Goal: Transaction & Acquisition: Purchase product/service

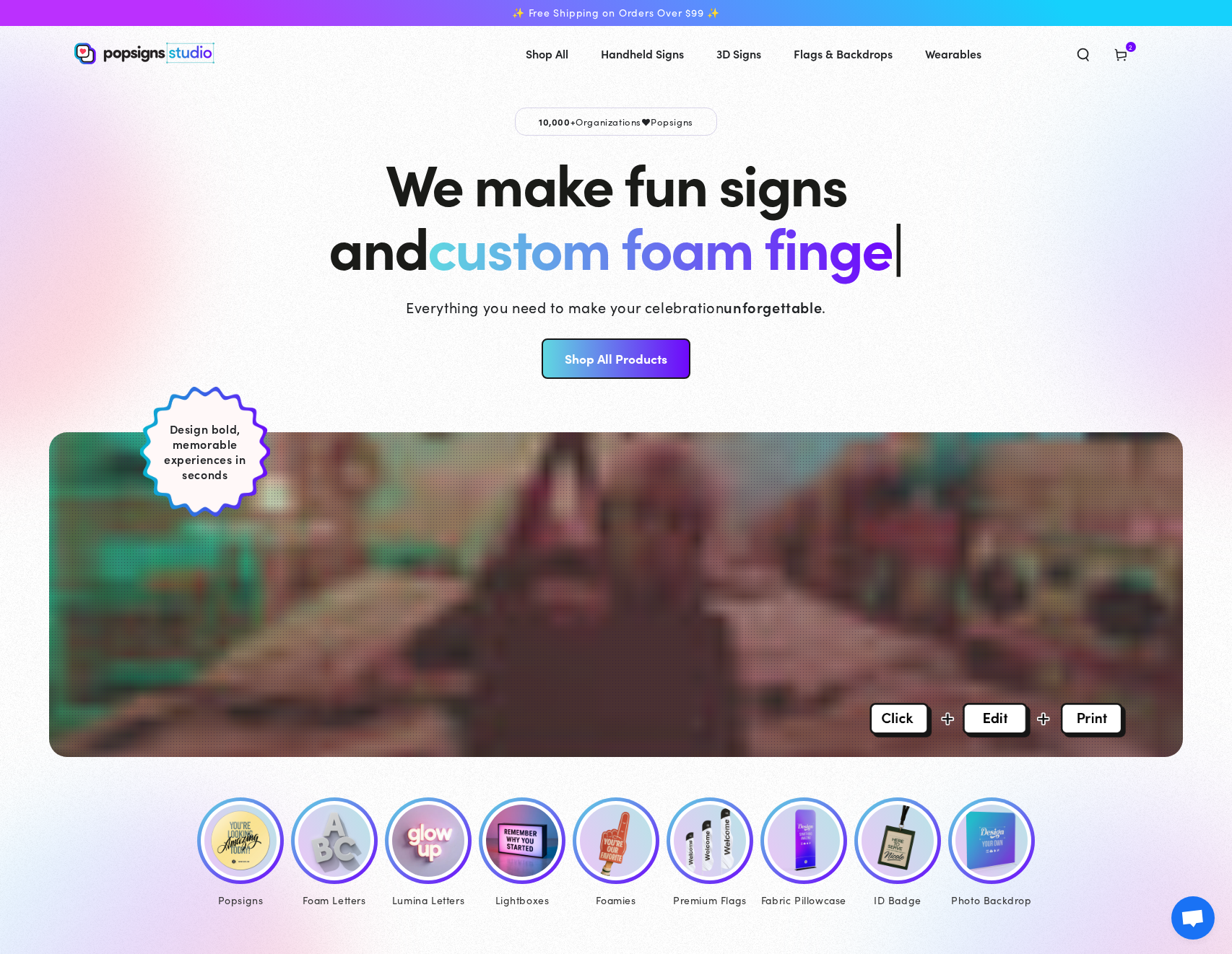
click at [221, 859] on img at bounding box center [240, 841] width 72 height 72
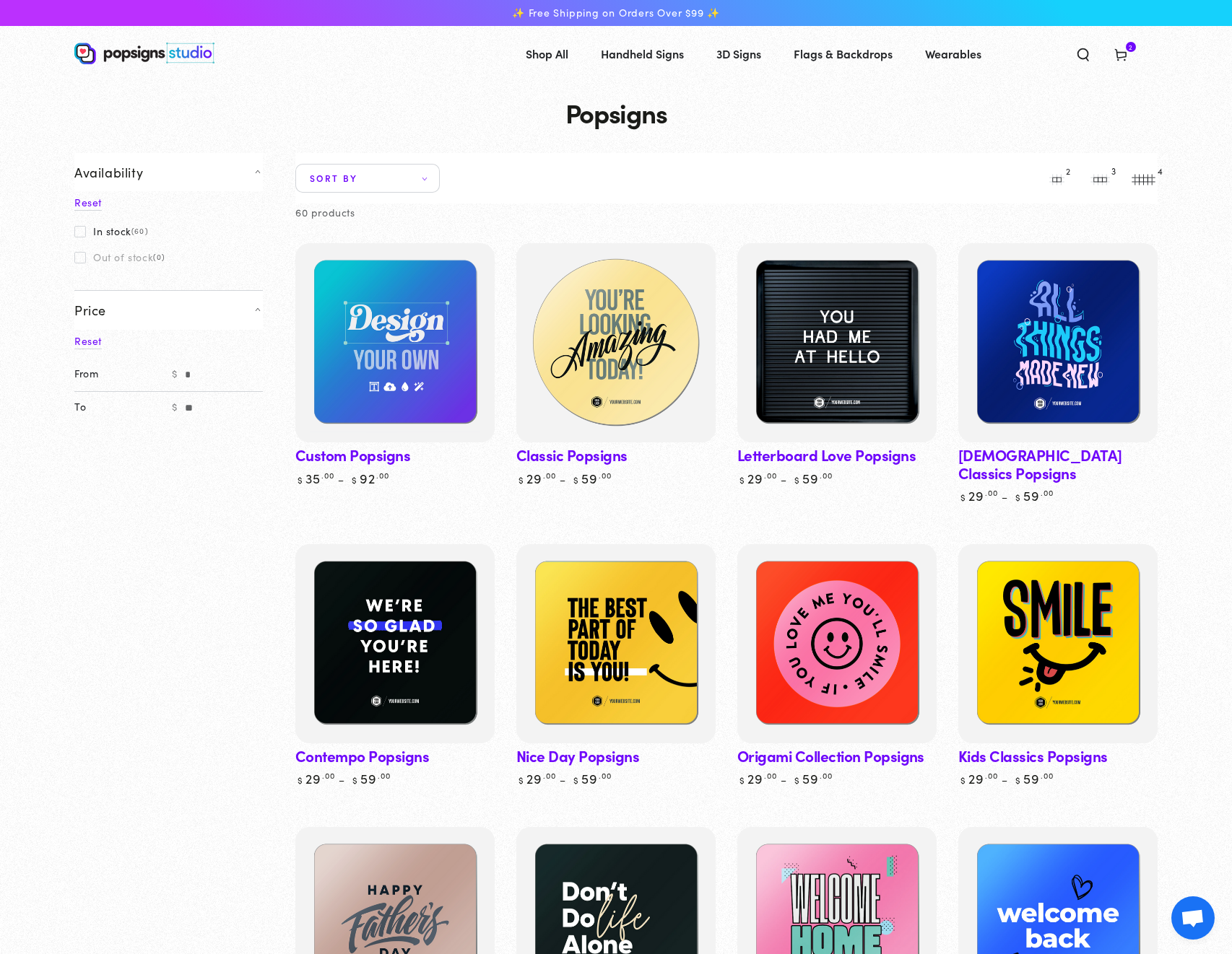
click at [631, 328] on img at bounding box center [616, 343] width 205 height 205
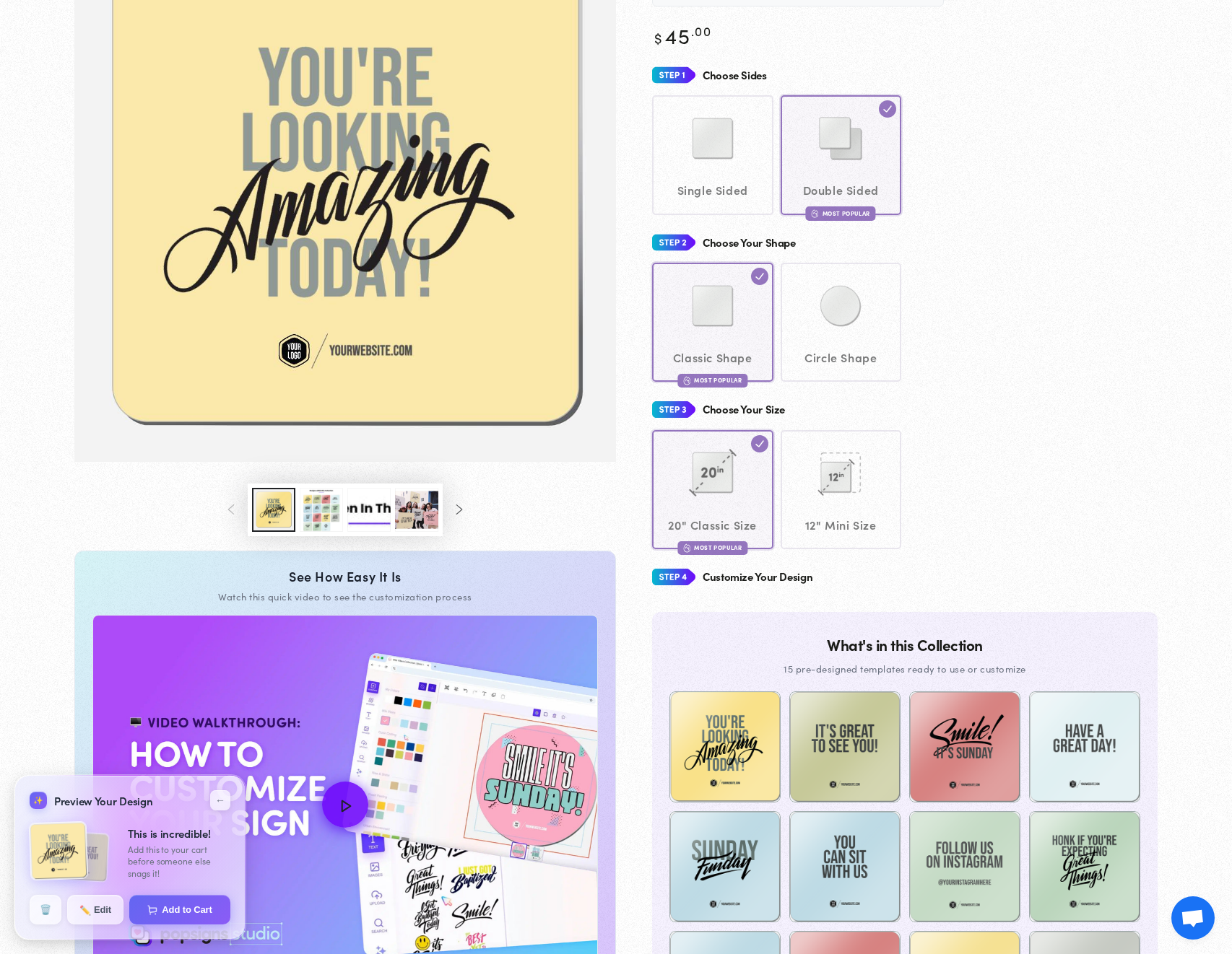
scroll to position [219, 0]
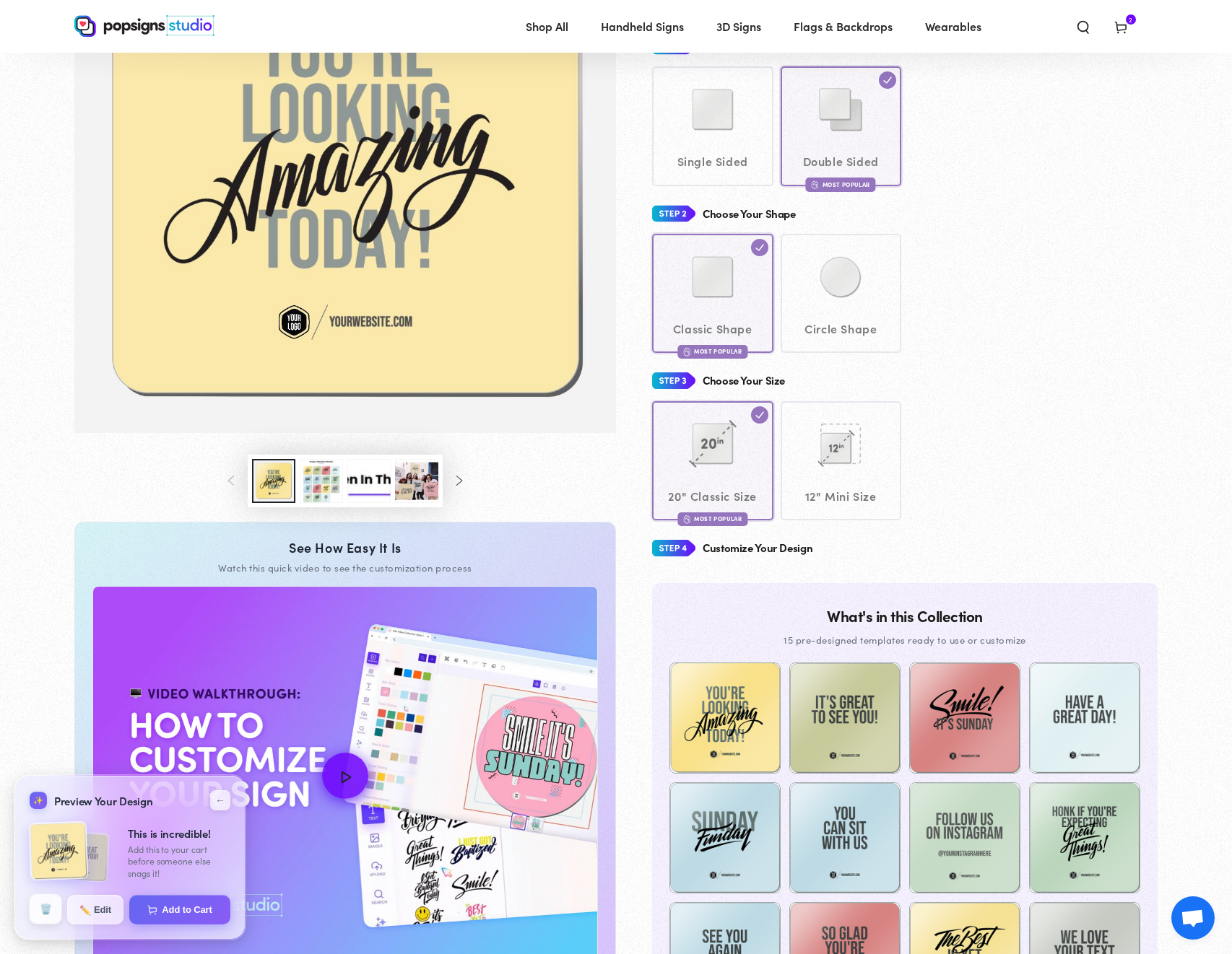
click at [50, 909] on button "🗑️" at bounding box center [46, 909] width 33 height 30
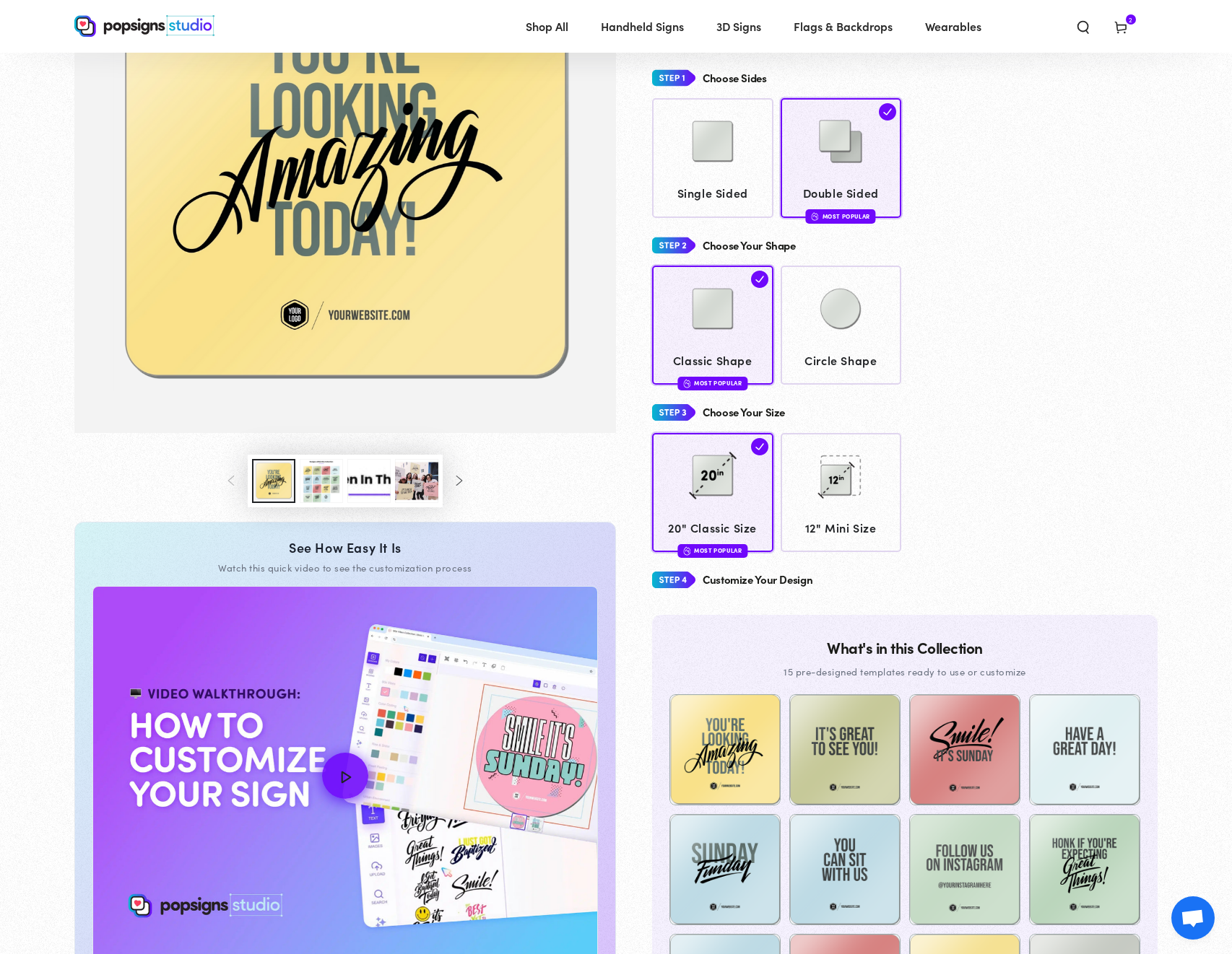
scroll to position [138, 0]
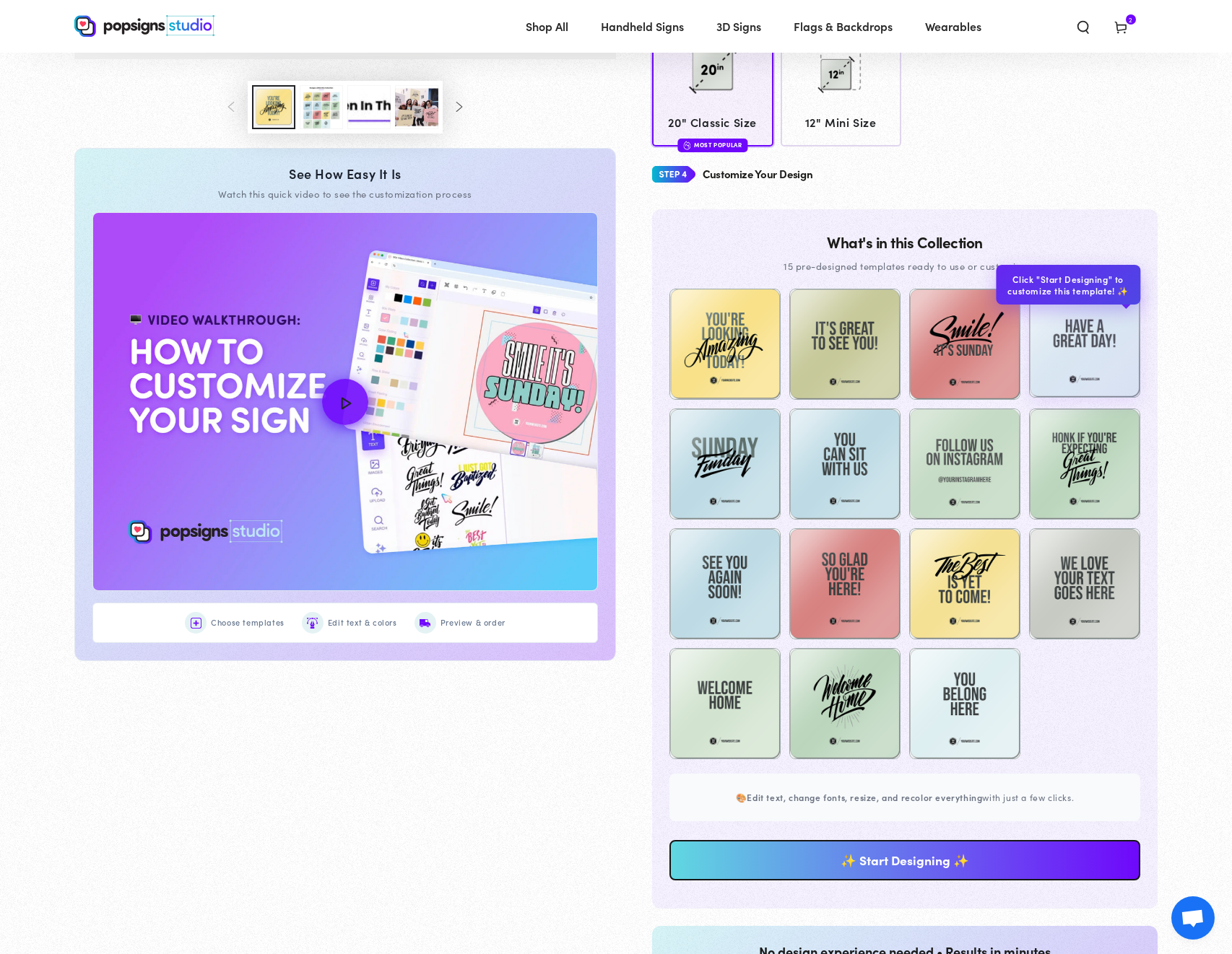
scroll to position [621, 0]
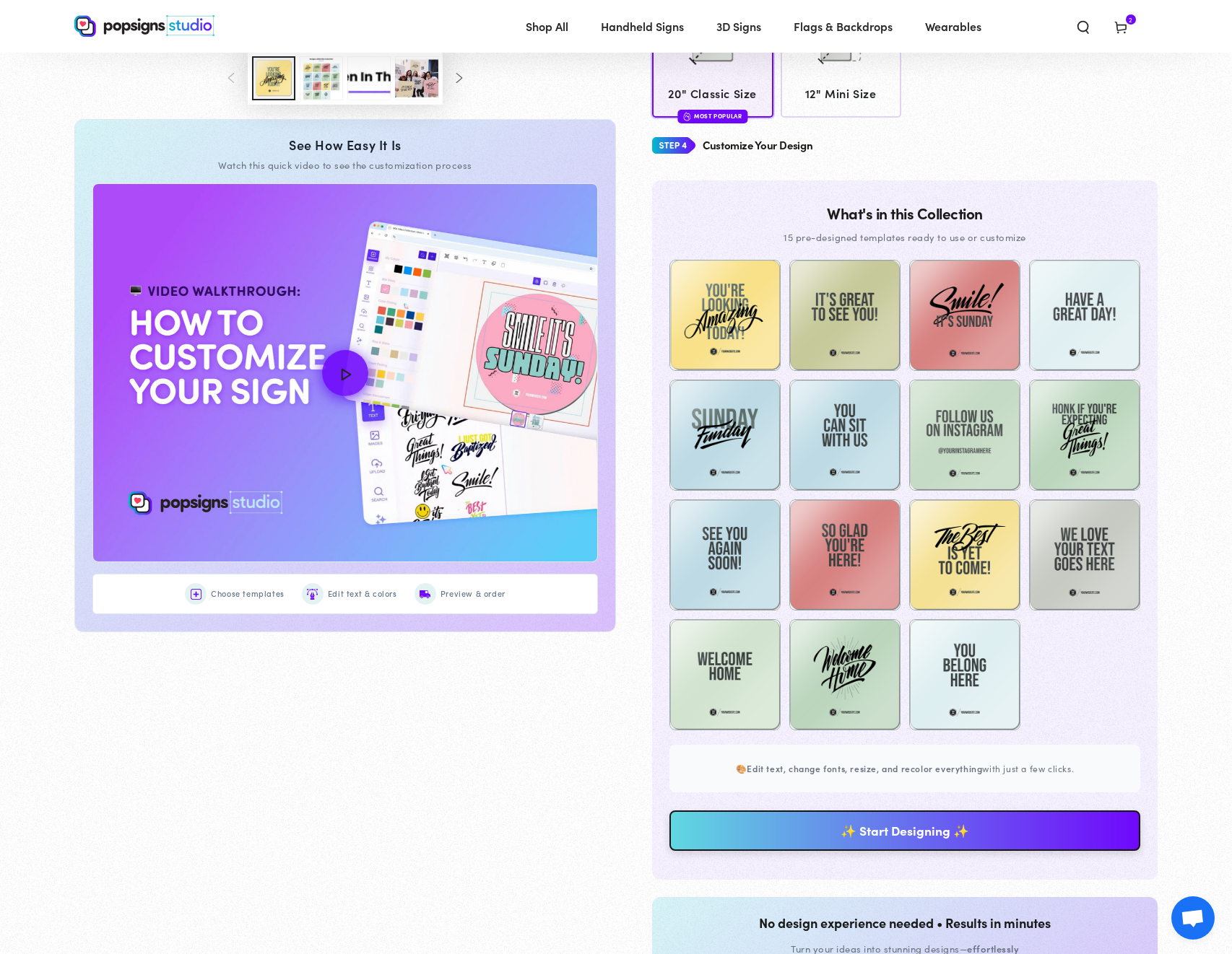
click at [880, 831] on link "✨ Start Designing ✨" at bounding box center [905, 831] width 471 height 41
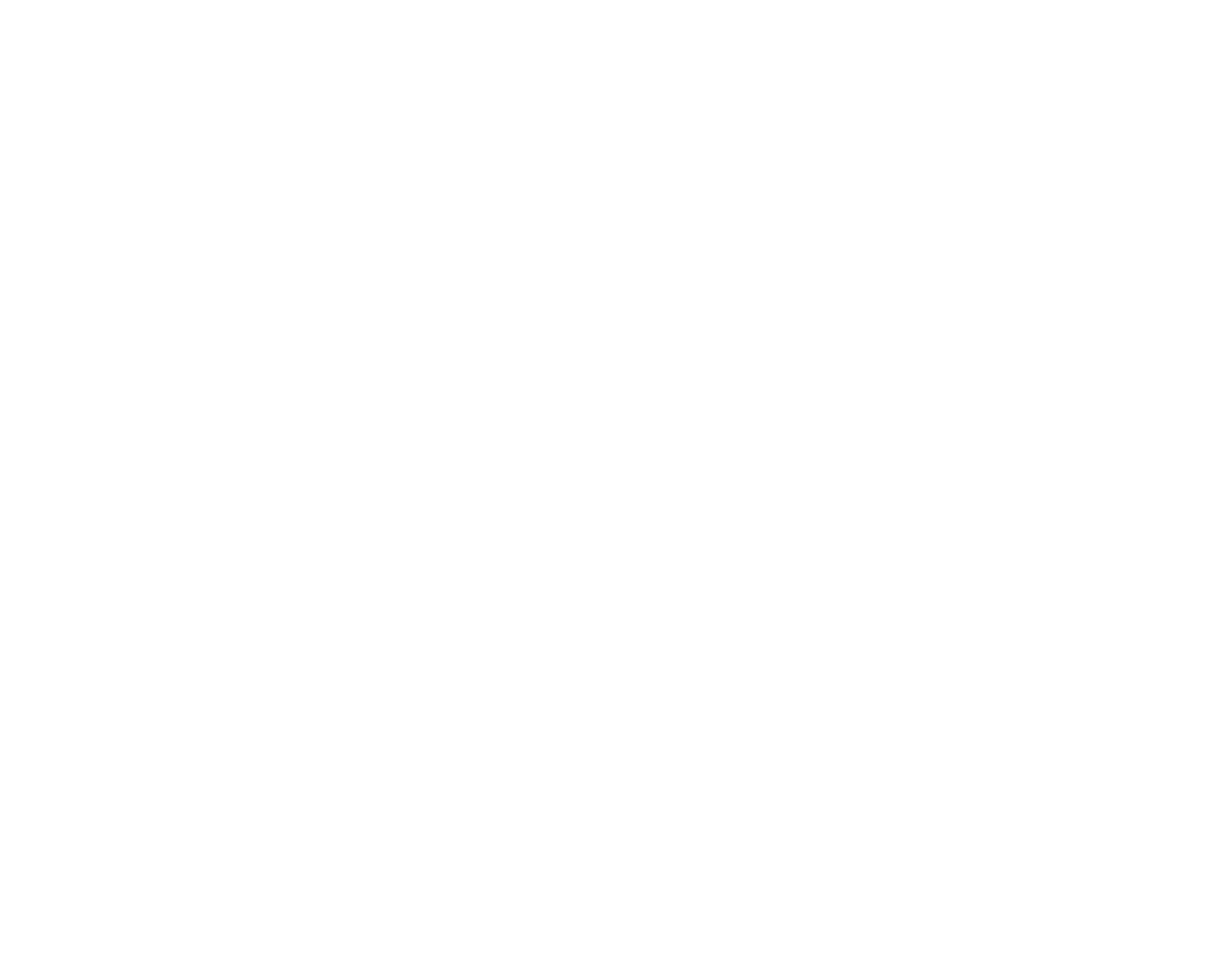
scroll to position [0, 0]
type textarea "An ancient tree with a door leading to a magical world"
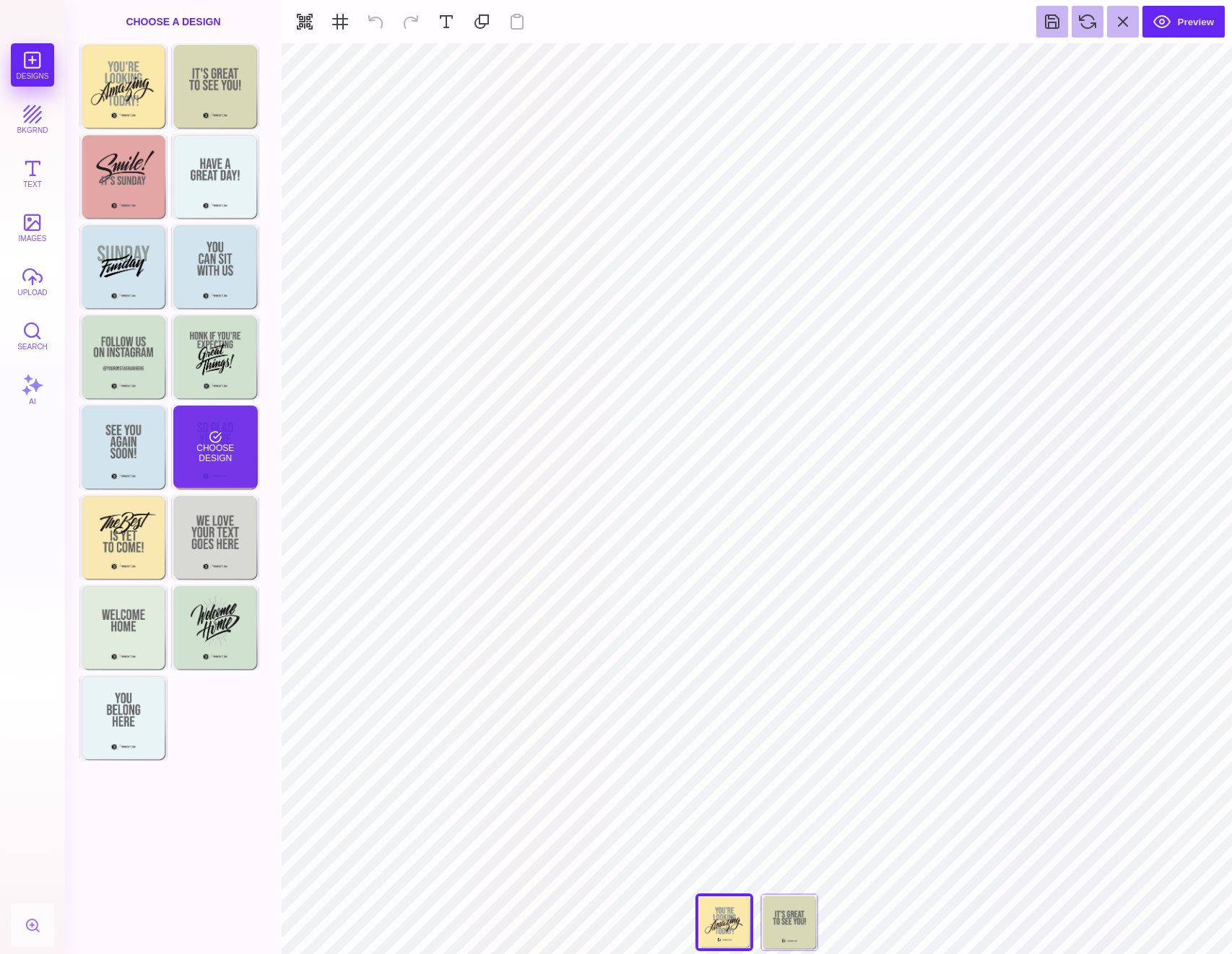
click at [229, 420] on div "Choose Design" at bounding box center [216, 446] width 85 height 82
drag, startPoint x: 794, startPoint y: 914, endPoint x: 776, endPoint y: 917, distance: 18.2
click at [794, 914] on div "Back" at bounding box center [789, 922] width 58 height 58
type input "#666766"
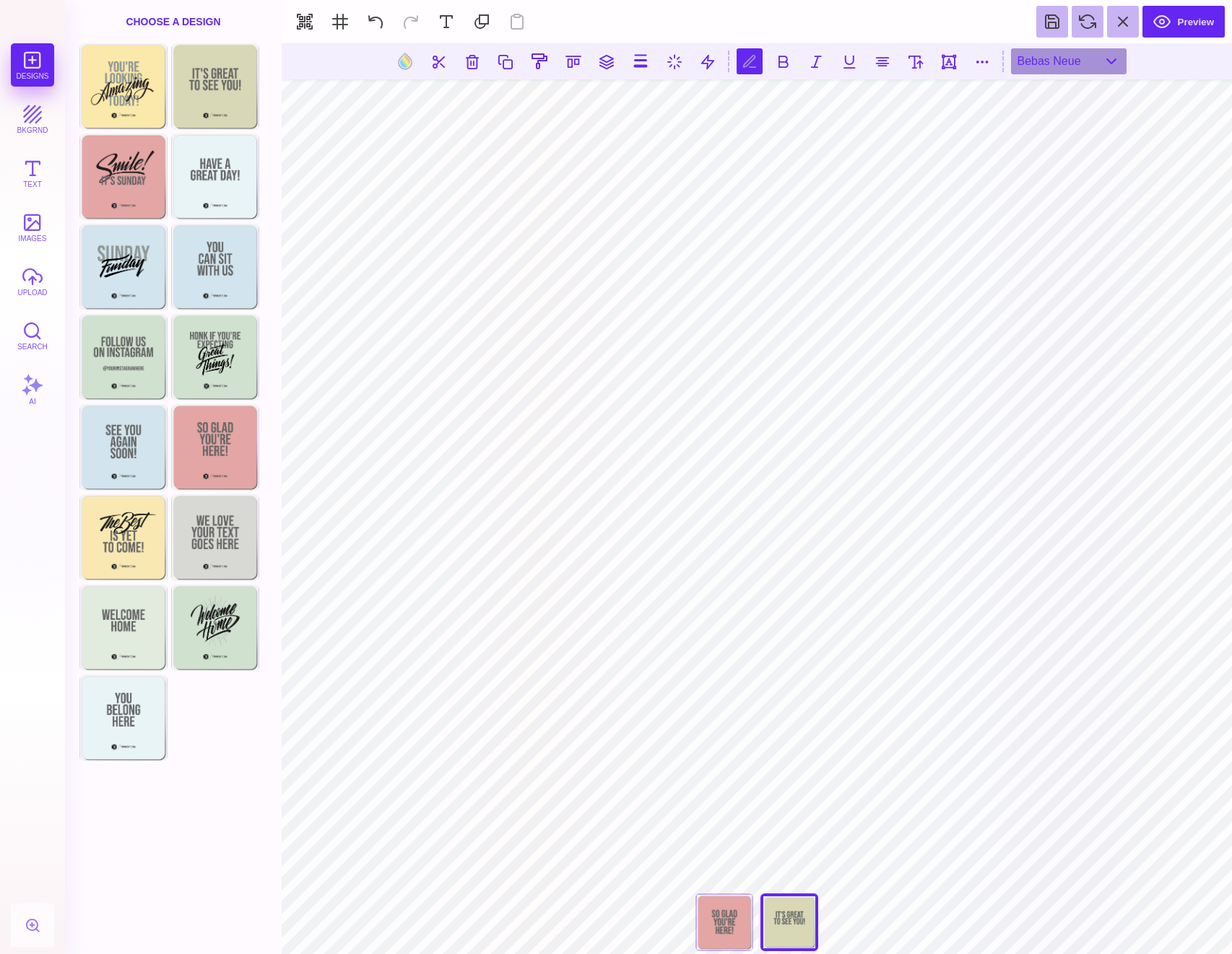
scroll to position [0, 1]
type textarea "******* *** *********"
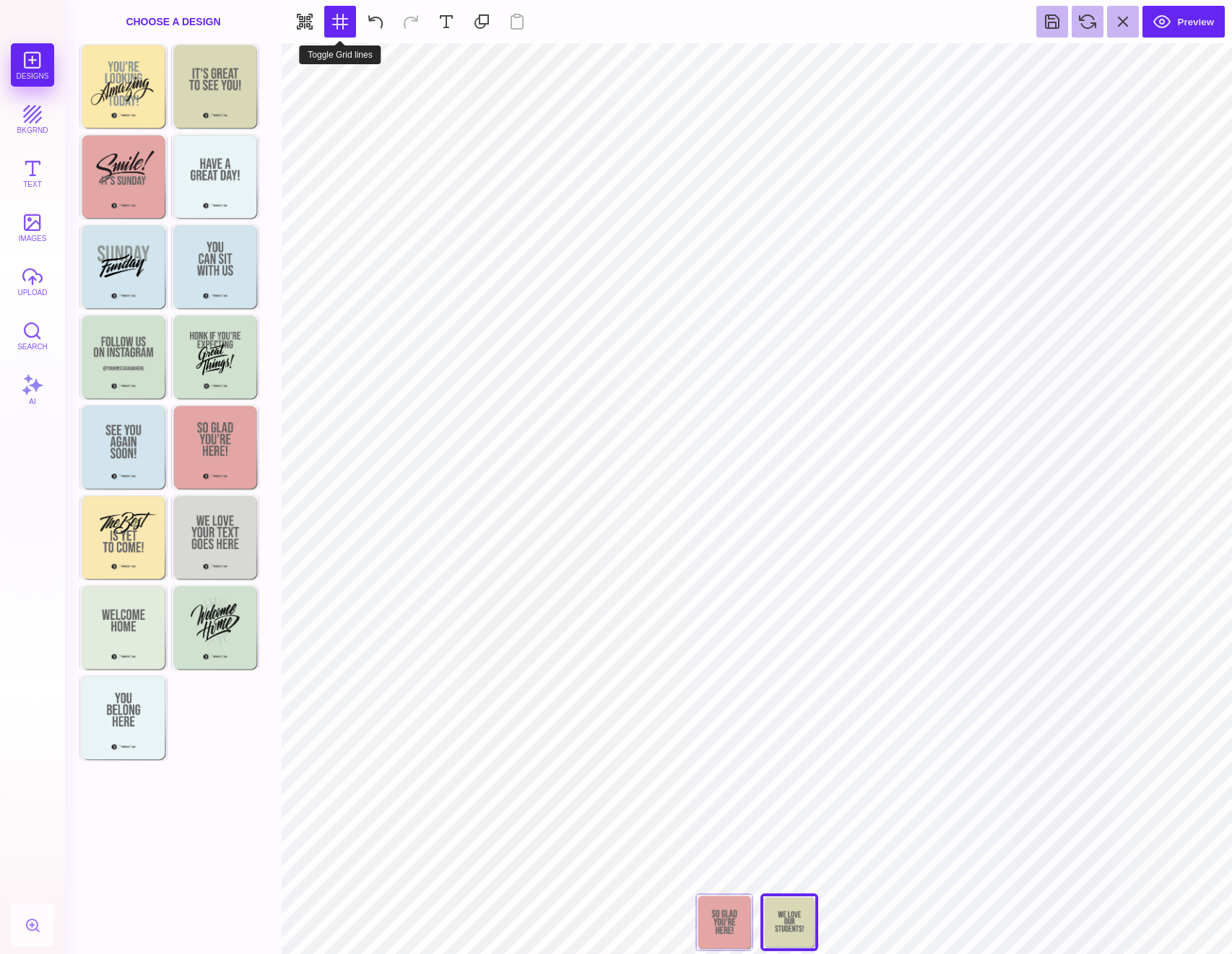
type input "#D8D8B6"
click at [700, 60] on button at bounding box center [709, 62] width 28 height 28
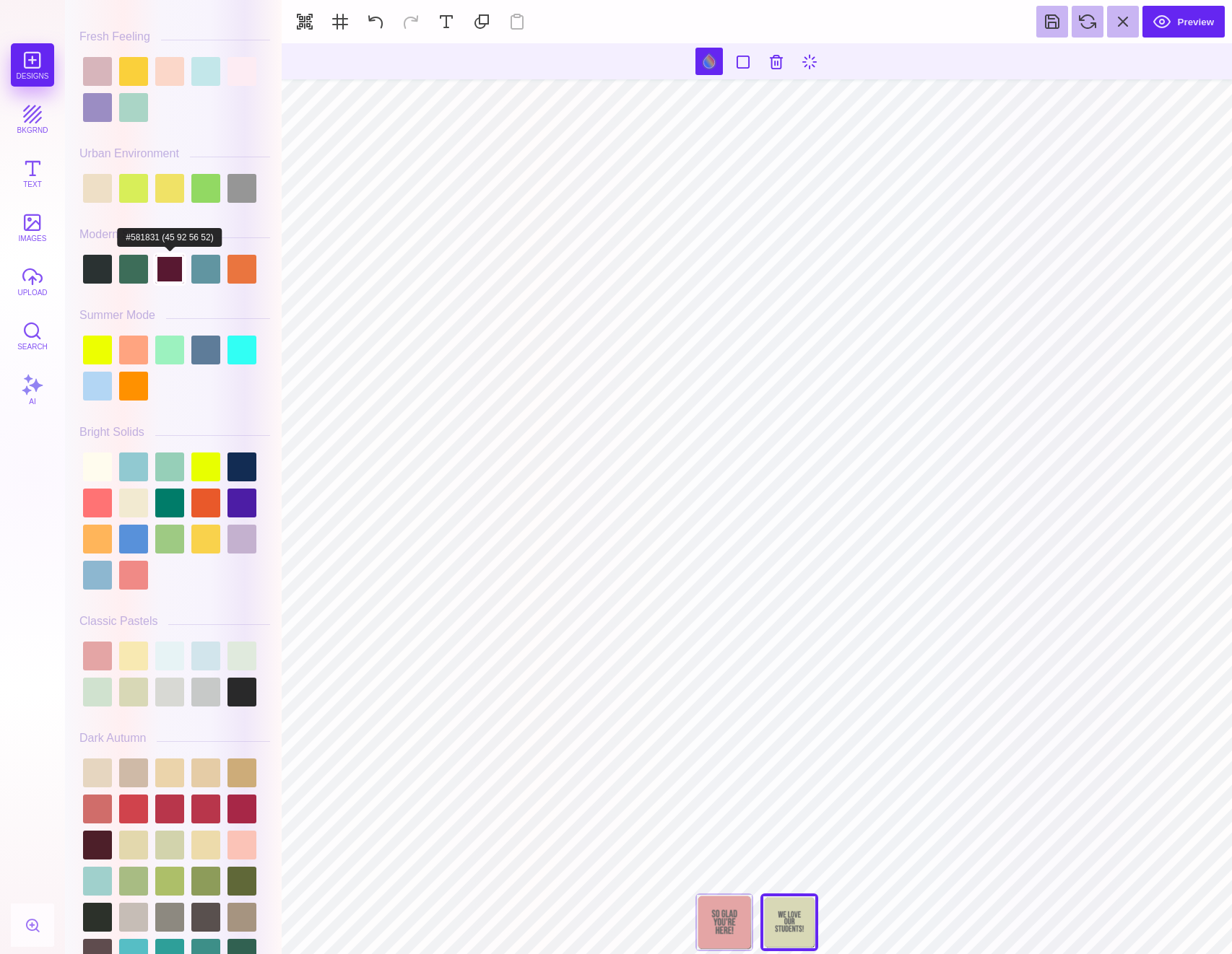
scroll to position [438, 0]
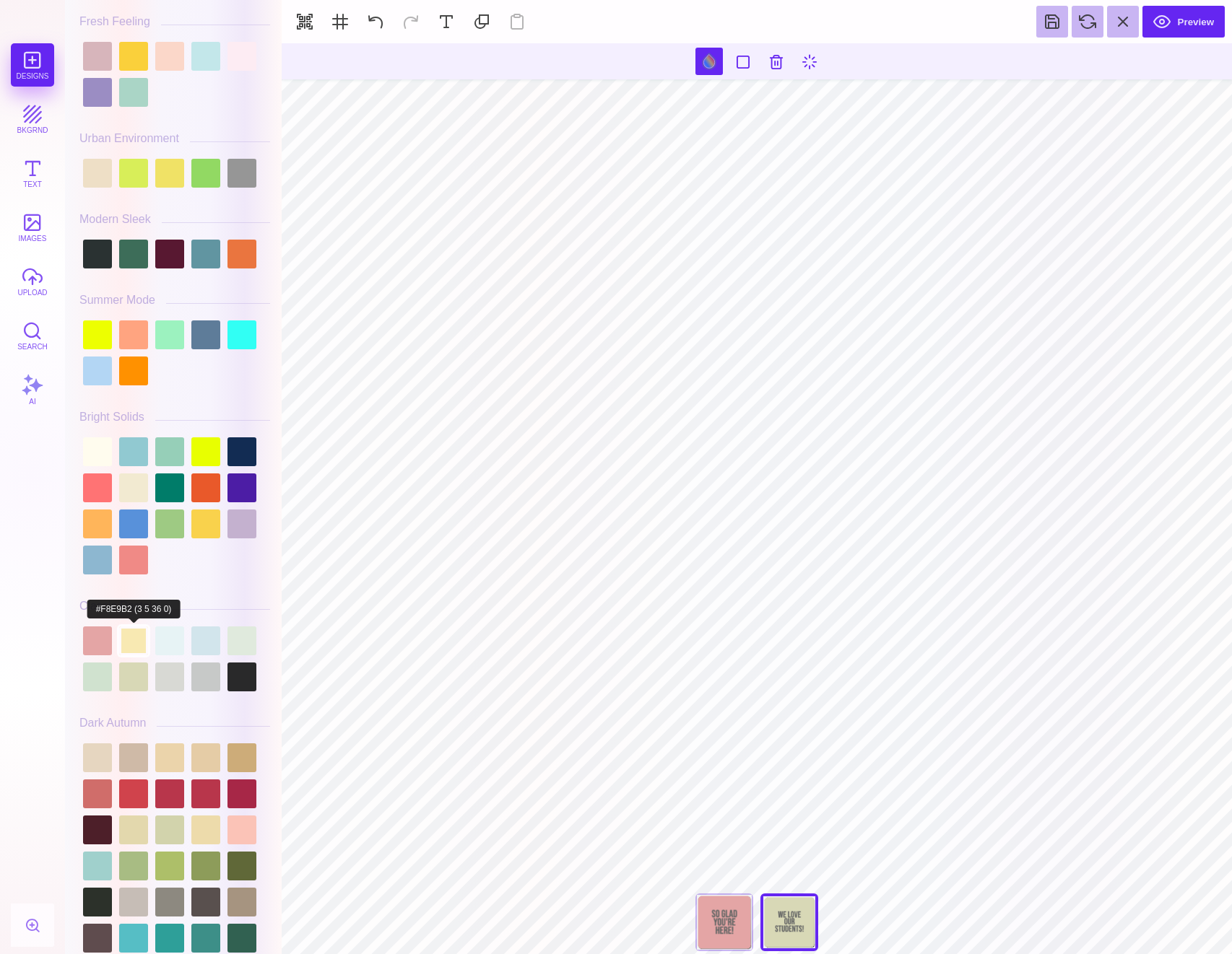
click at [140, 645] on div at bounding box center [133, 641] width 28 height 28
type input "#F8E9B2"
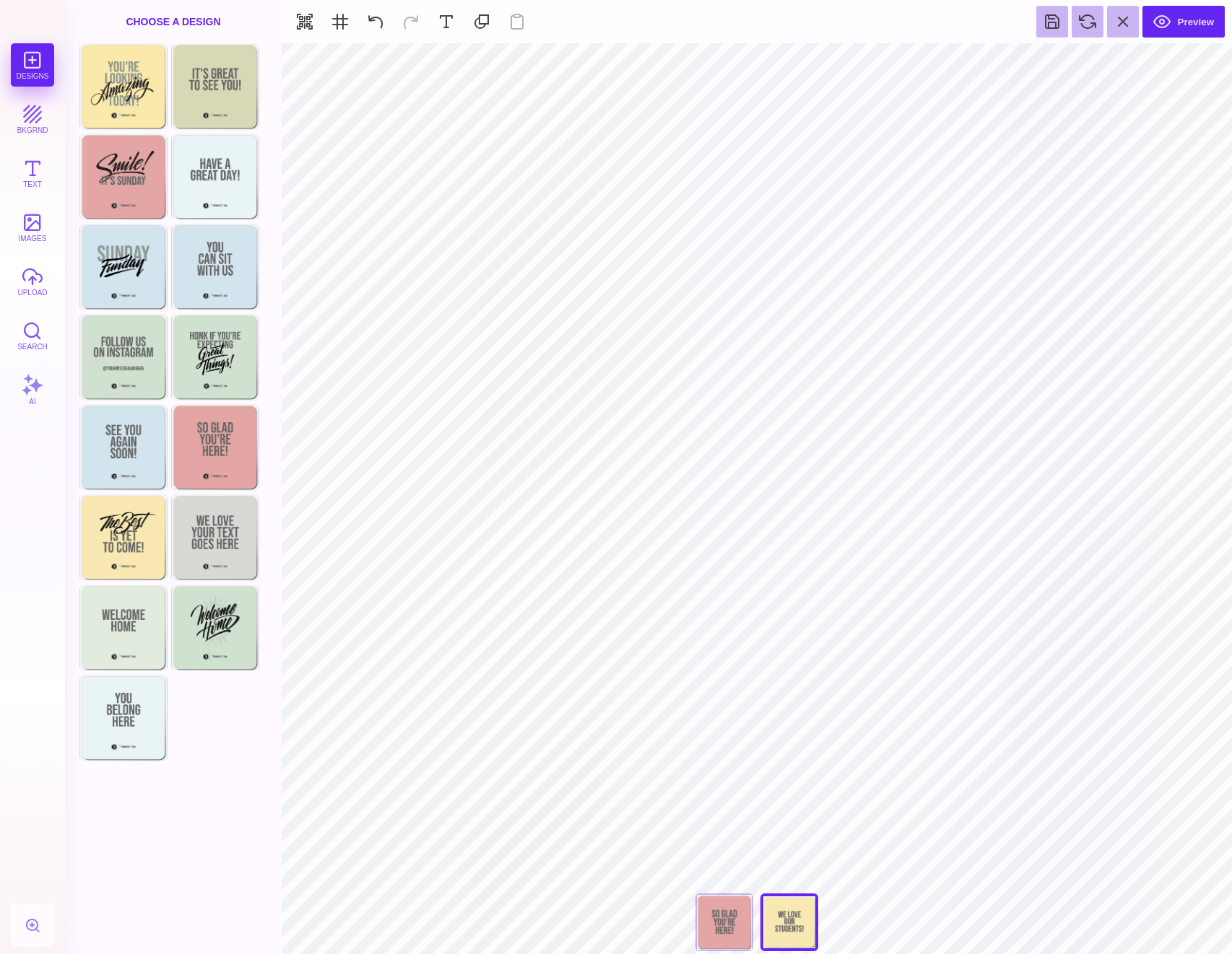
type input "#666766"
click at [1174, 13] on button "Preview" at bounding box center [1183, 21] width 82 height 32
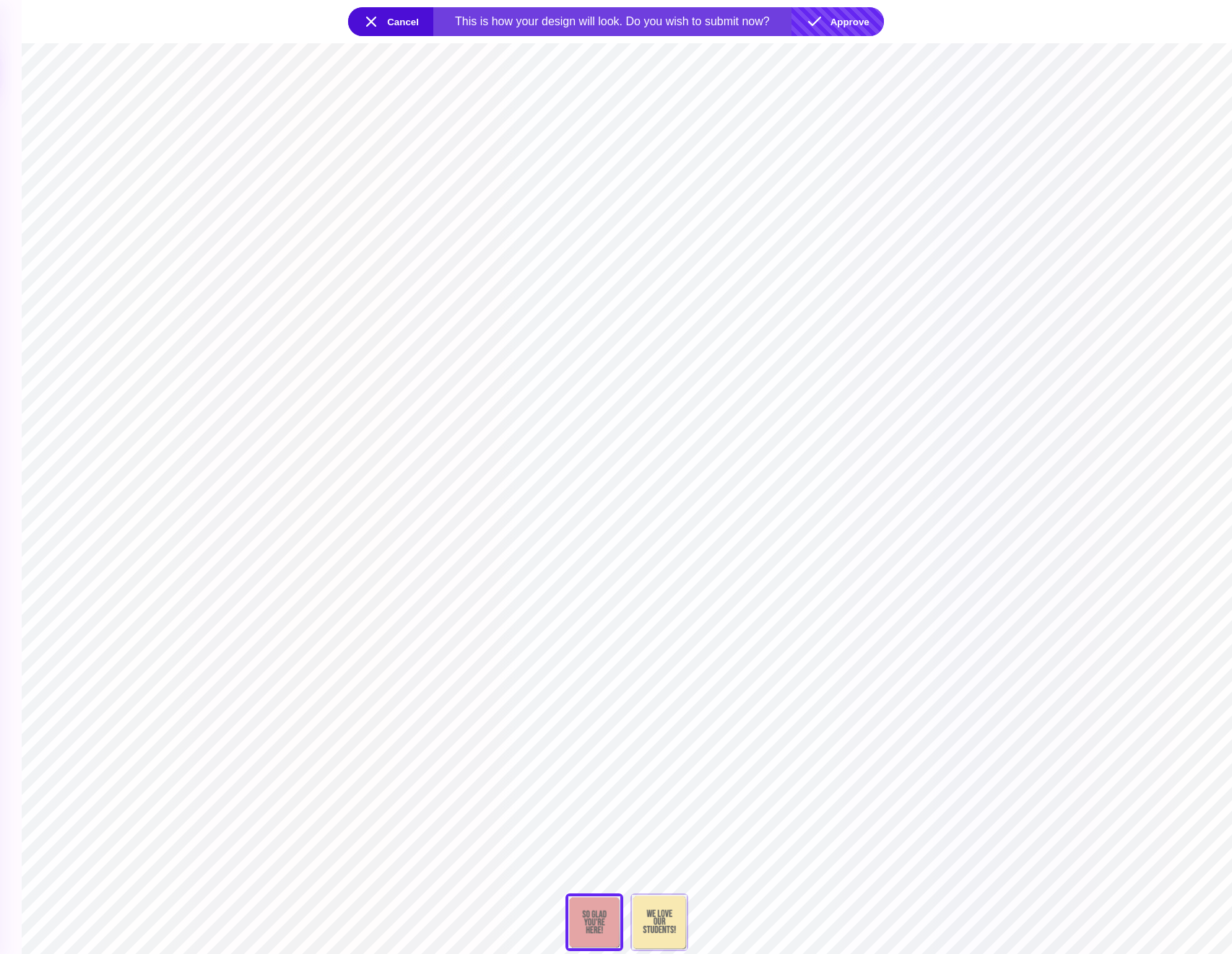
click at [844, 18] on button "Approve" at bounding box center [838, 21] width 93 height 28
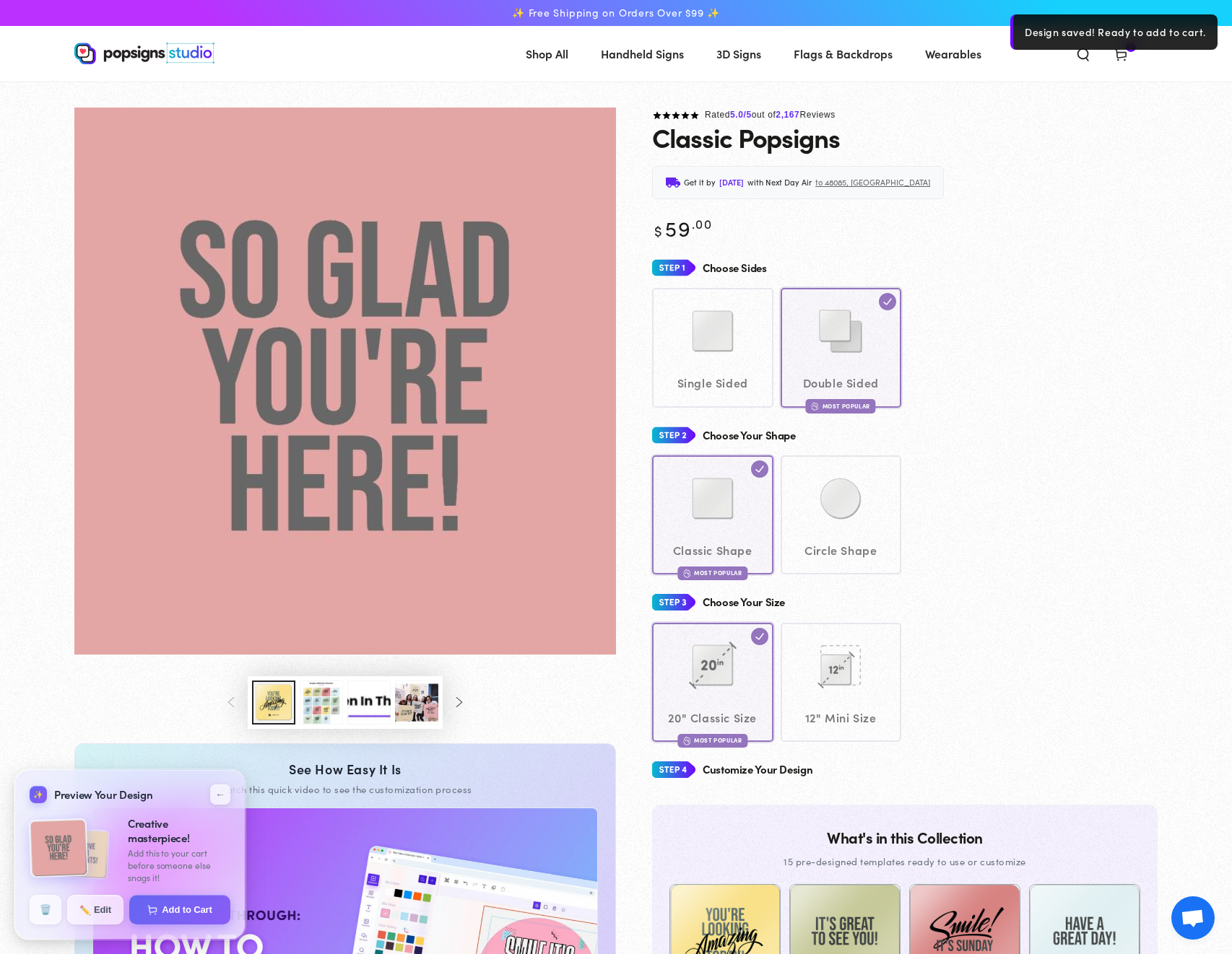
click at [962, 425] on div "Close dialog Get 10% OFF Your First Order Email Address Claim My Offer → No tha…" at bounding box center [616, 477] width 1232 height 954
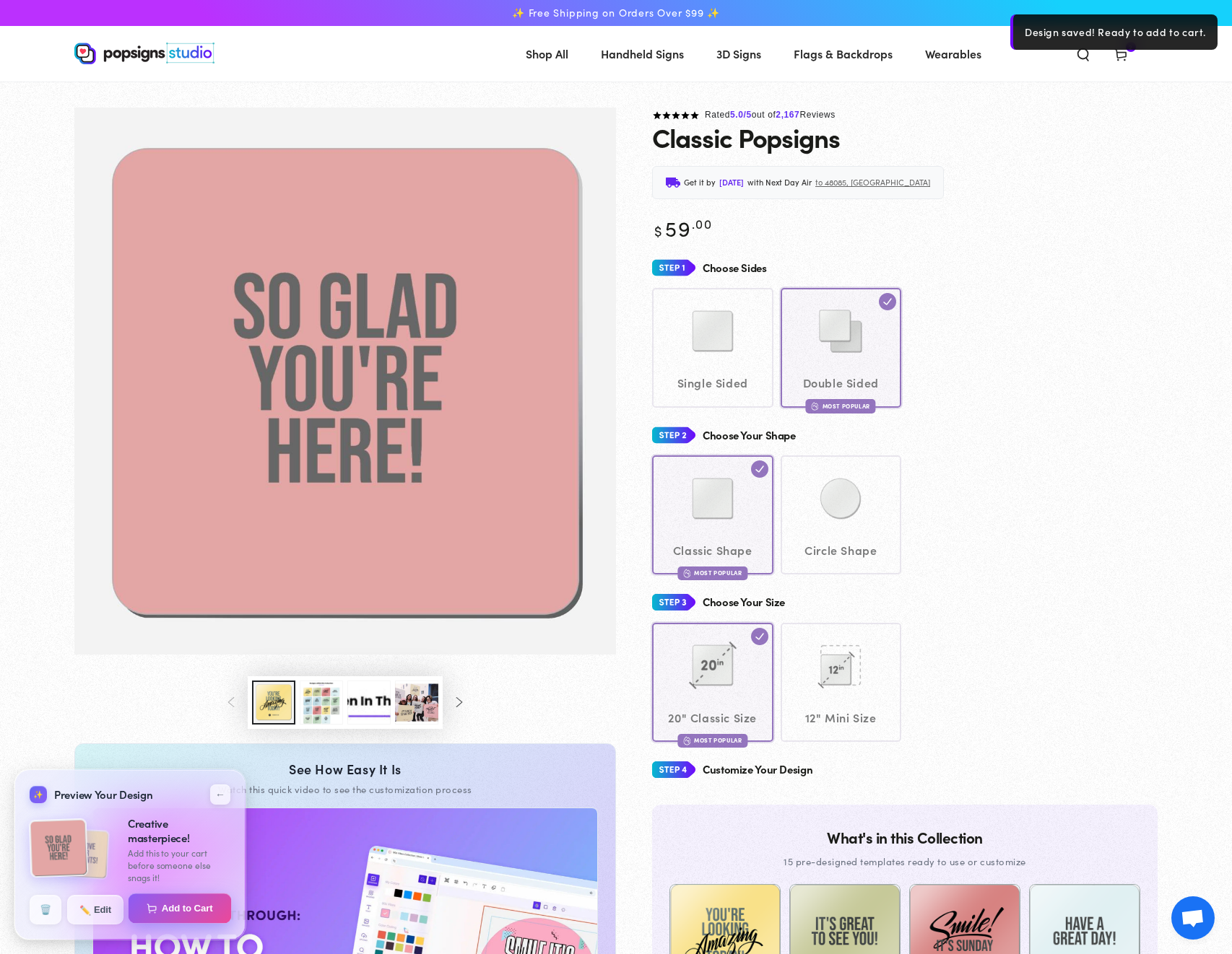
click at [169, 913] on button "Add to Cart" at bounding box center [180, 908] width 103 height 30
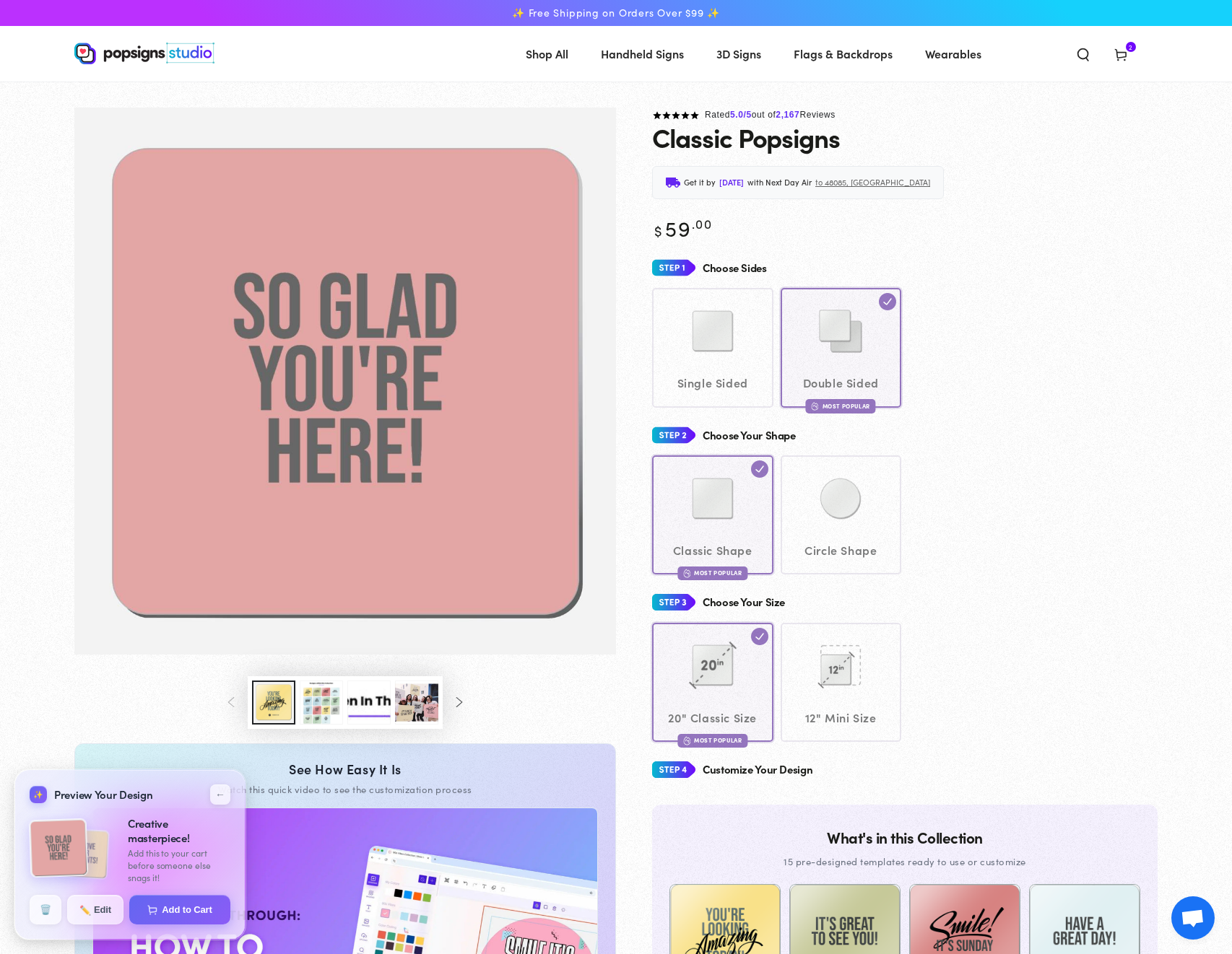
select select "**********"
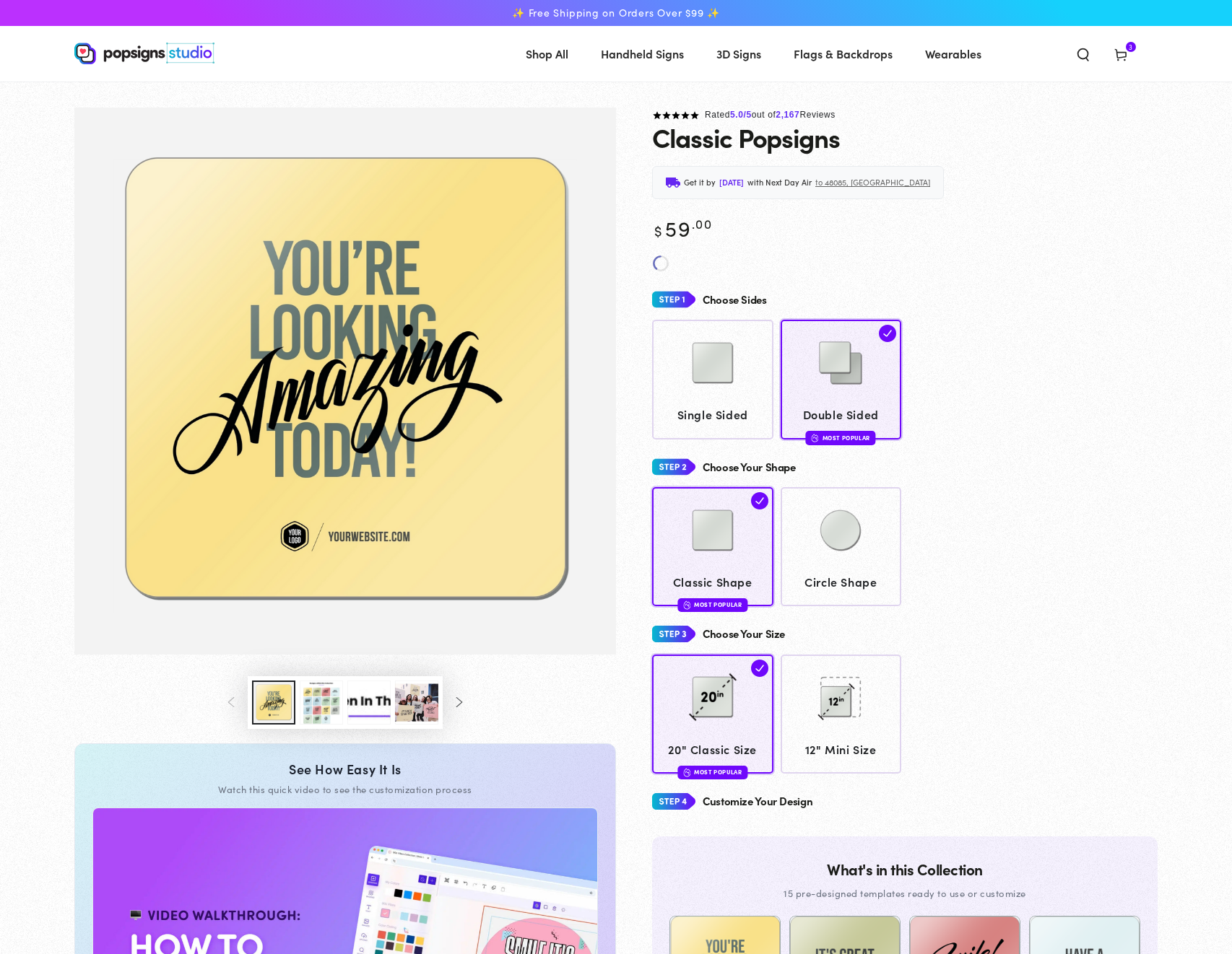
click at [1126, 60] on icon at bounding box center [1120, 55] width 15 height 15
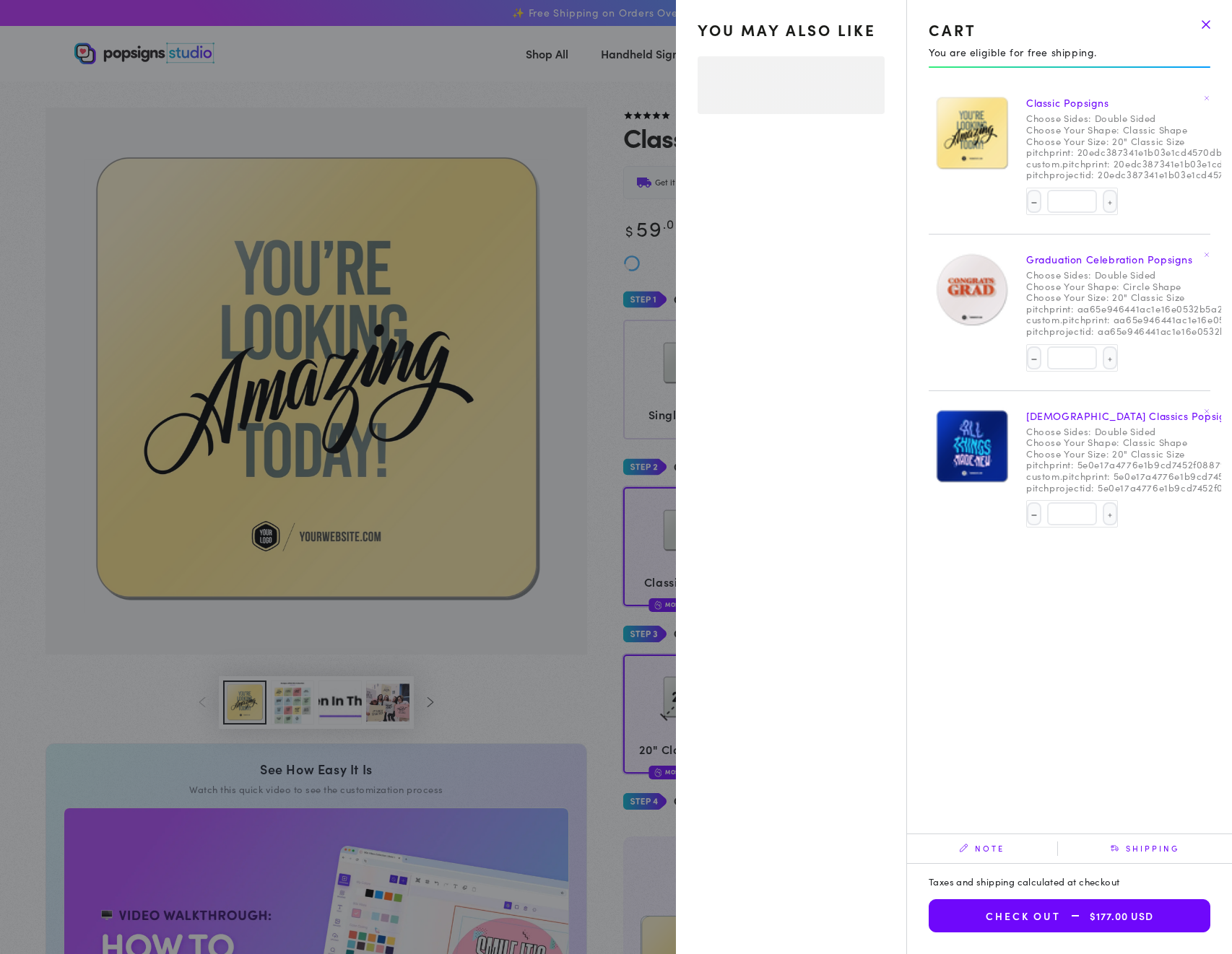
select select "**********"
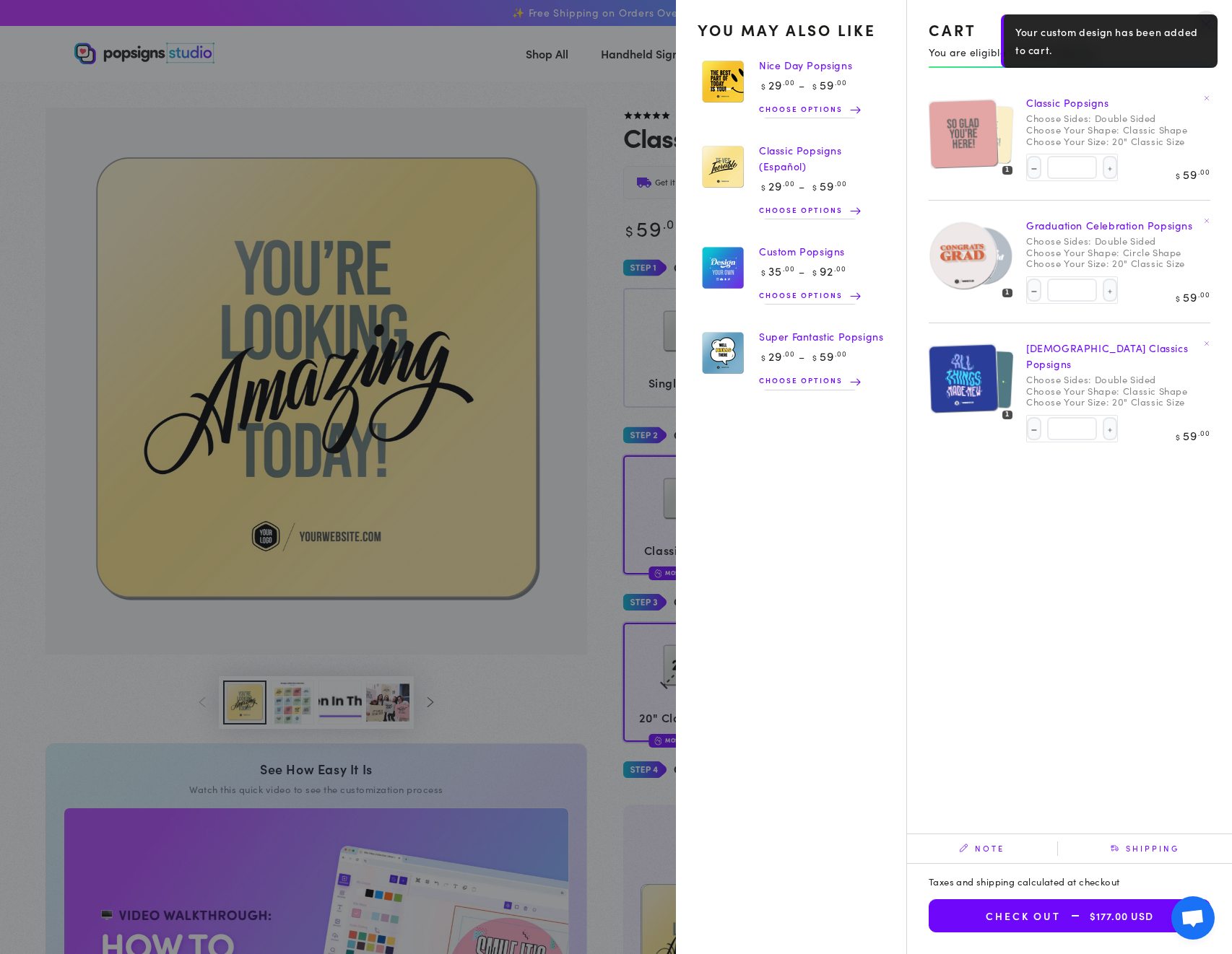
click at [1206, 219] on icon at bounding box center [1206, 220] width 6 height 6
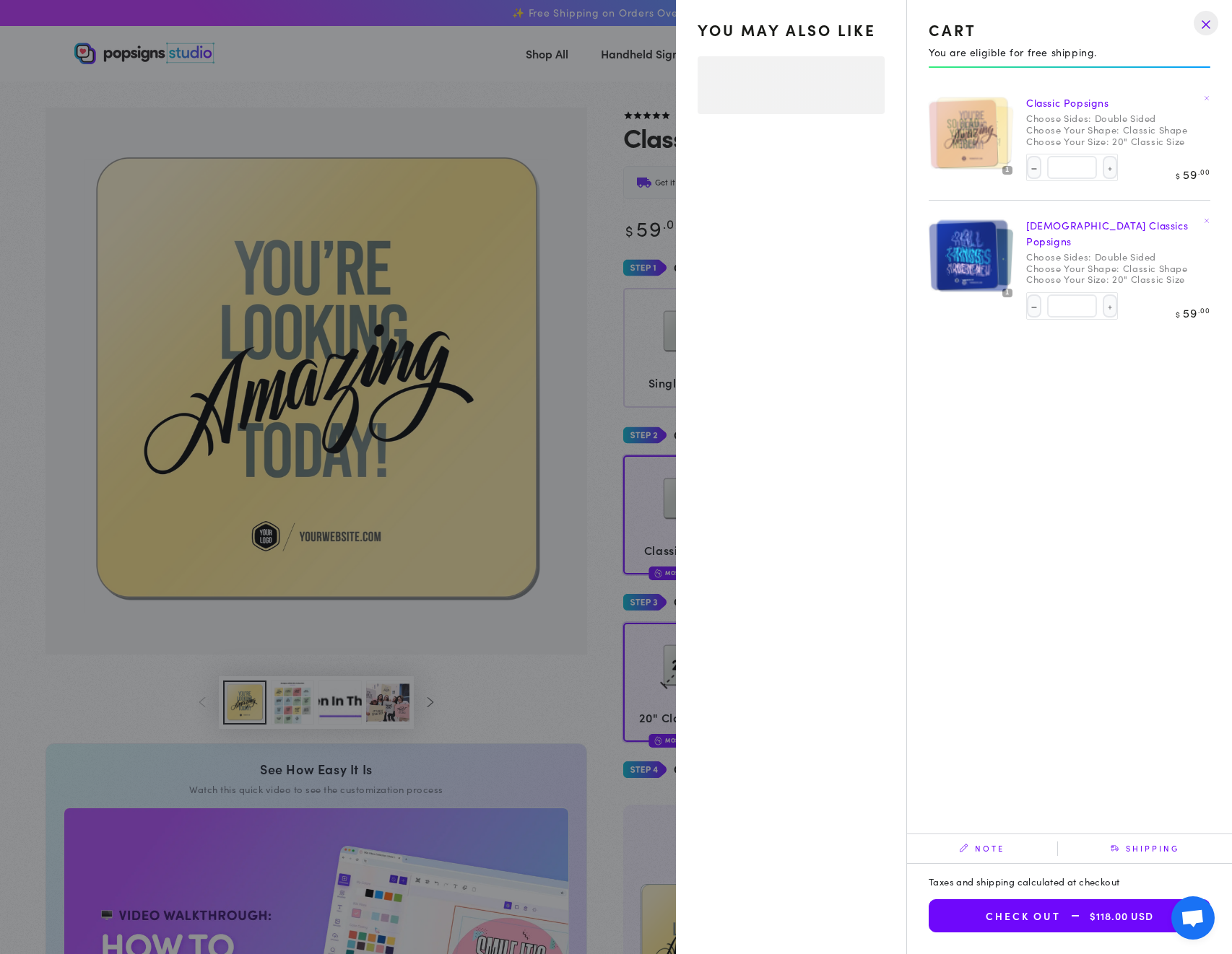
select select "**********"
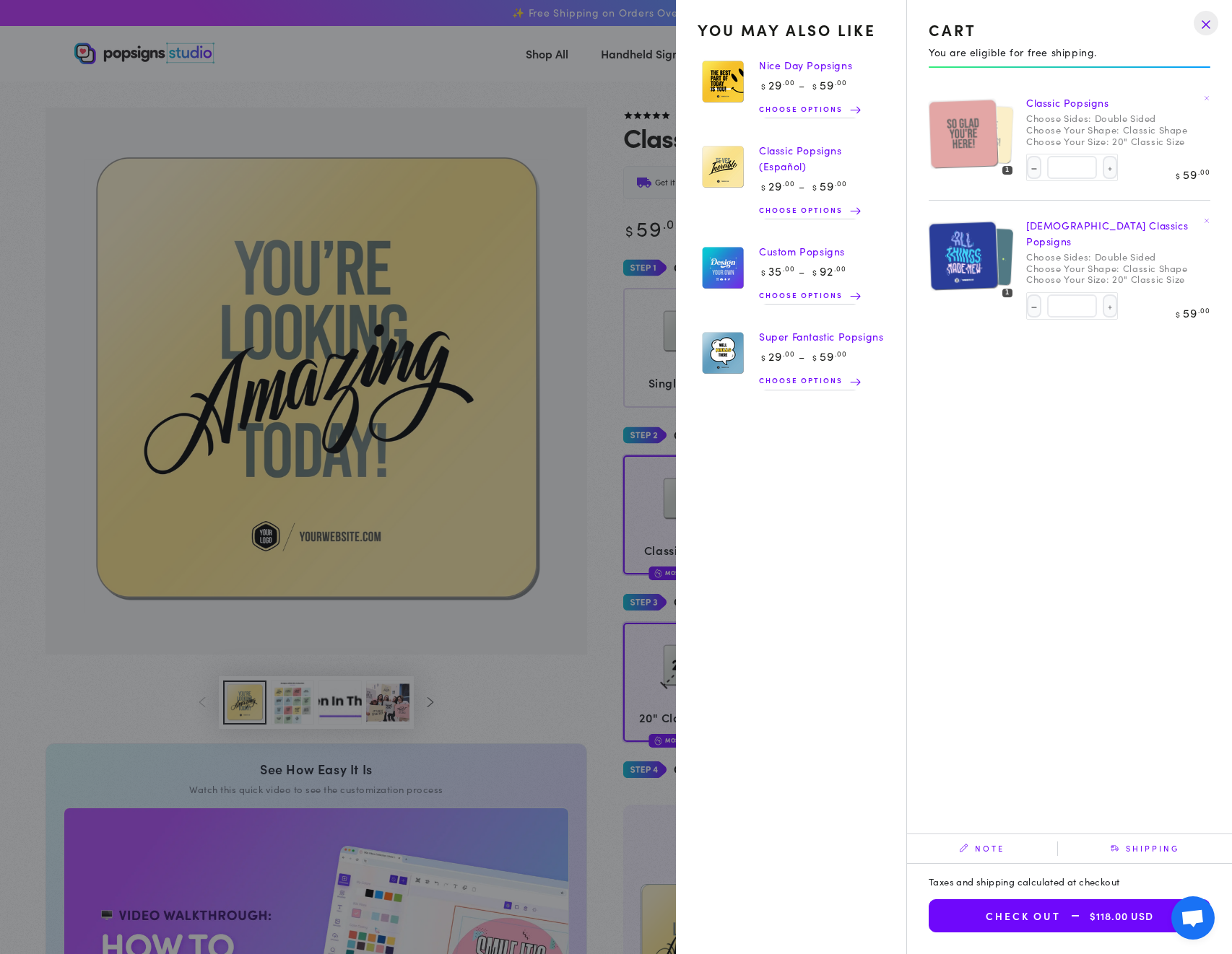
drag, startPoint x: 1207, startPoint y: 221, endPoint x: 1197, endPoint y: 223, distance: 10.2
click at [1207, 221] on icon at bounding box center [1206, 220] width 6 height 6
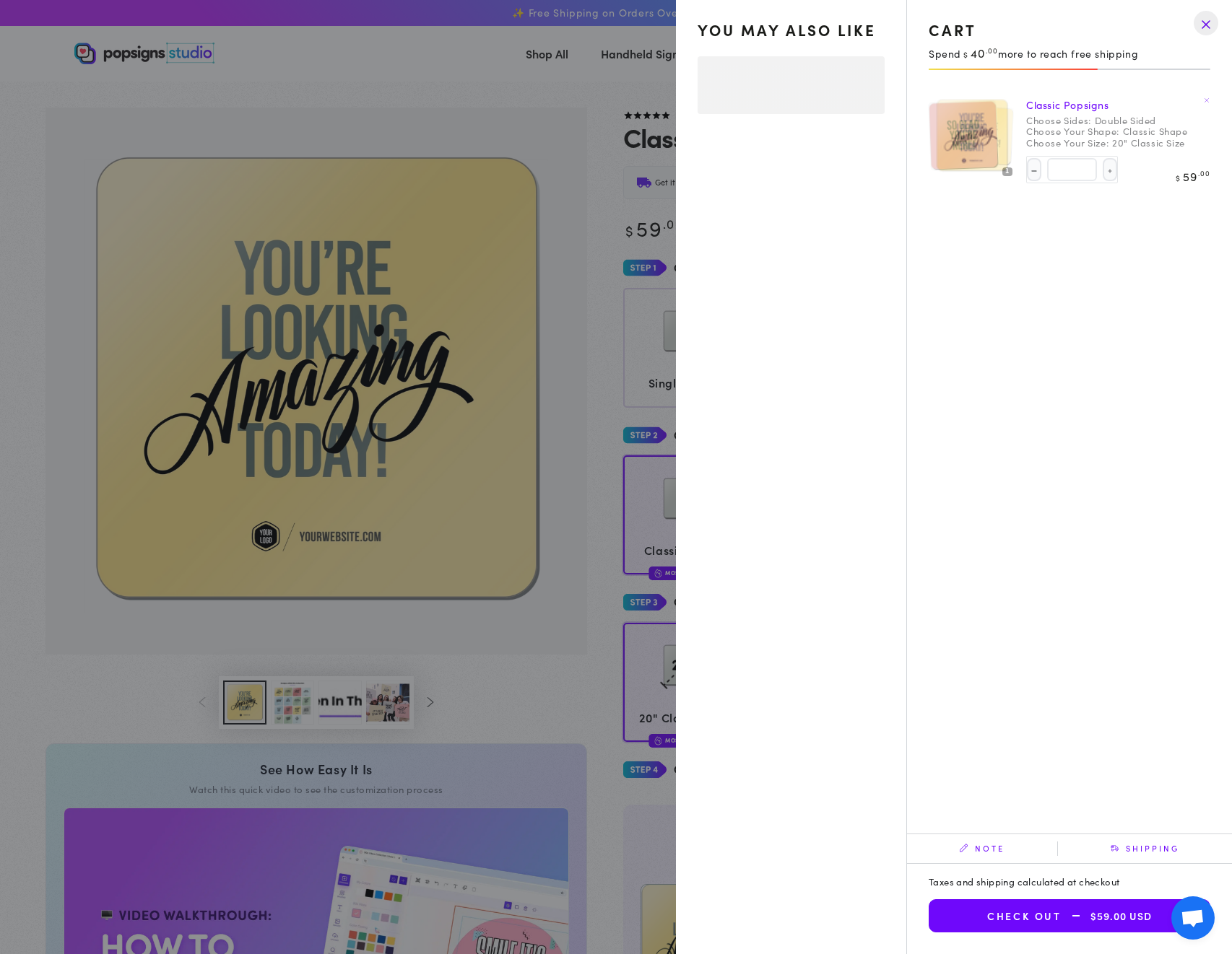
select select "**********"
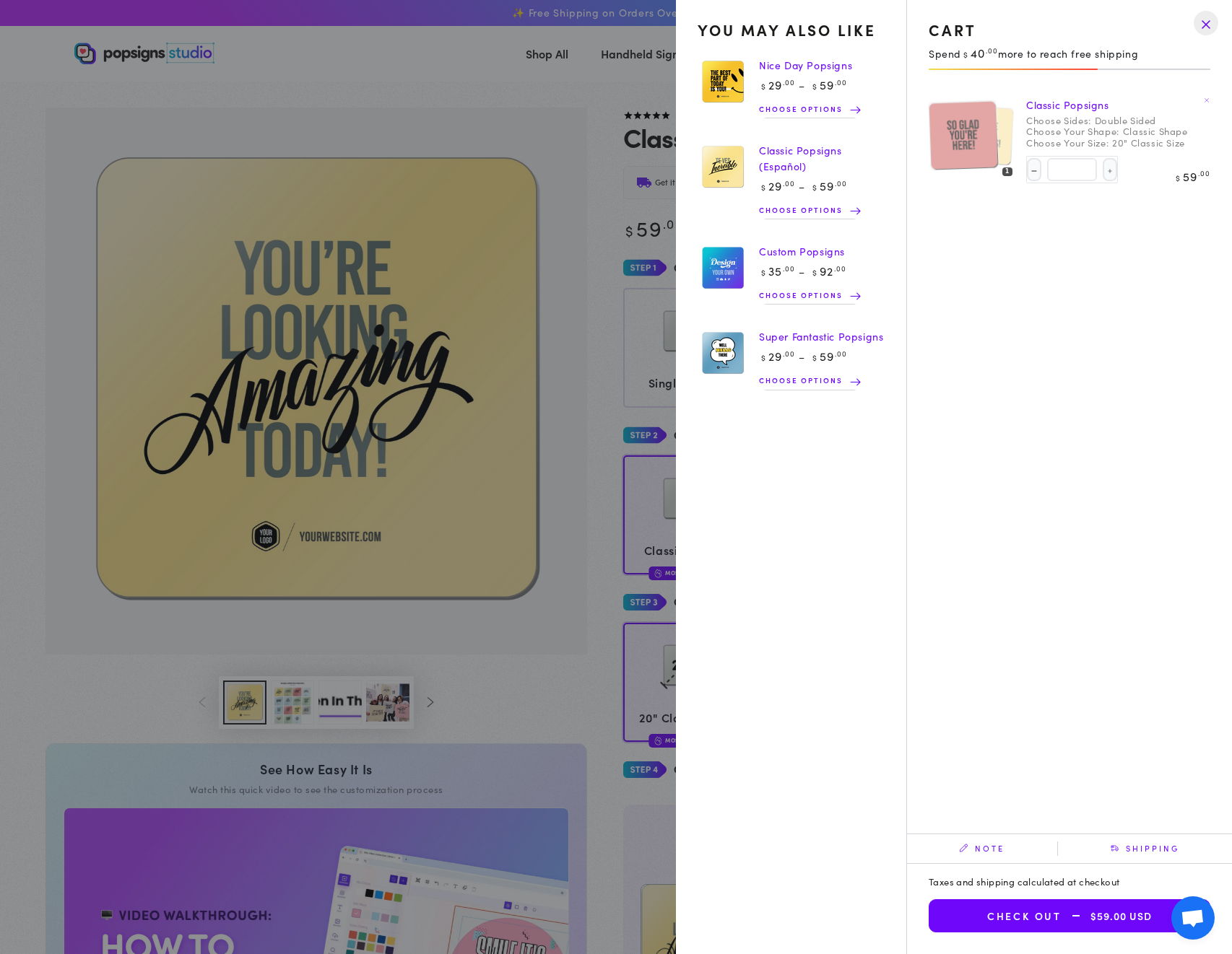
click at [1102, 69] on summary "Cart 1 1 item" at bounding box center [1120, 53] width 37 height 32
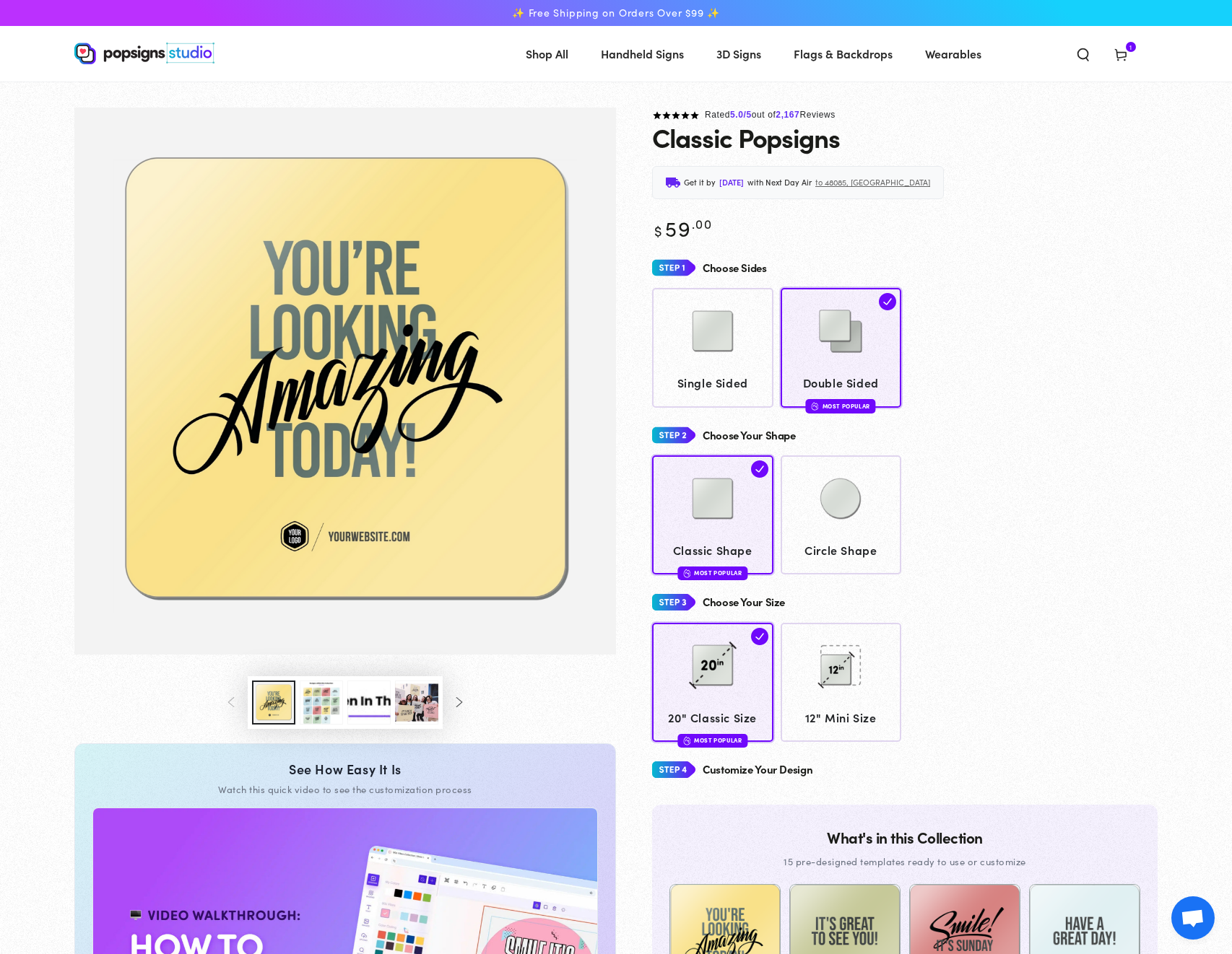
click at [1024, 691] on div "20" Classic Size Most Popular 12" Mini Size" at bounding box center [905, 682] width 506 height 119
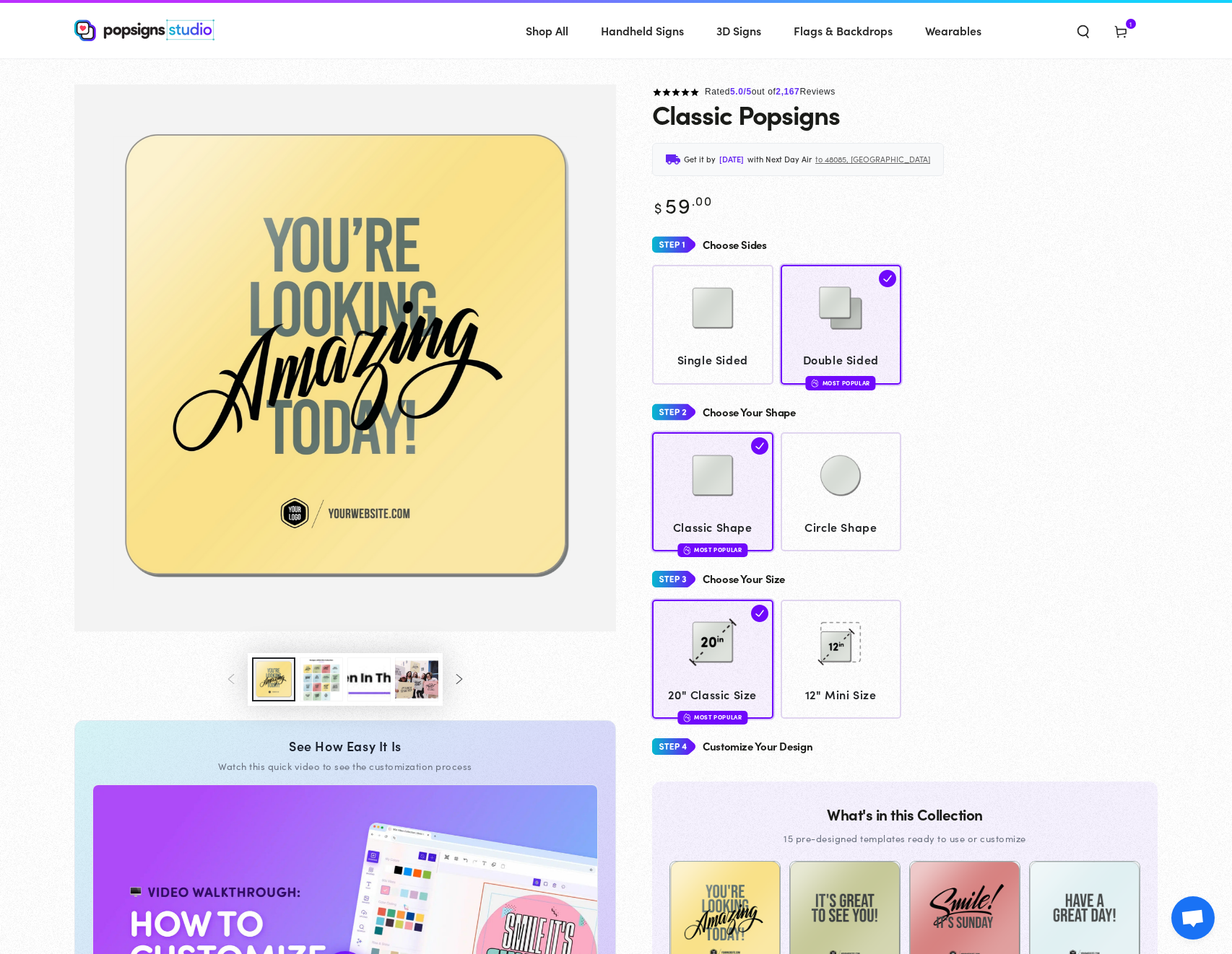
scroll to position [56, 0]
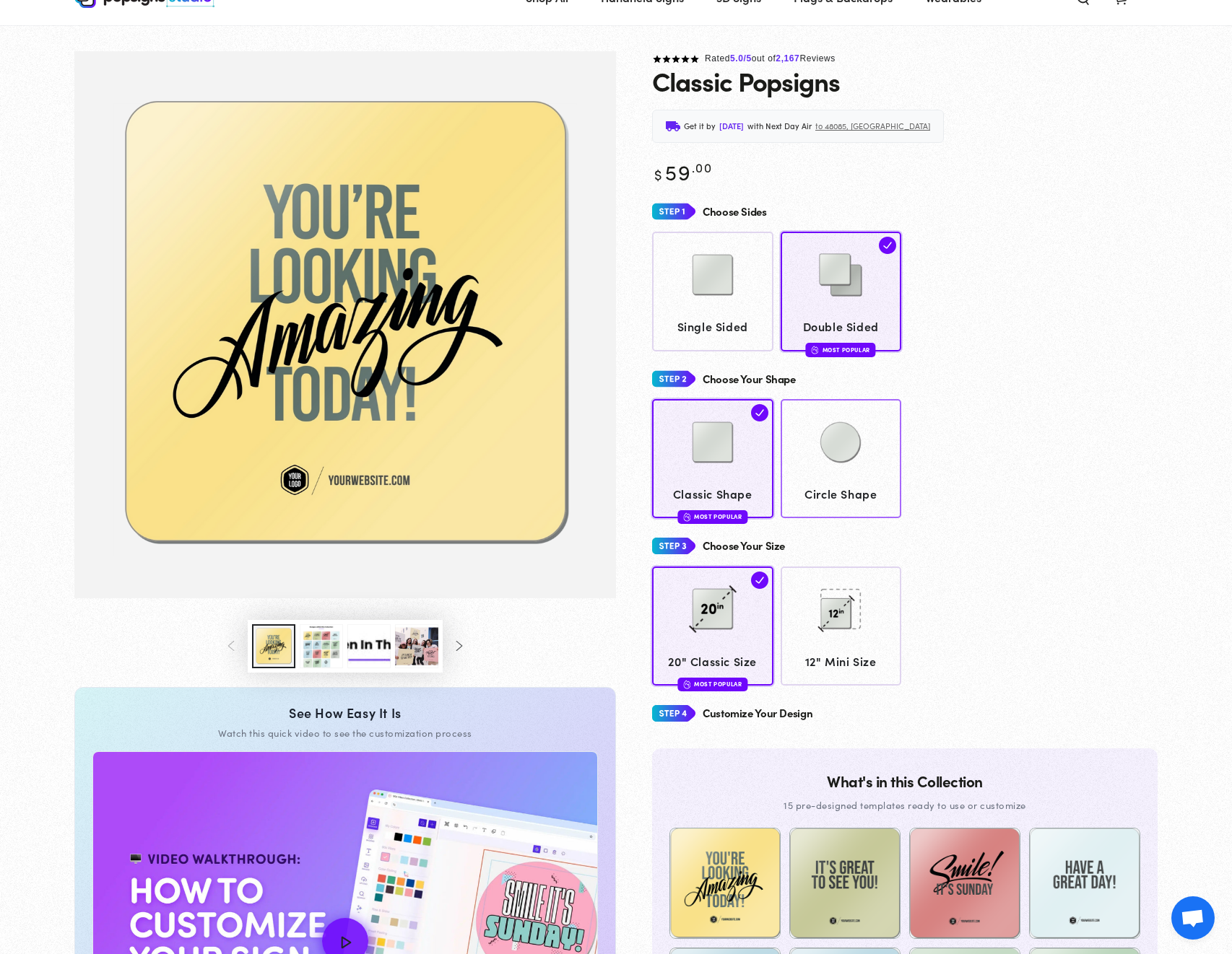
click at [796, 434] on div at bounding box center [841, 444] width 107 height 72
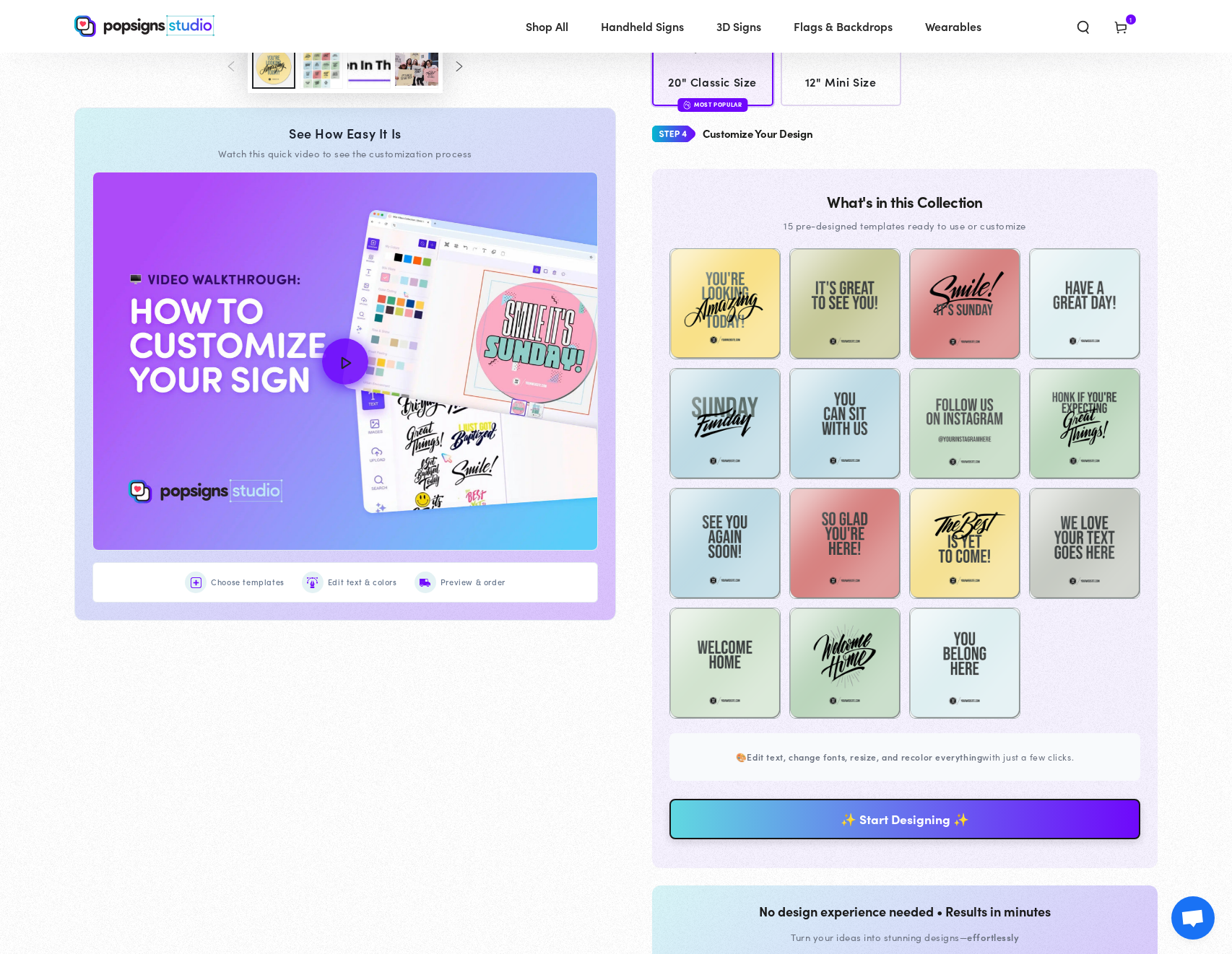
click at [901, 811] on link "✨ Start Designing ✨" at bounding box center [905, 820] width 471 height 41
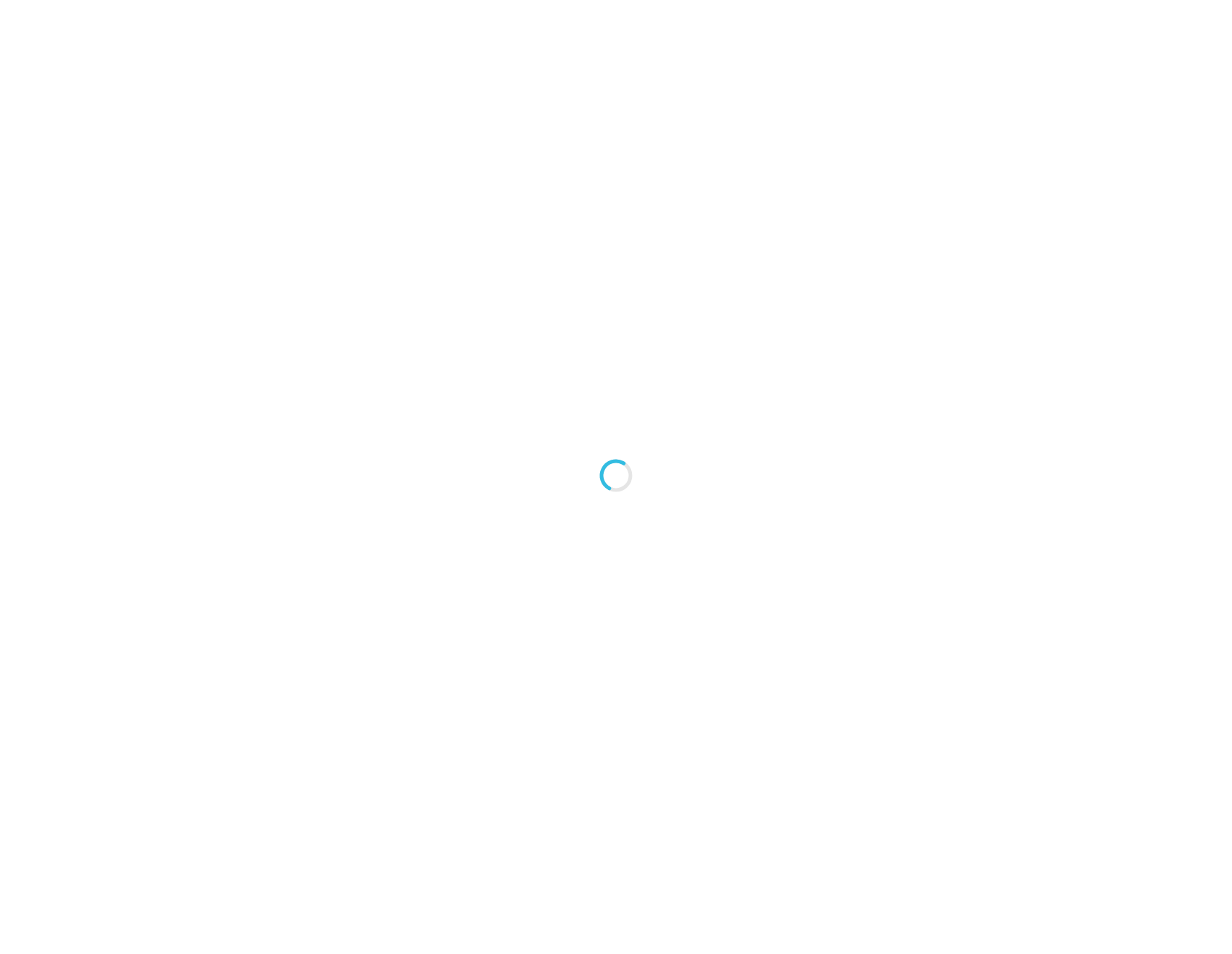
type textarea "An ancient tree with a door leading to a magical world"
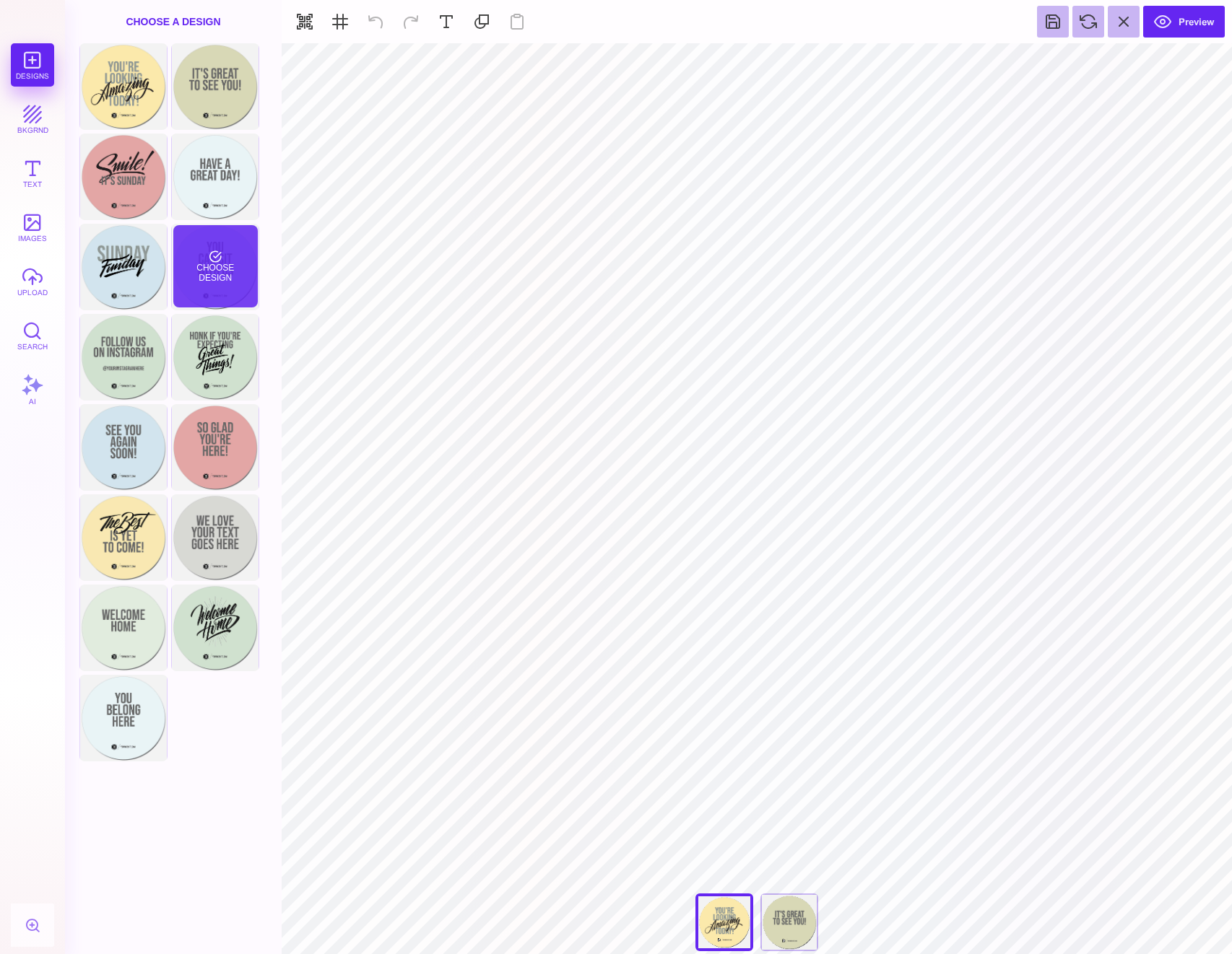
click at [226, 254] on div "Choose Design" at bounding box center [216, 266] width 85 height 82
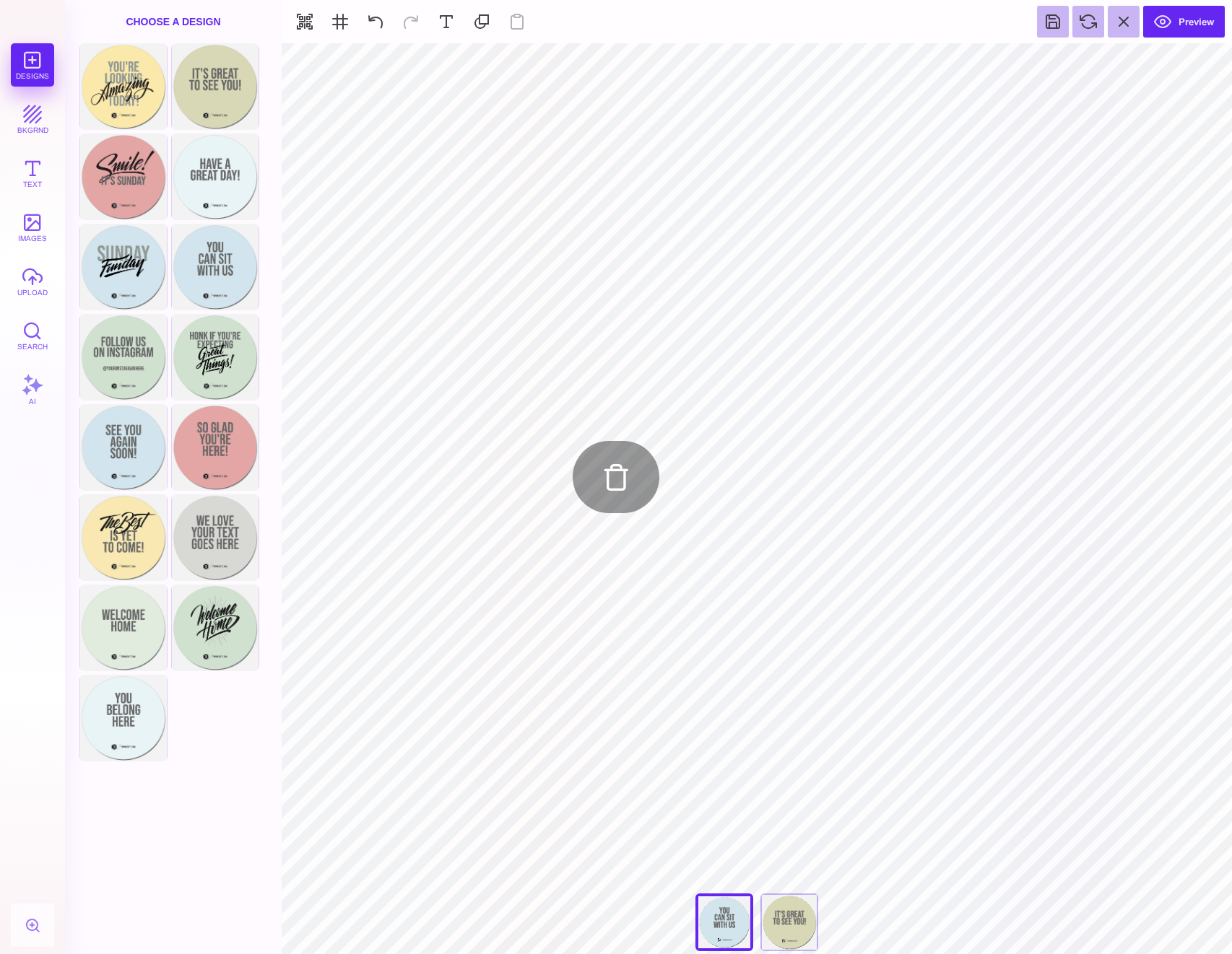
type input "#666766"
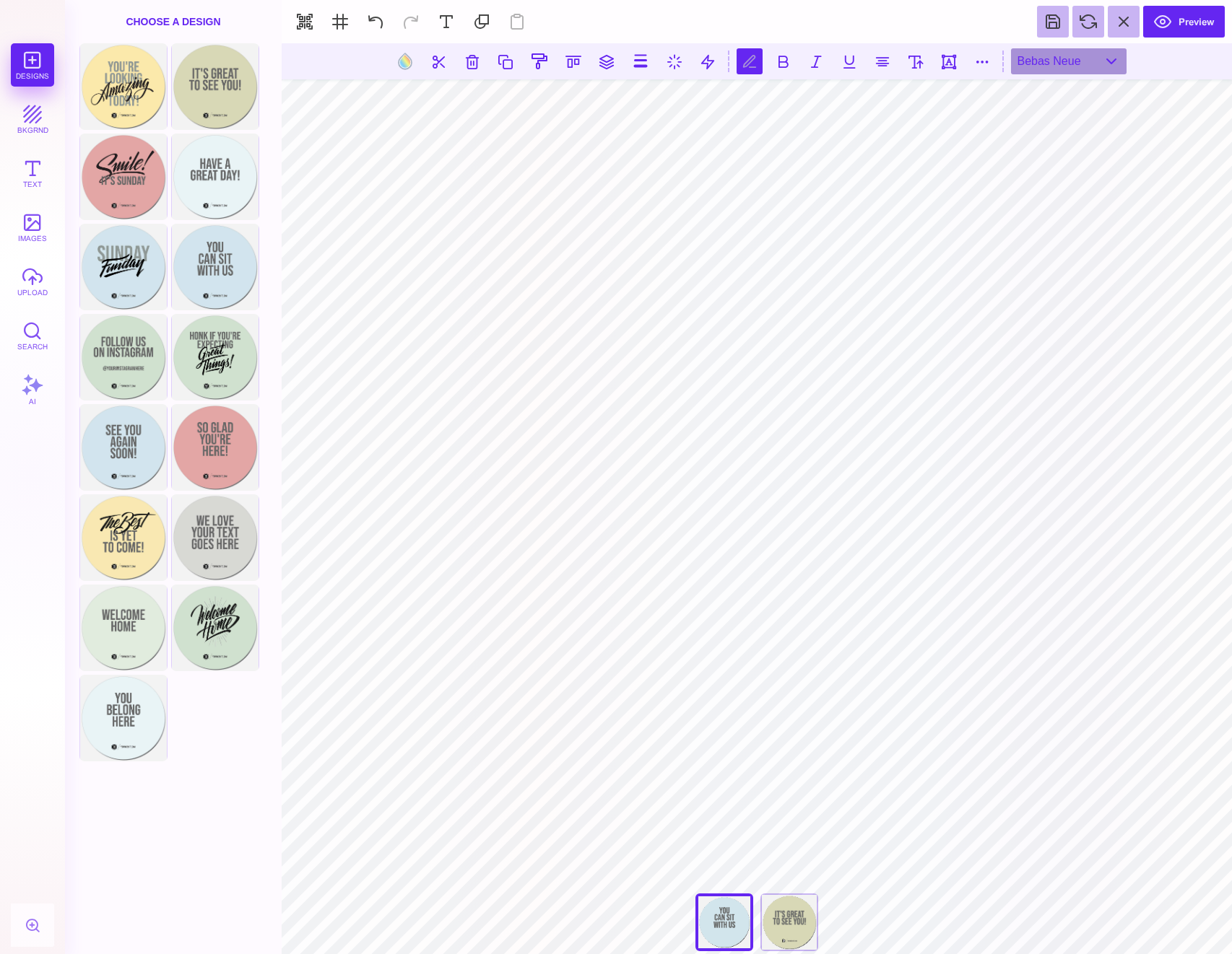
scroll to position [0, 1]
type textarea "**********"
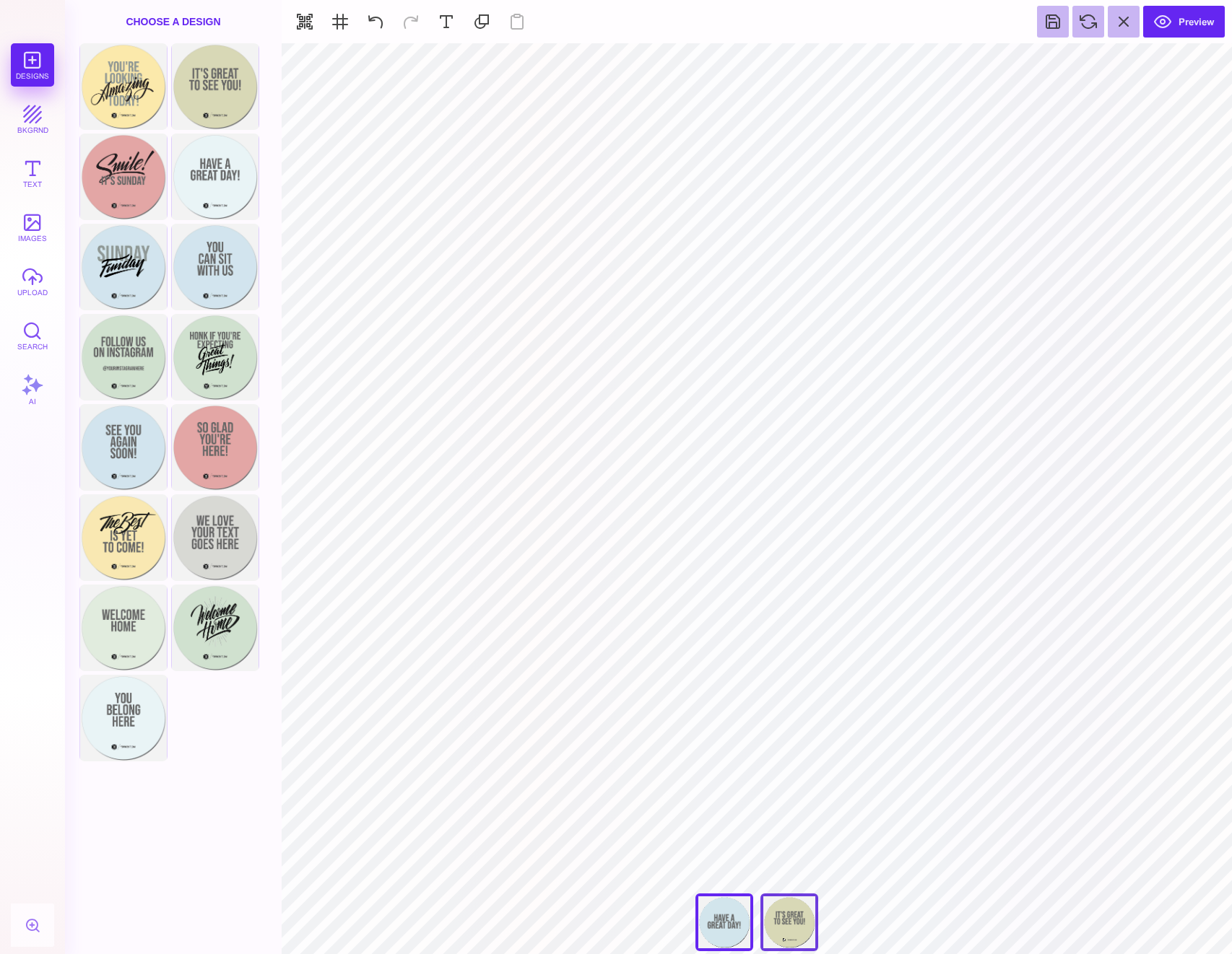
click at [804, 923] on div "Back" at bounding box center [789, 922] width 58 height 58
drag, startPoint x: 131, startPoint y: 96, endPoint x: 126, endPoint y: 102, distance: 7.8
click at [131, 96] on div "Choose Design" at bounding box center [123, 85] width 85 height 82
type input "#8F9895"
click at [1189, 24] on button "Preview" at bounding box center [1184, 21] width 81 height 32
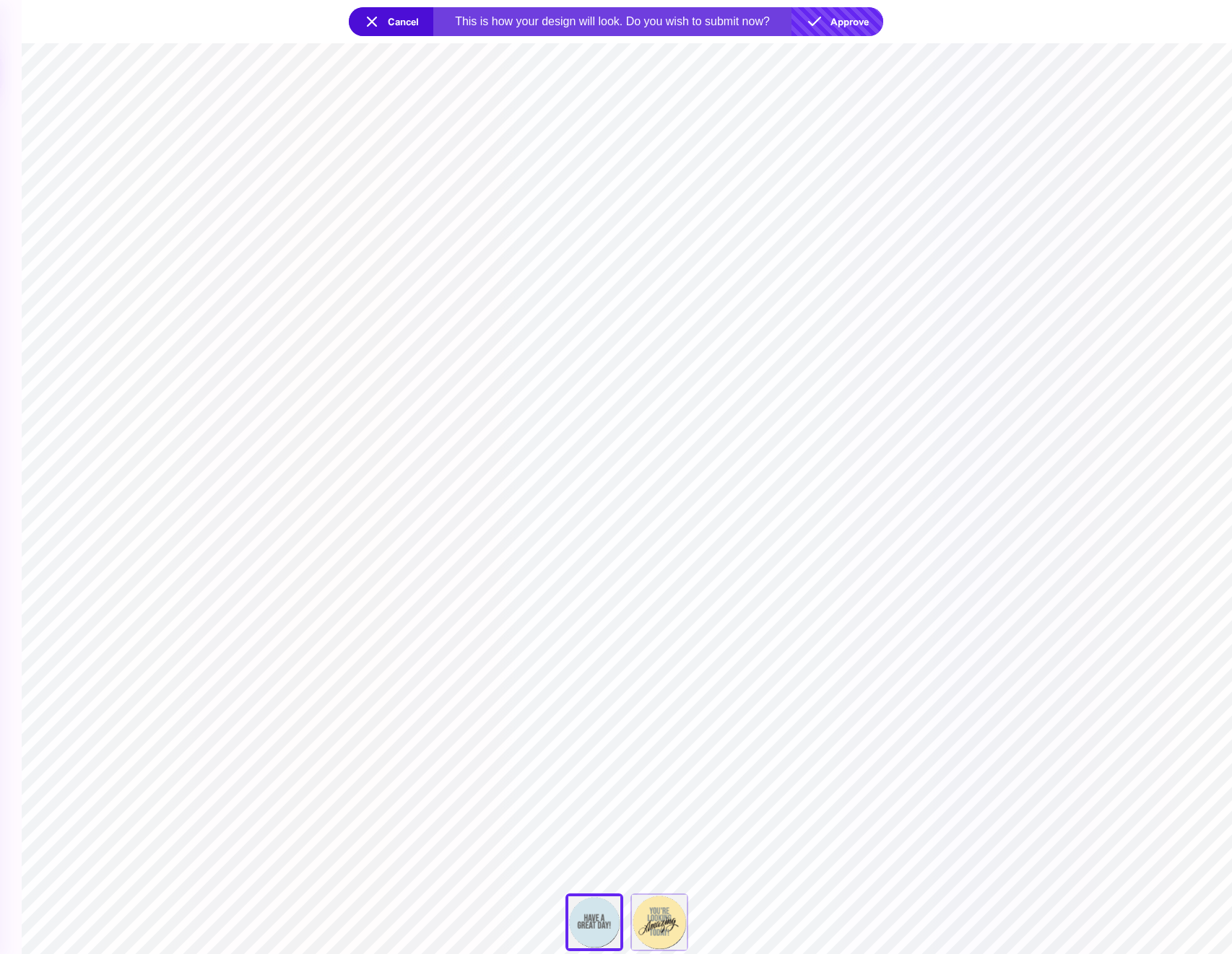
click at [853, 21] on button "Approve" at bounding box center [837, 21] width 92 height 28
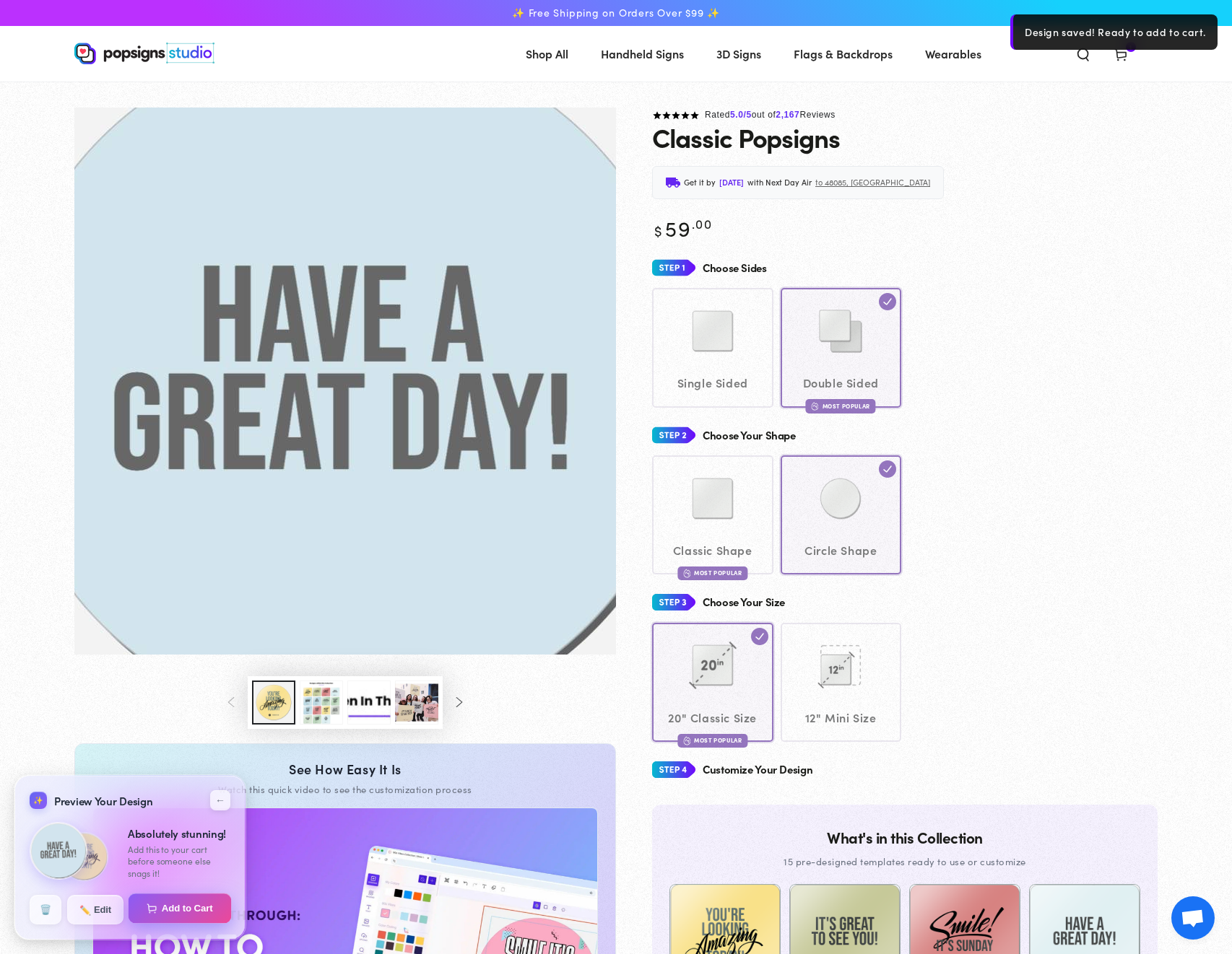
click at [175, 910] on button "Add to Cart" at bounding box center [180, 908] width 103 height 30
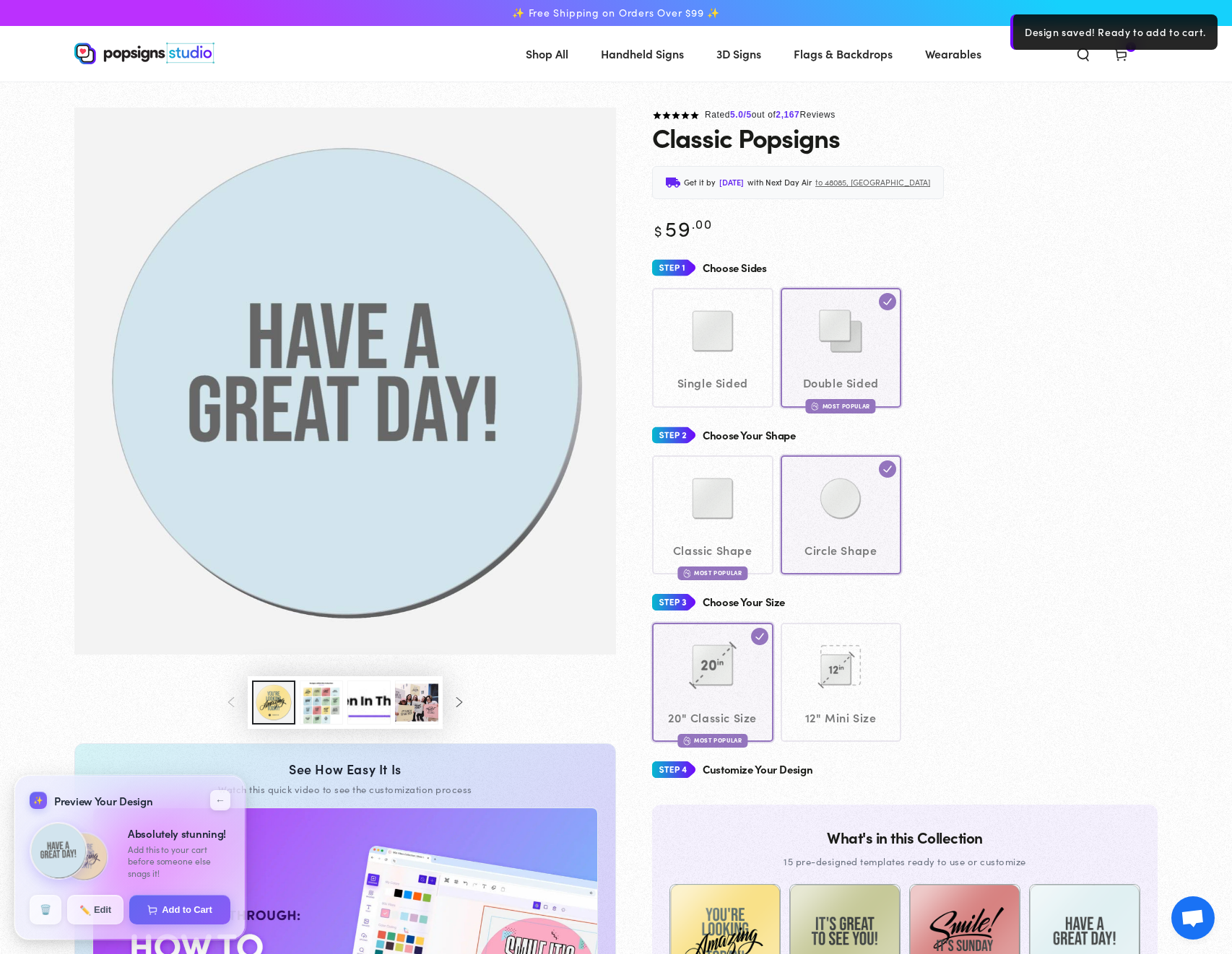
select select "**********"
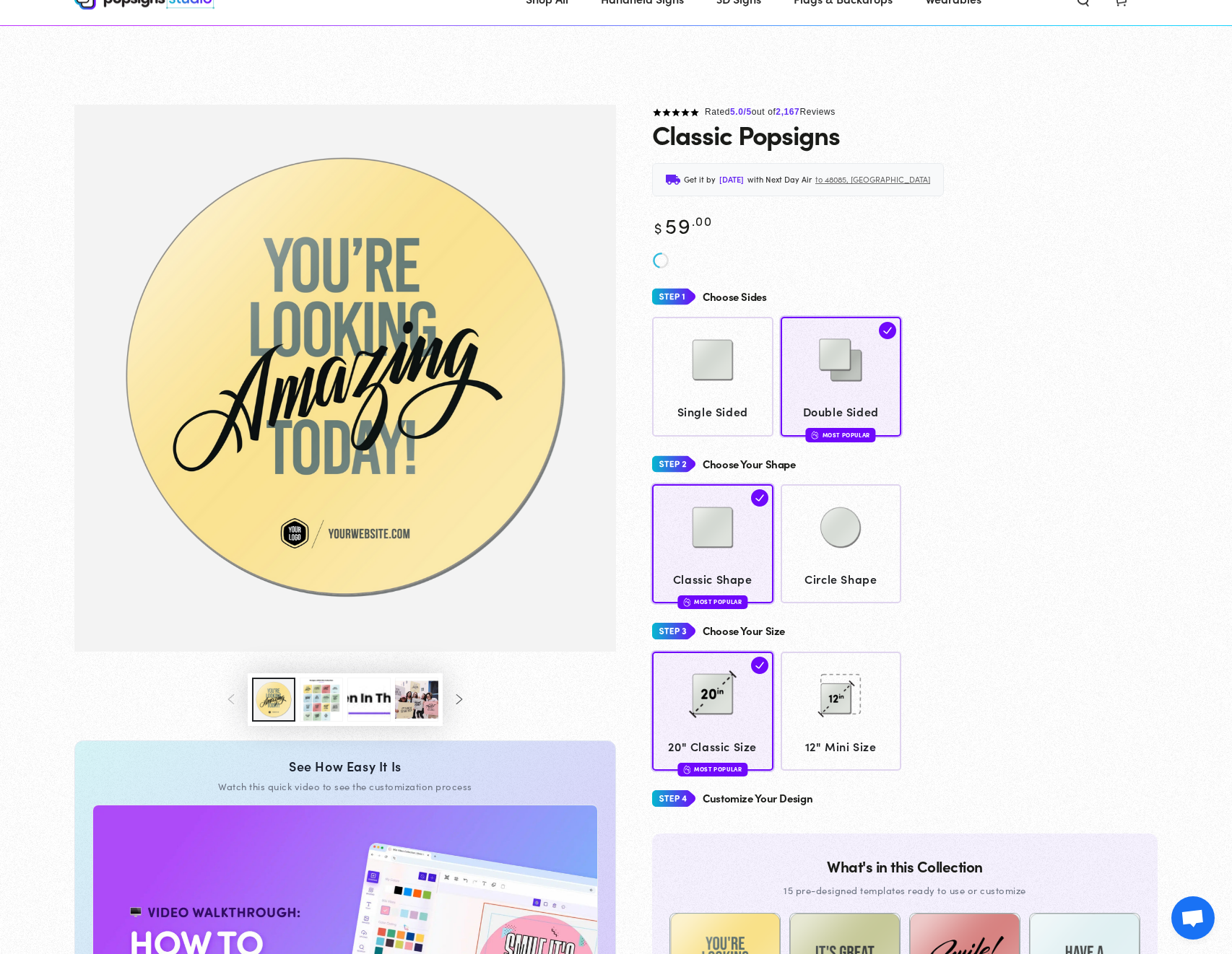
scroll to position [221, 0]
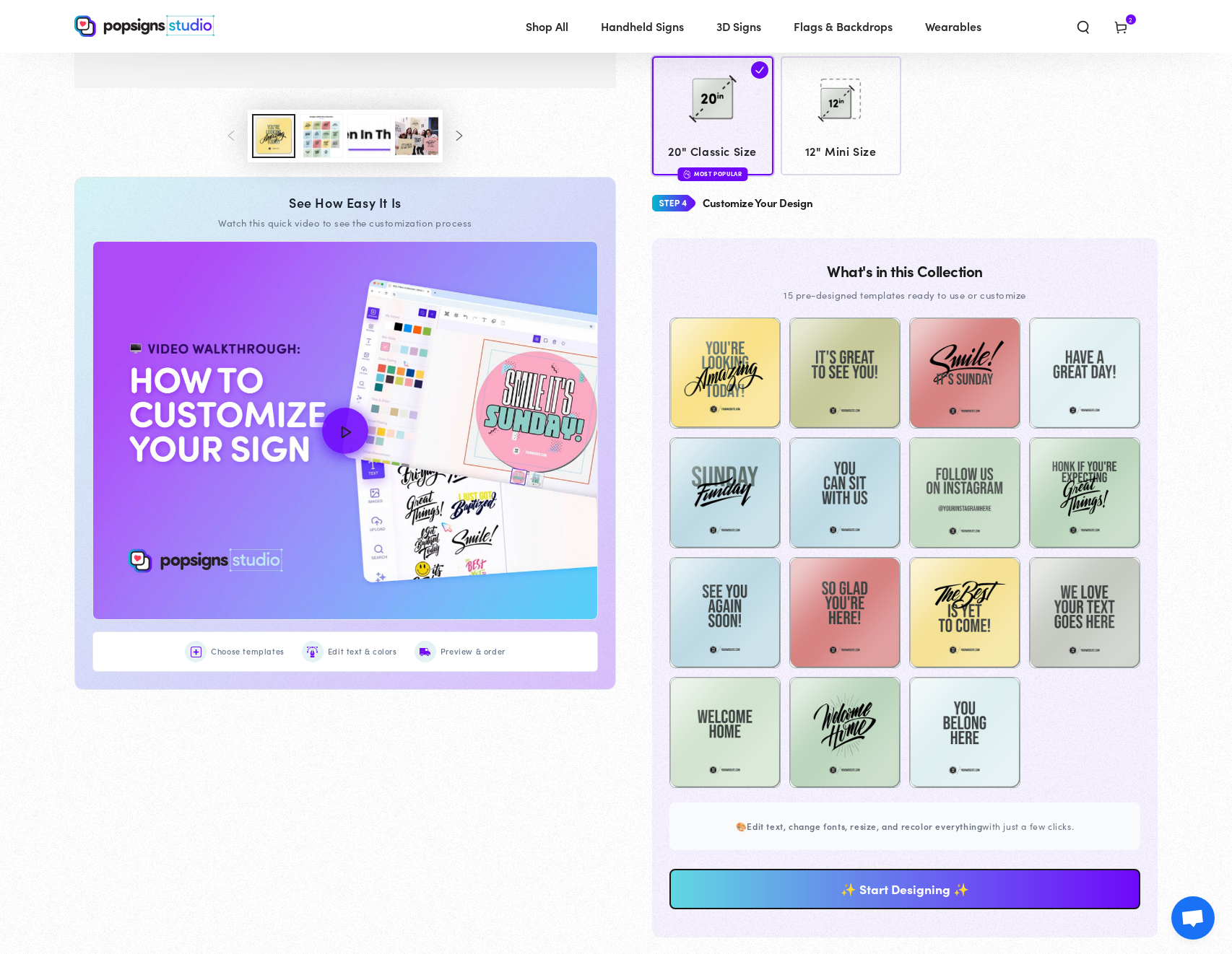
scroll to position [806, 0]
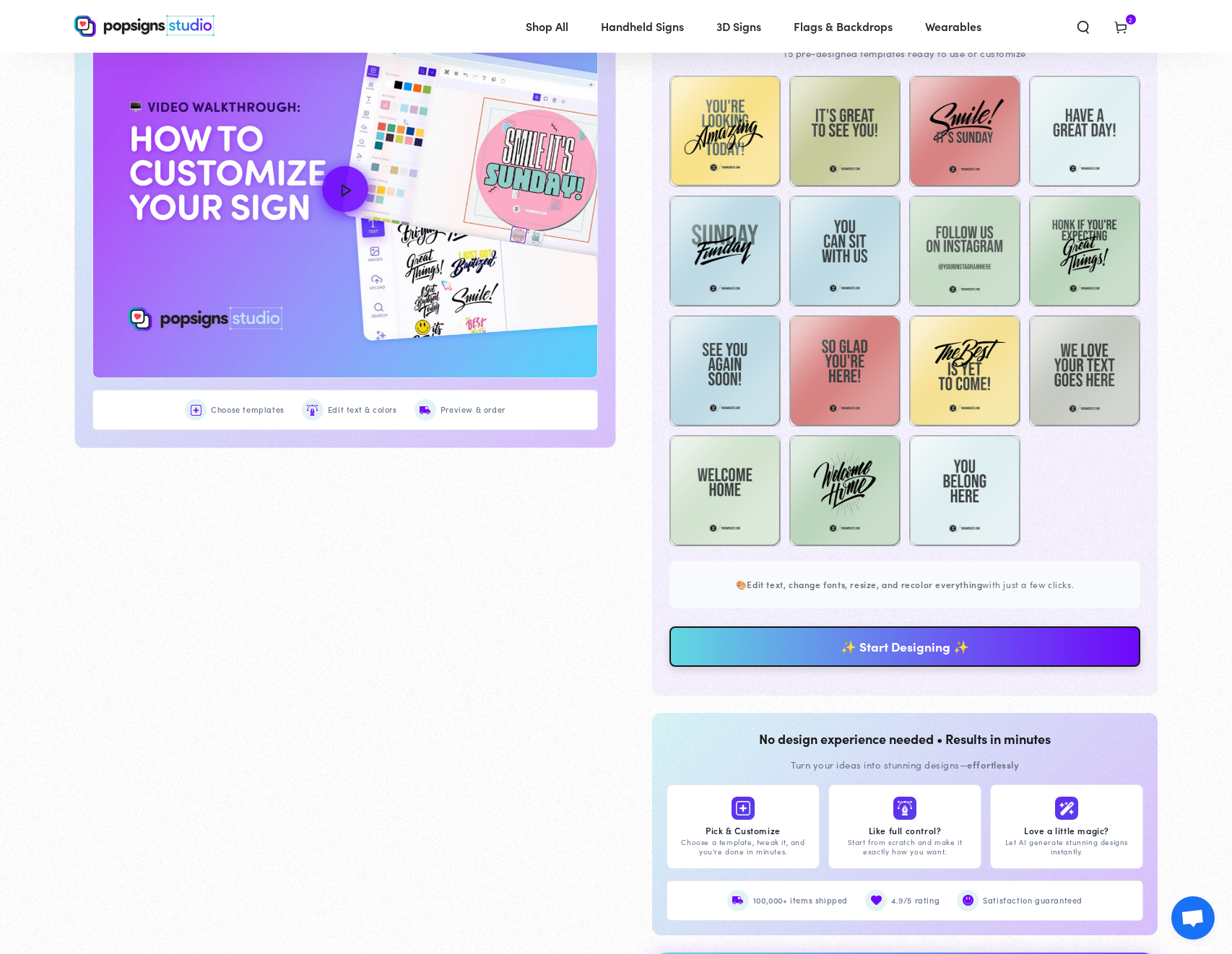
click at [888, 647] on link "✨ Start Designing ✨" at bounding box center [905, 647] width 471 height 41
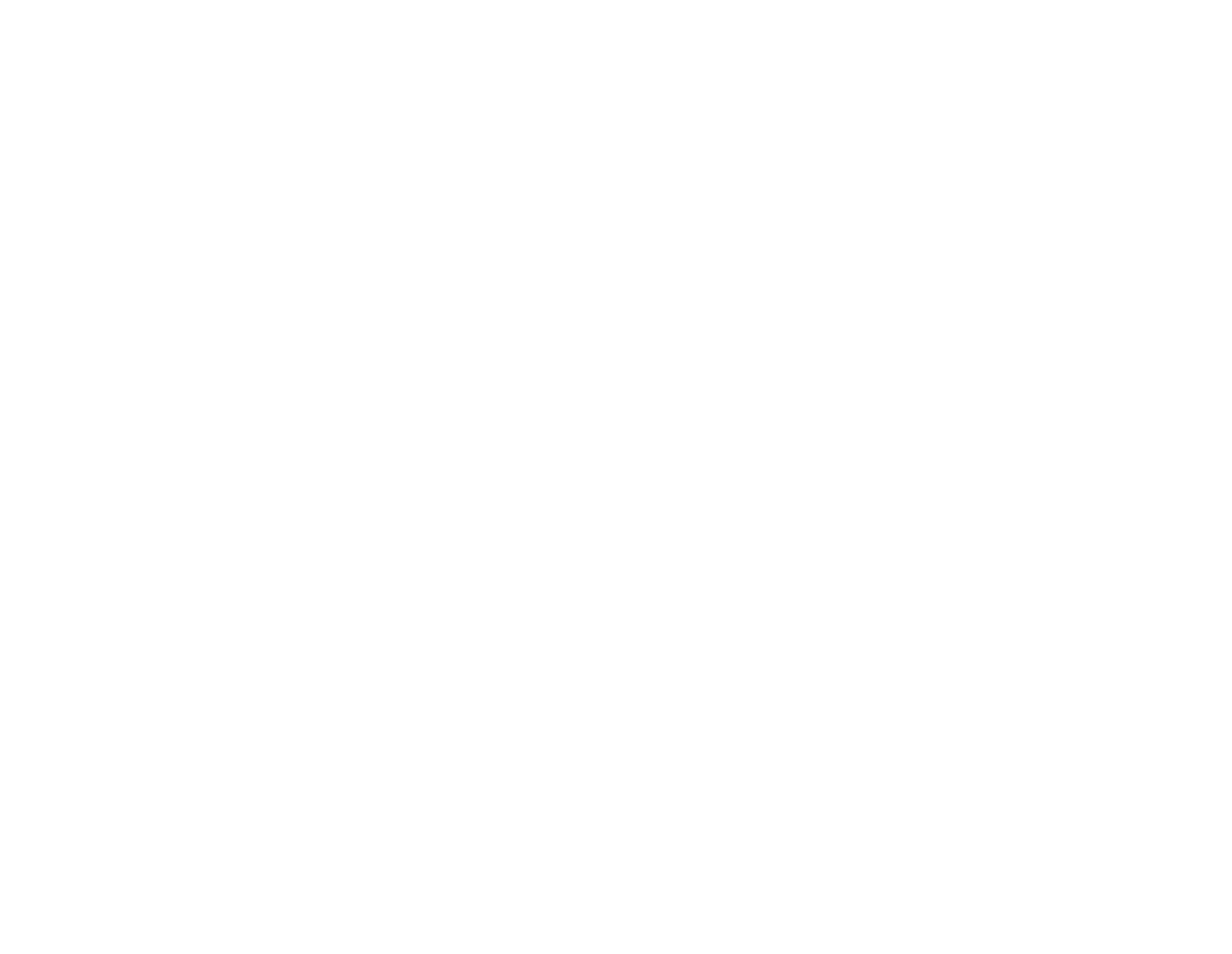
scroll to position [0, 0]
type textarea "An ancient tree with a door leading to a magical world"
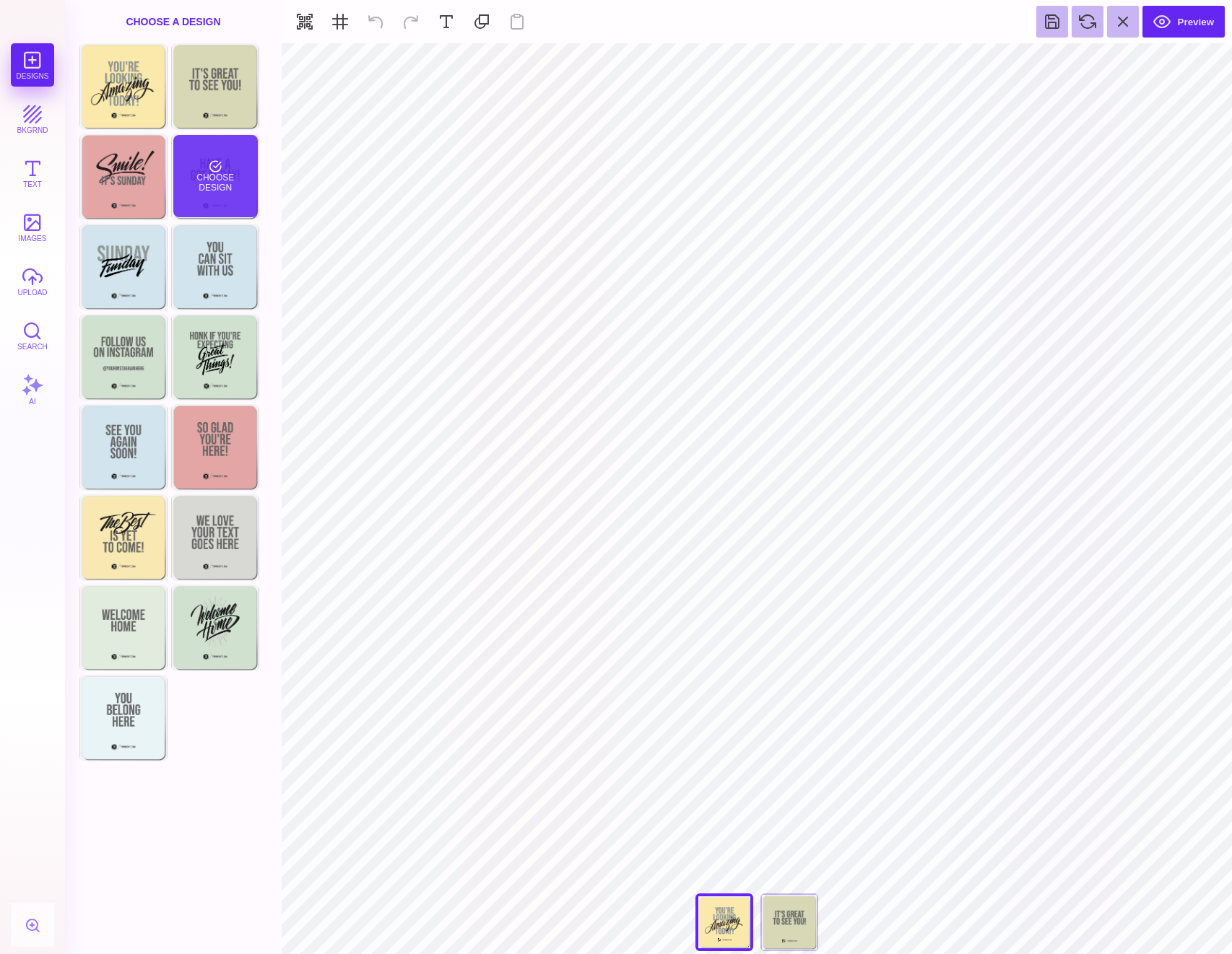
click at [226, 207] on div "Choose Design" at bounding box center [216, 176] width 85 height 82
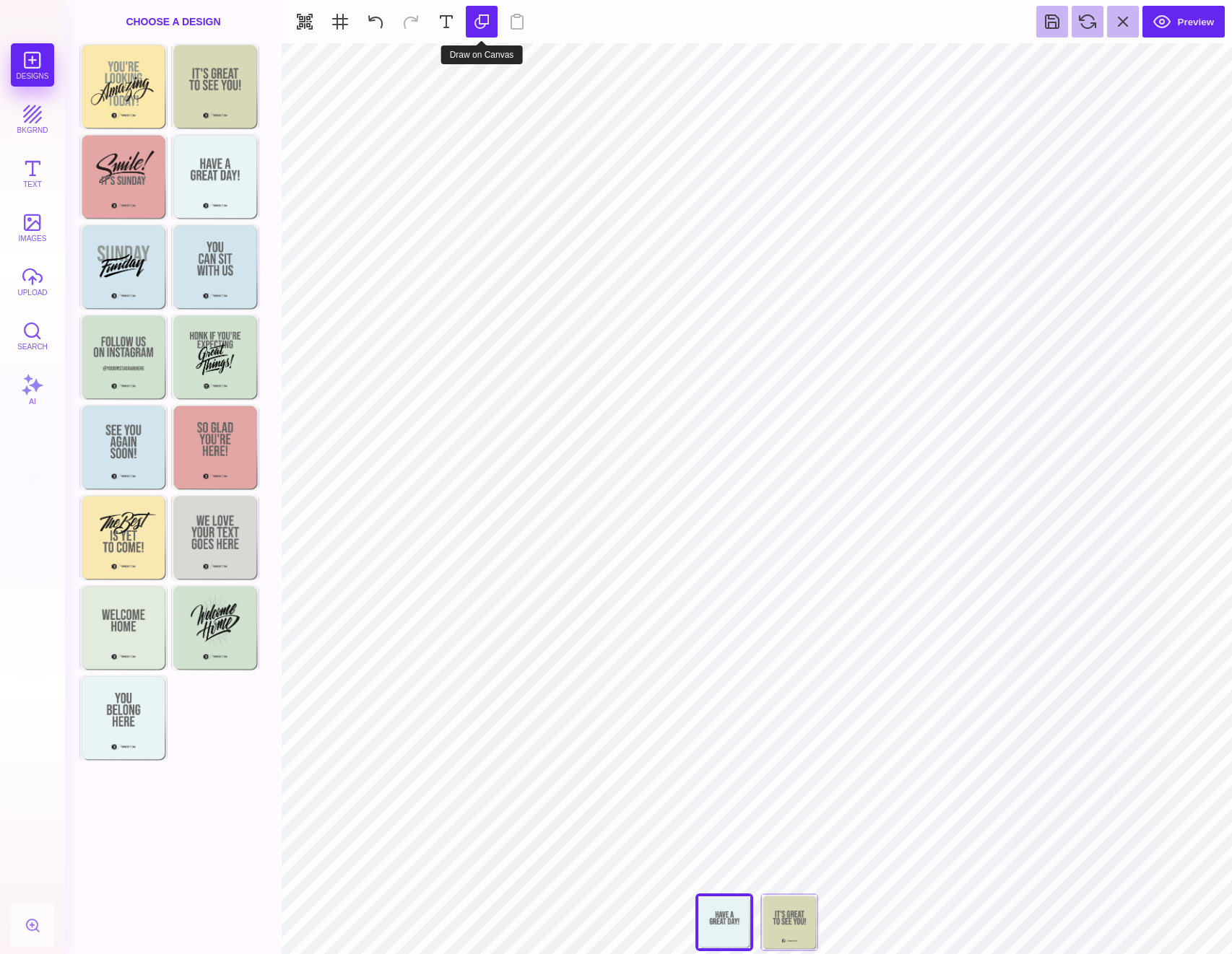
type input "#E7F3F5"
click at [698, 66] on button at bounding box center [709, 62] width 28 height 28
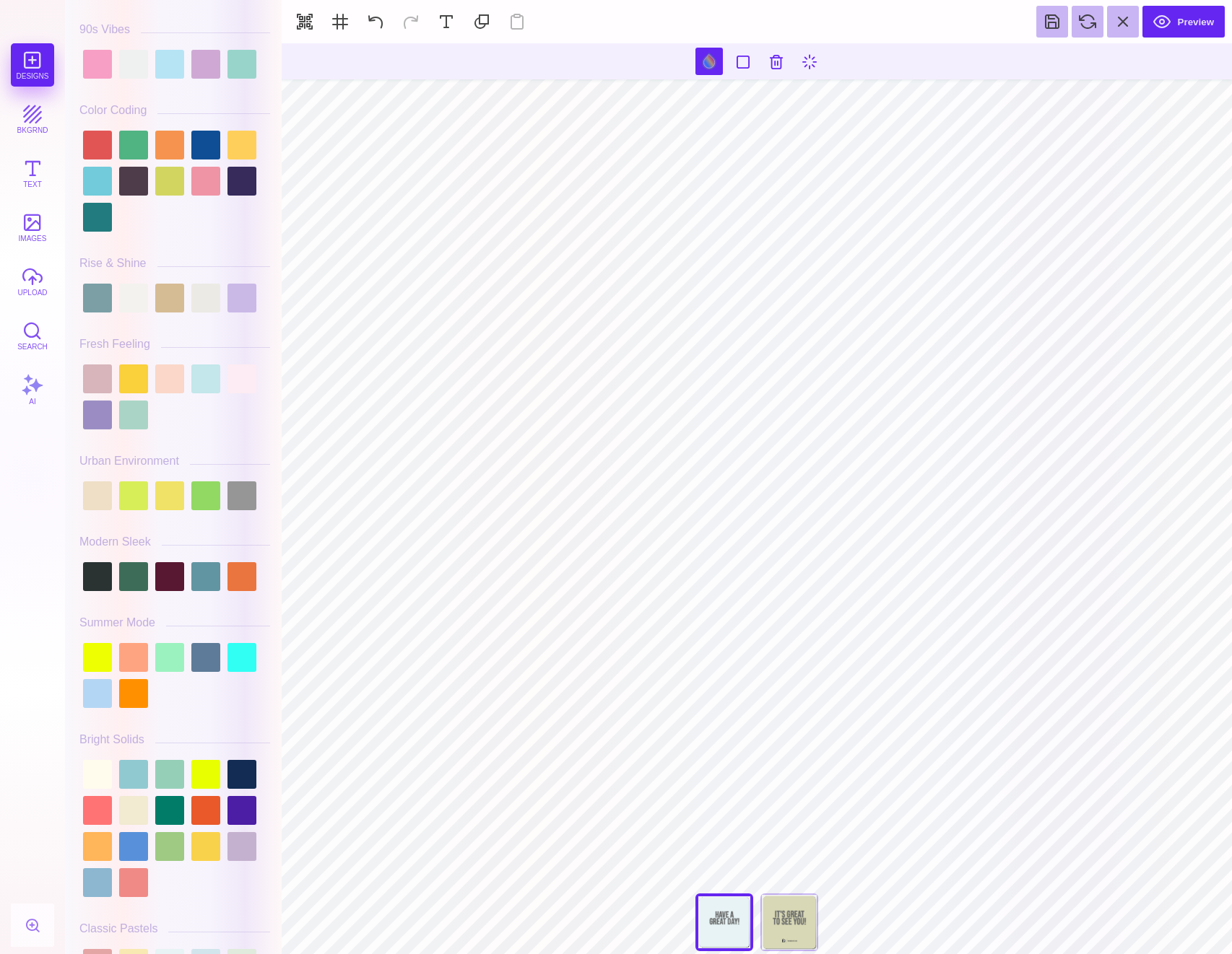
scroll to position [399, 0]
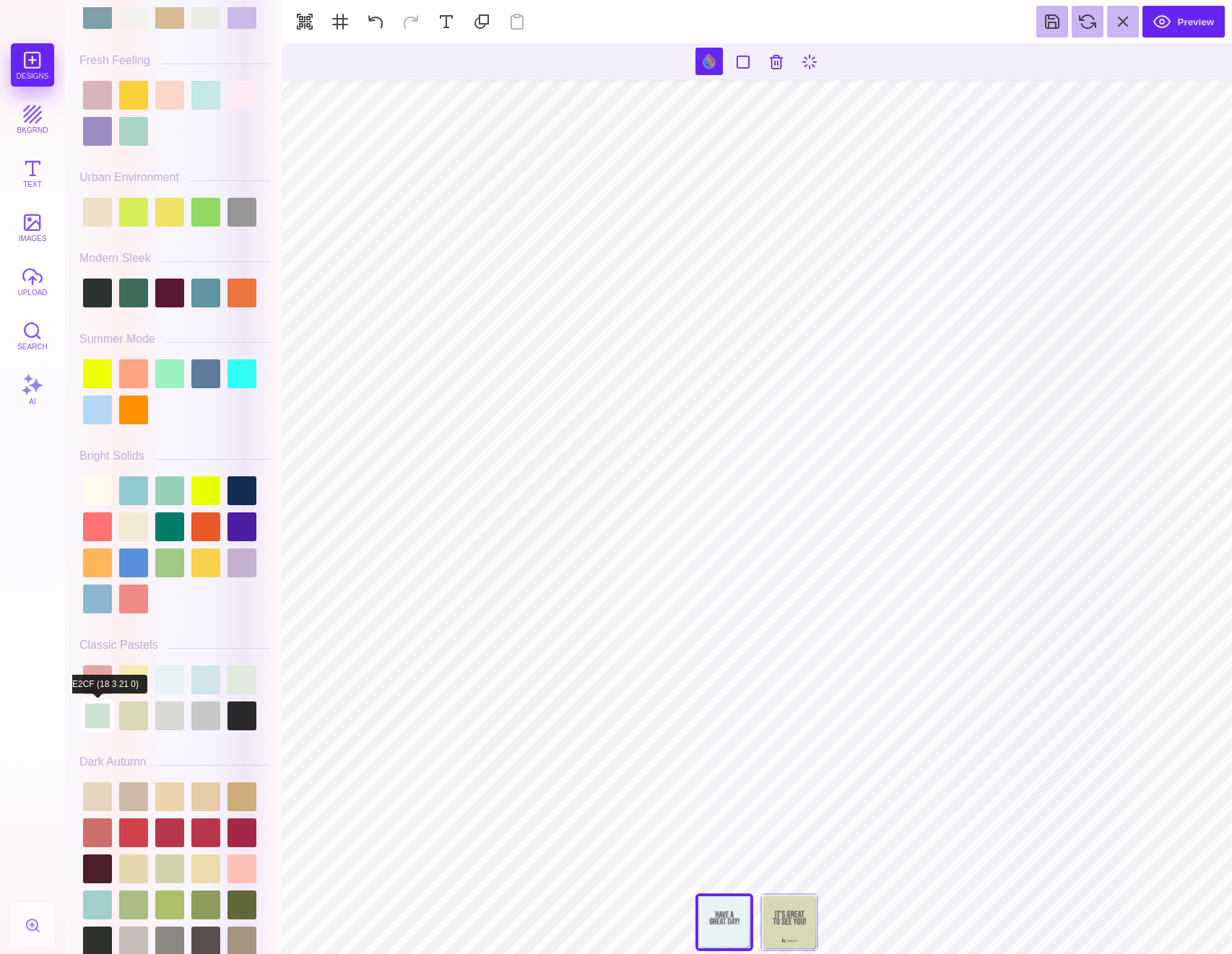
click at [112, 702] on div at bounding box center [97, 716] width 28 height 28
click at [150, 680] on div at bounding box center [175, 698] width 191 height 72
click at [137, 682] on div at bounding box center [133, 680] width 28 height 28
type input "#F8E9B2"
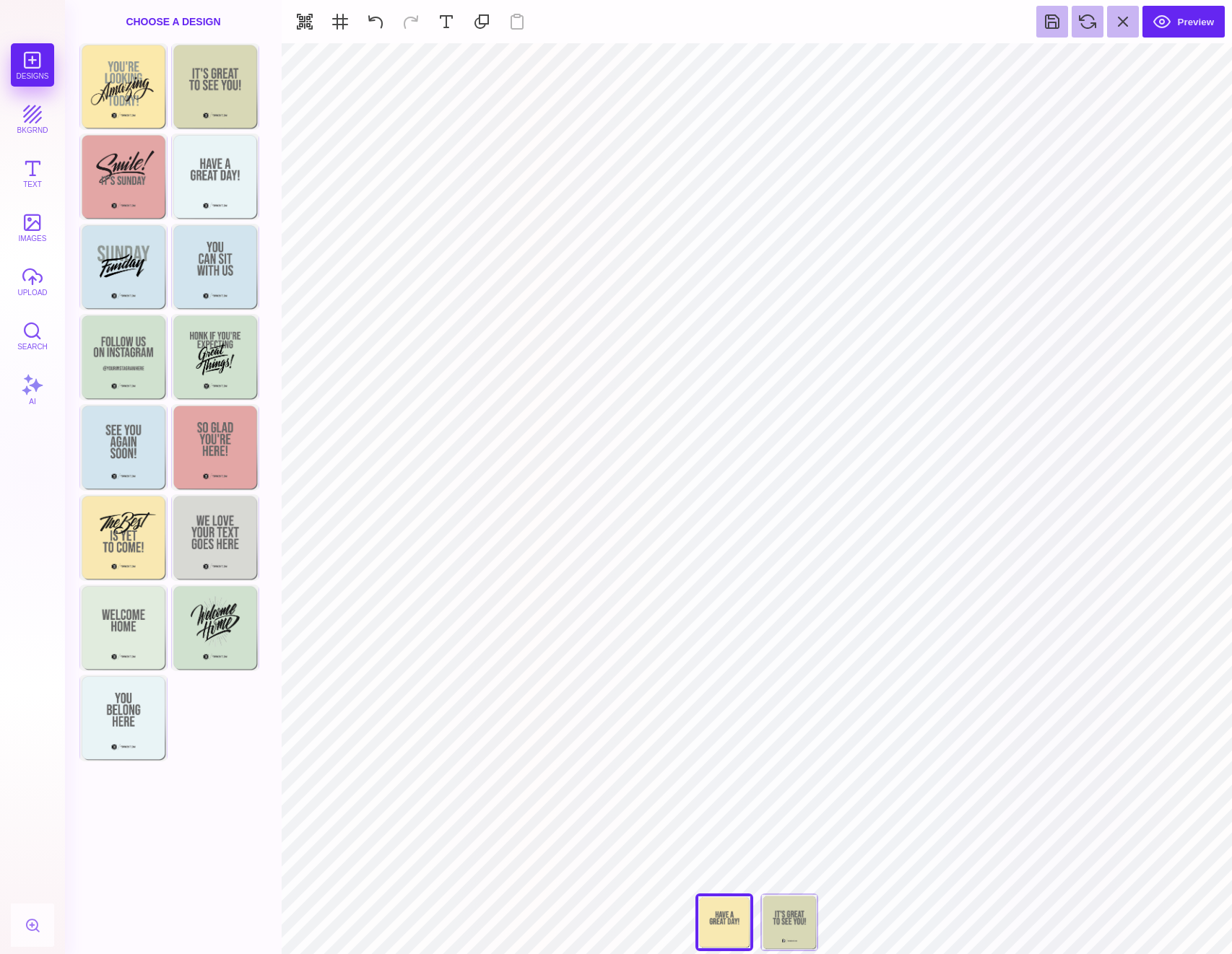
type input "#666766"
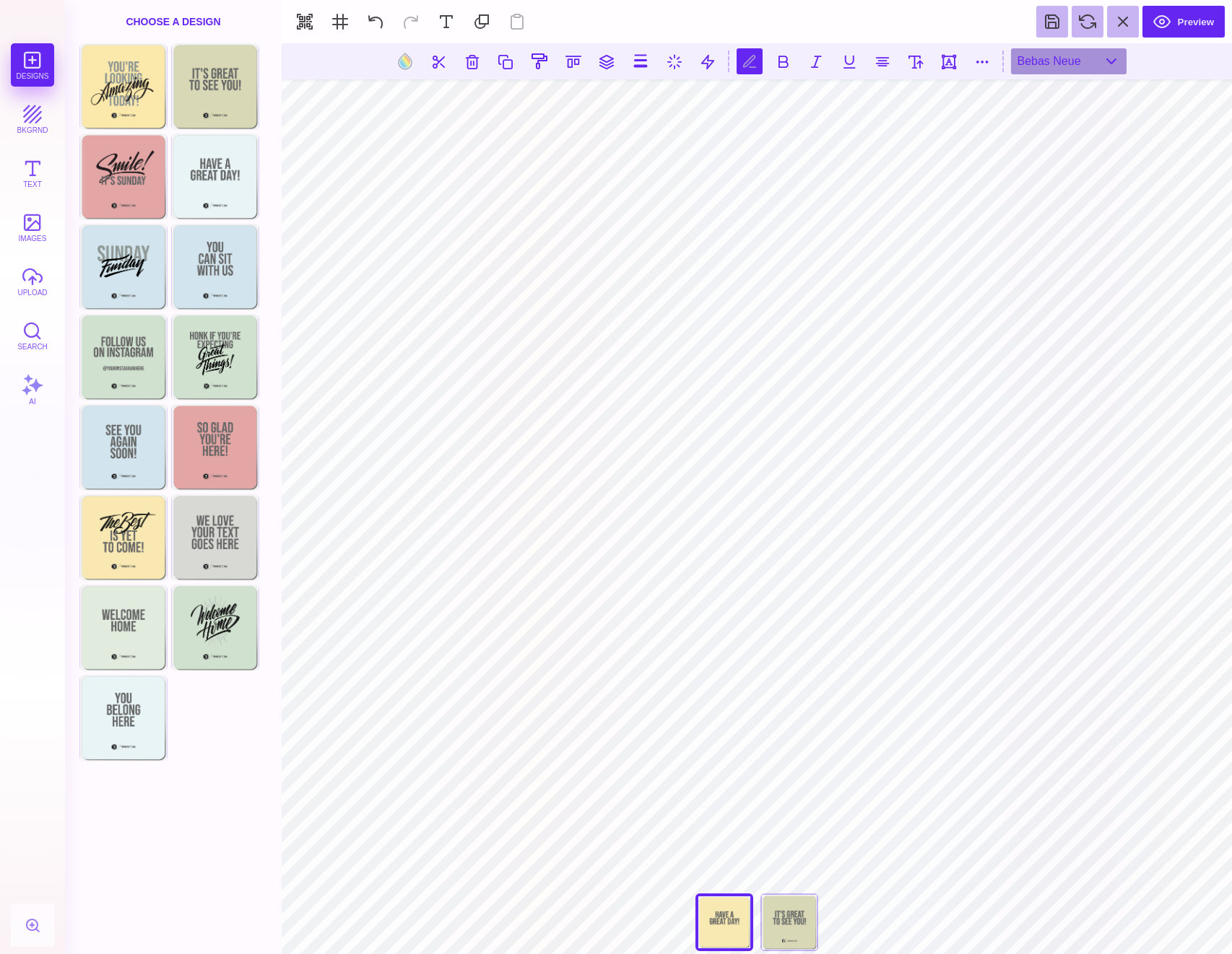
scroll to position [0, 2]
type textarea "**********"
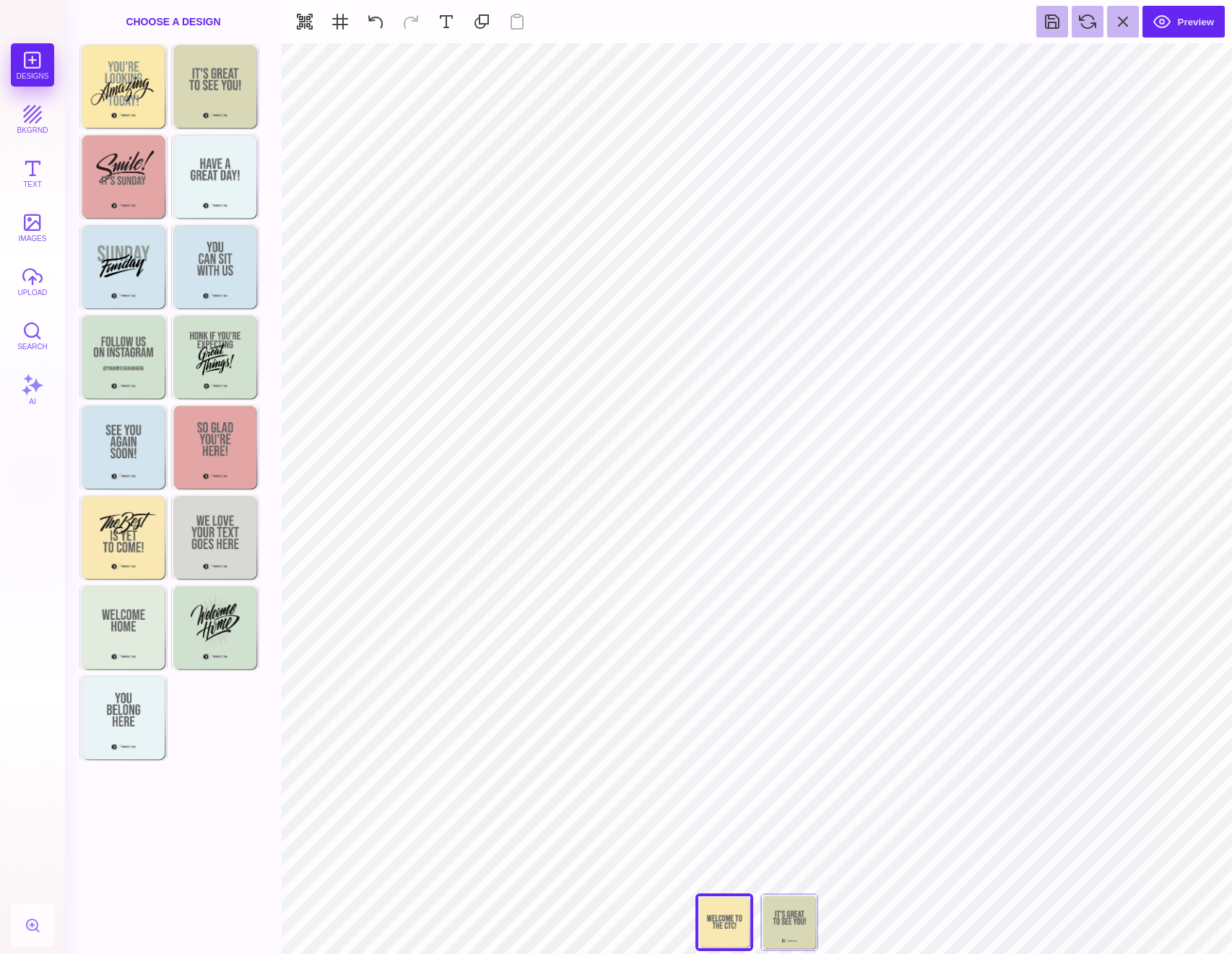
click at [795, 934] on div "Back" at bounding box center [789, 922] width 58 height 58
type input "#D8D8B6"
click at [688, 59] on section at bounding box center [756, 61] width 950 height 36
click at [697, 59] on section at bounding box center [756, 61] width 950 height 36
click at [704, 58] on button at bounding box center [709, 62] width 28 height 28
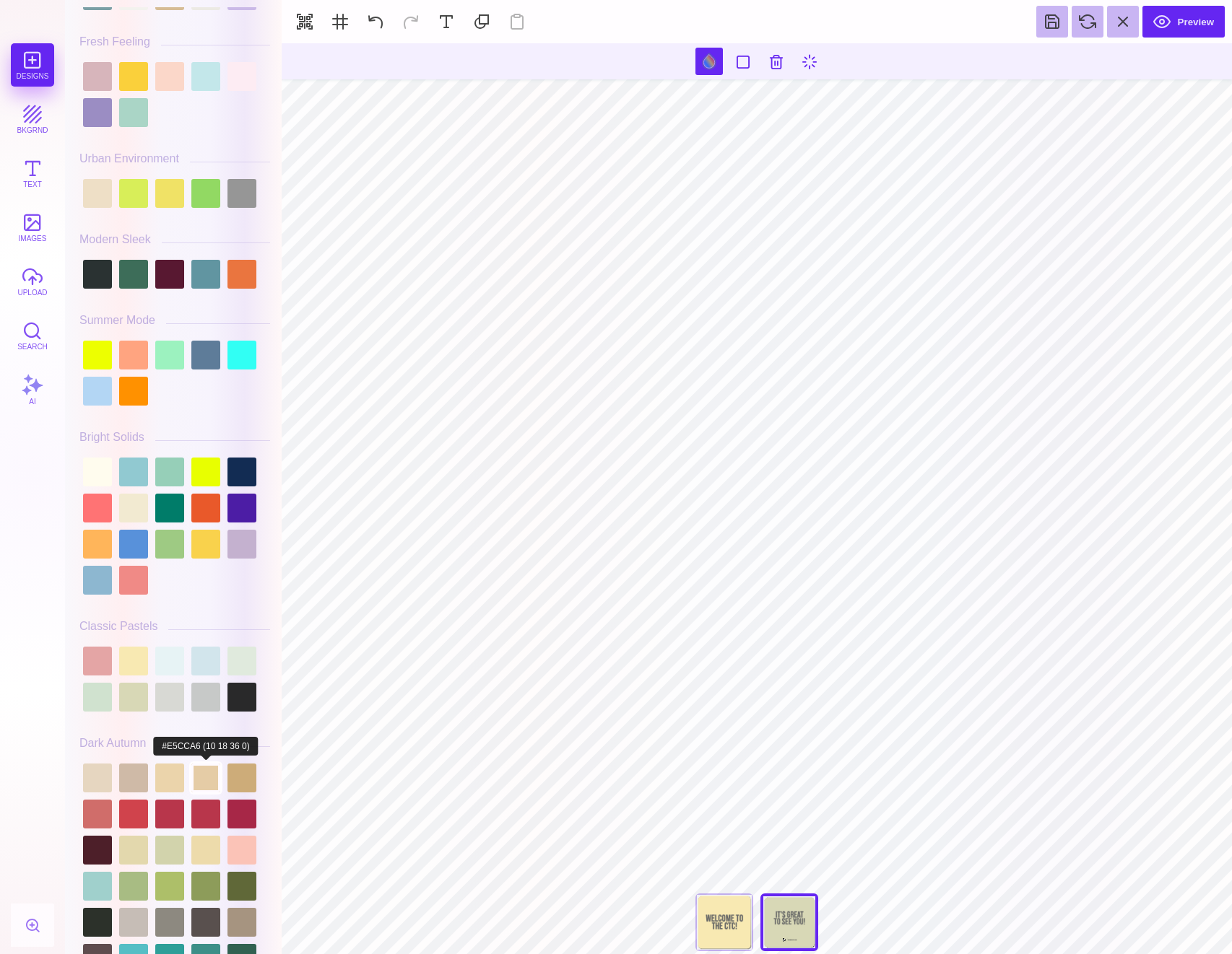
scroll to position [532, 0]
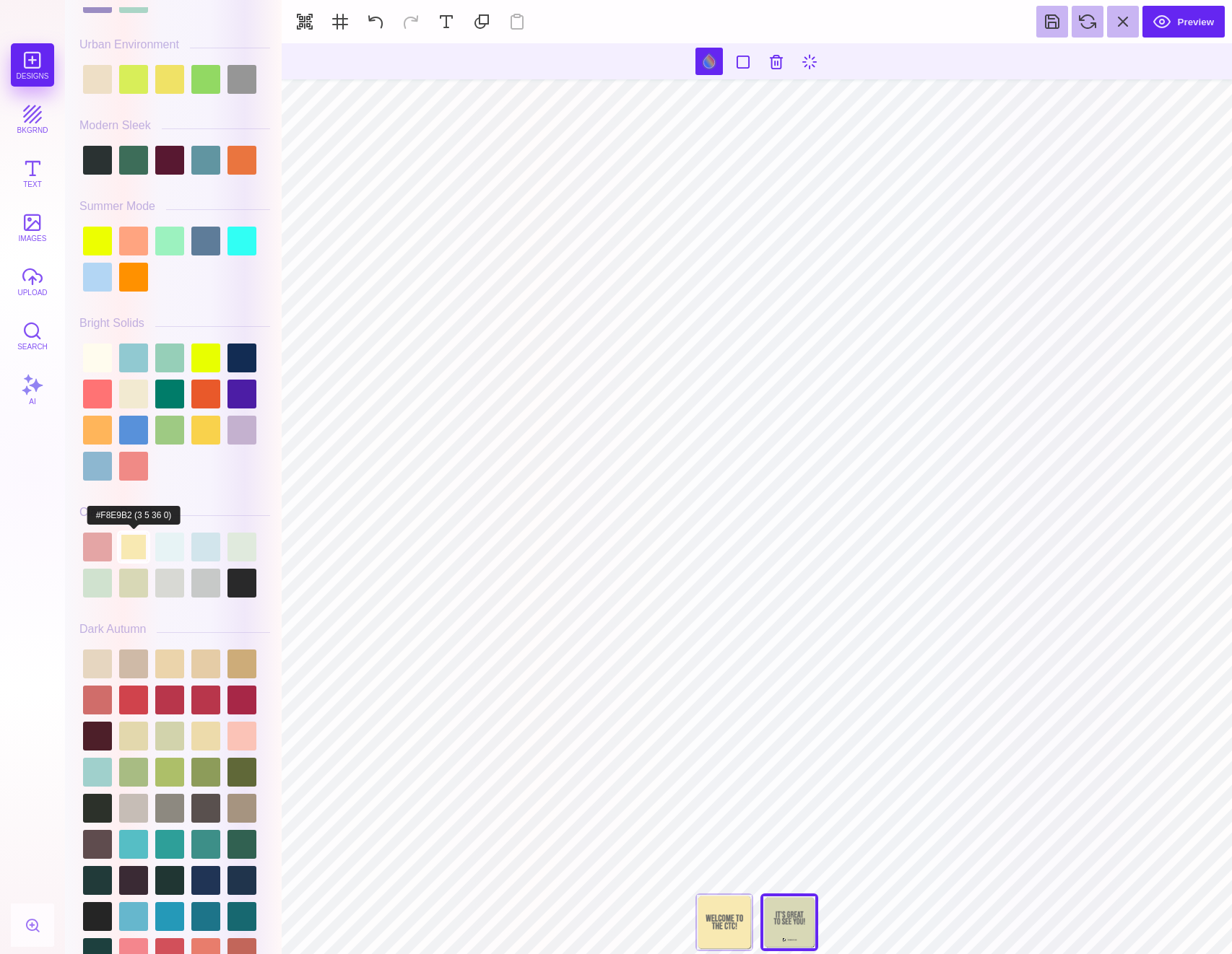
click at [125, 554] on div at bounding box center [133, 546] width 28 height 28
type input "#000000"
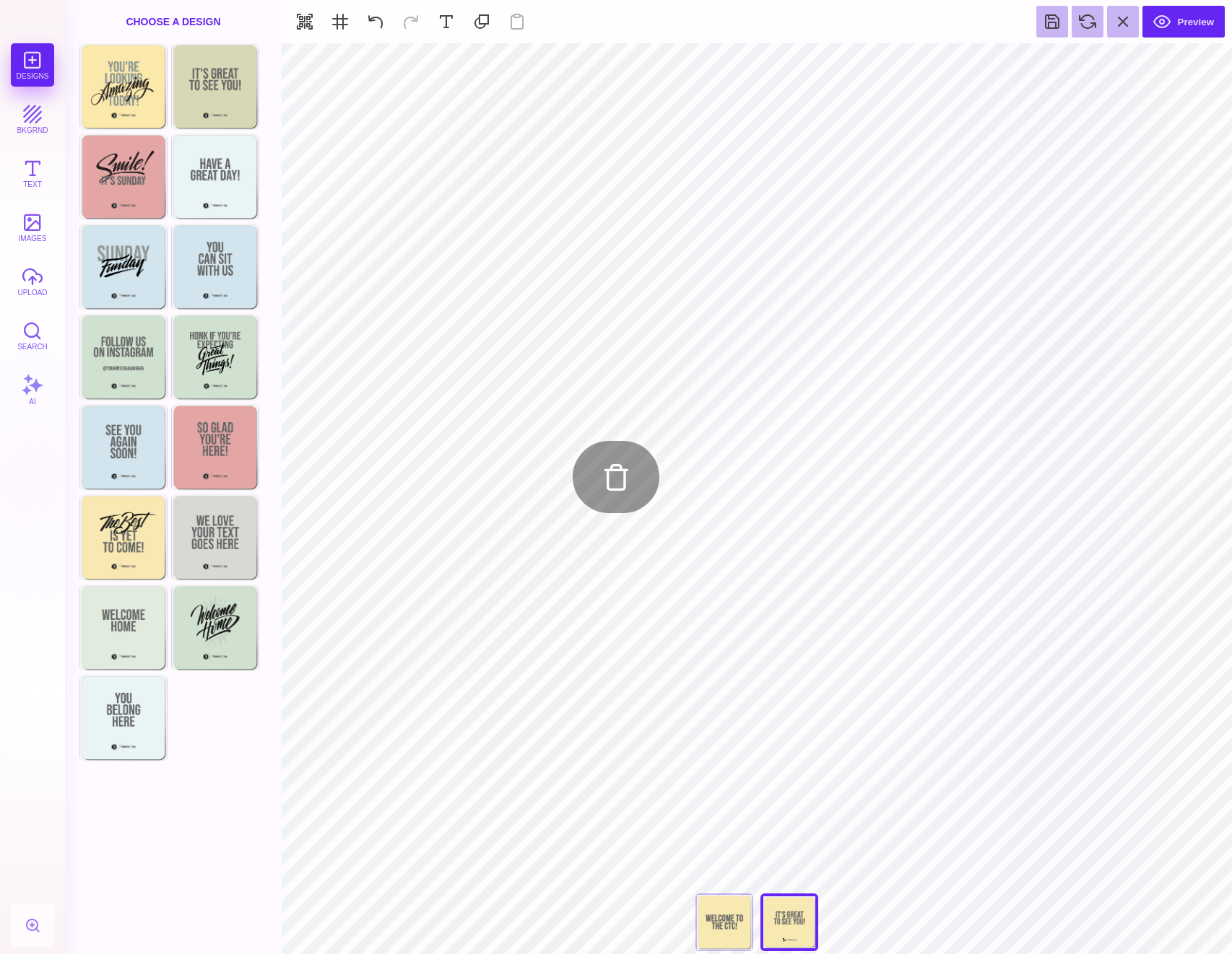
type input "#666766"
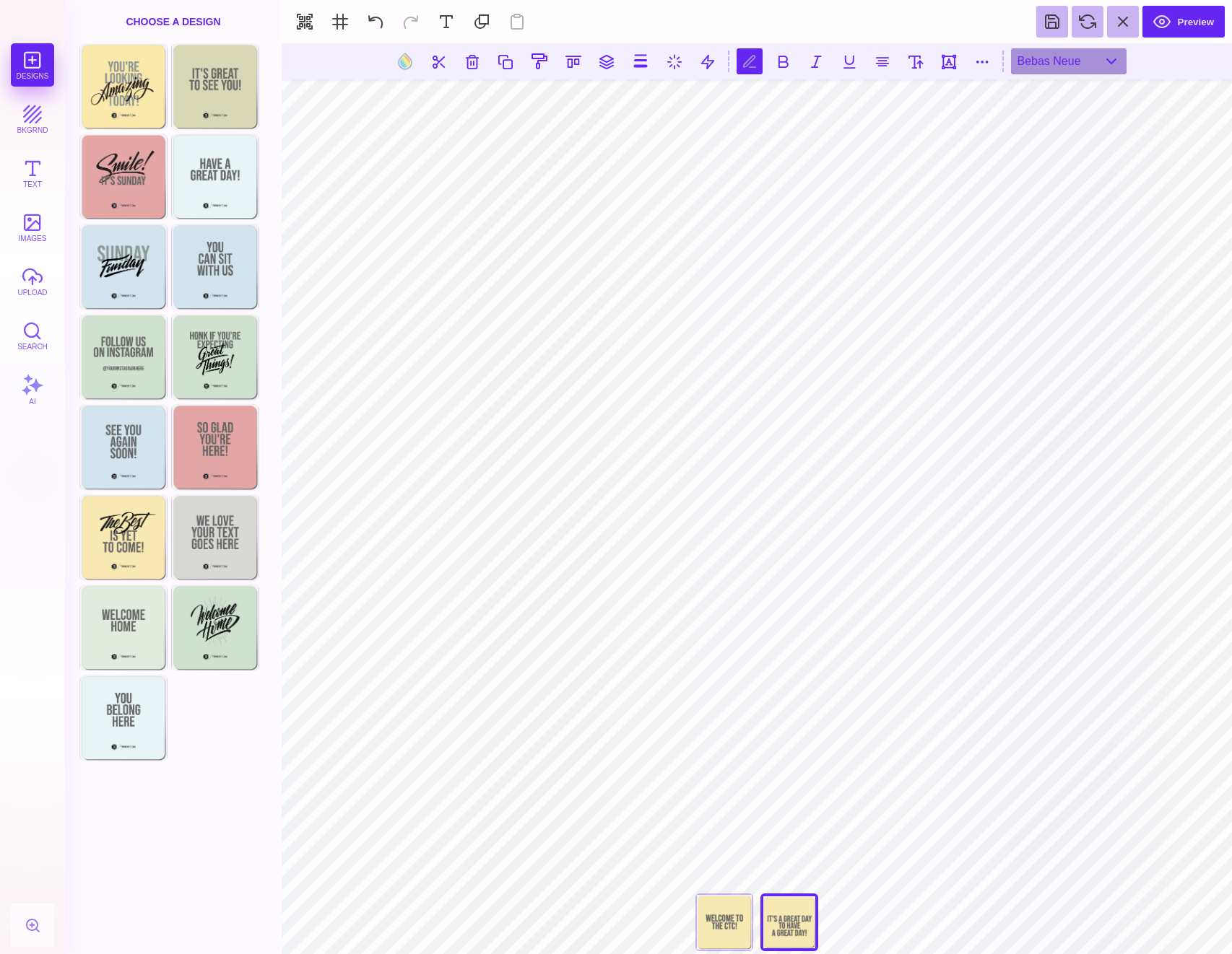
scroll to position [0, 3]
type textarea "**********"
click at [984, 52] on button at bounding box center [982, 61] width 26 height 26
type input "*"
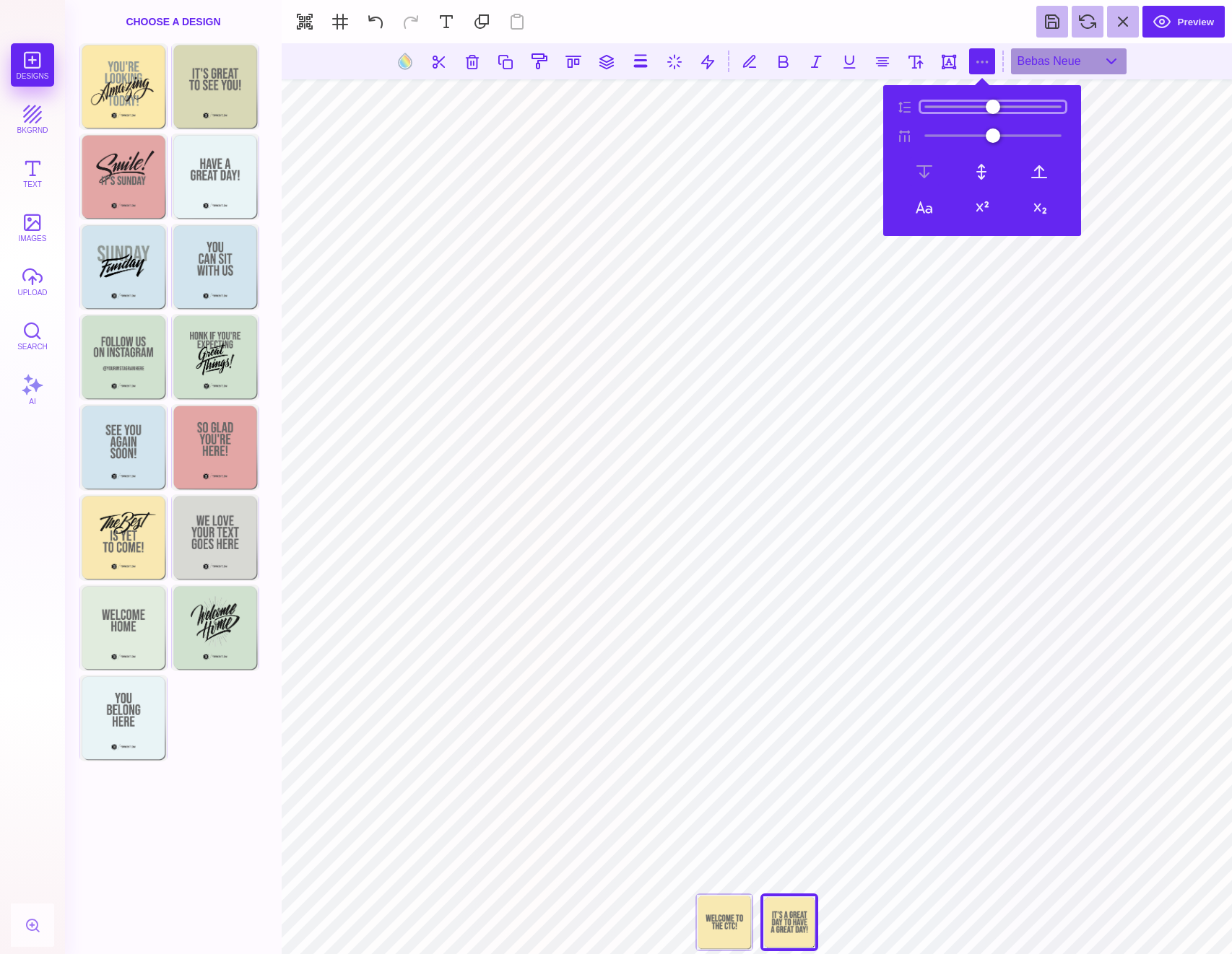
type input "**"
click at [934, 105] on input "range" at bounding box center [993, 107] width 144 height 10
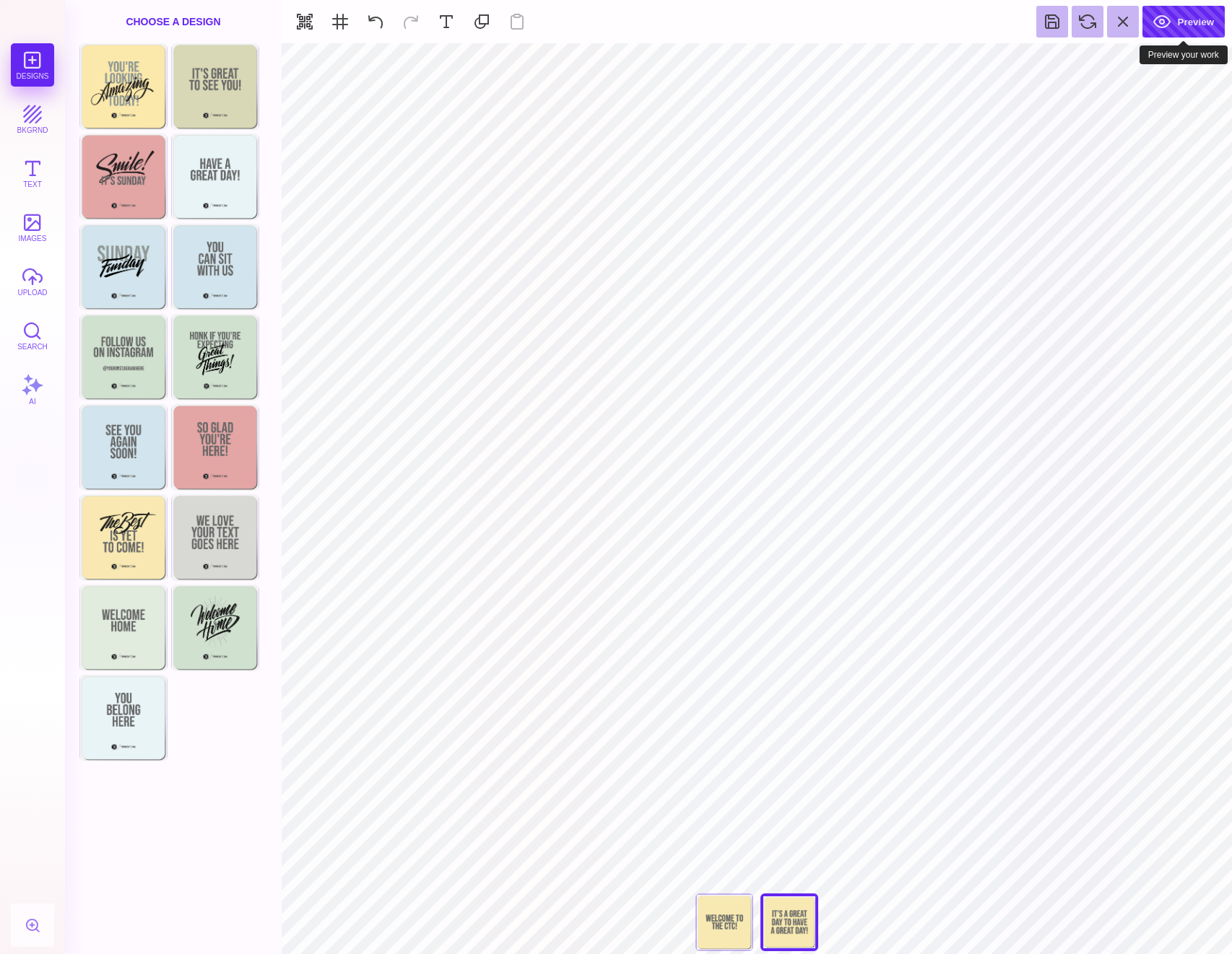
click at [1180, 28] on button "Preview" at bounding box center [1183, 21] width 82 height 32
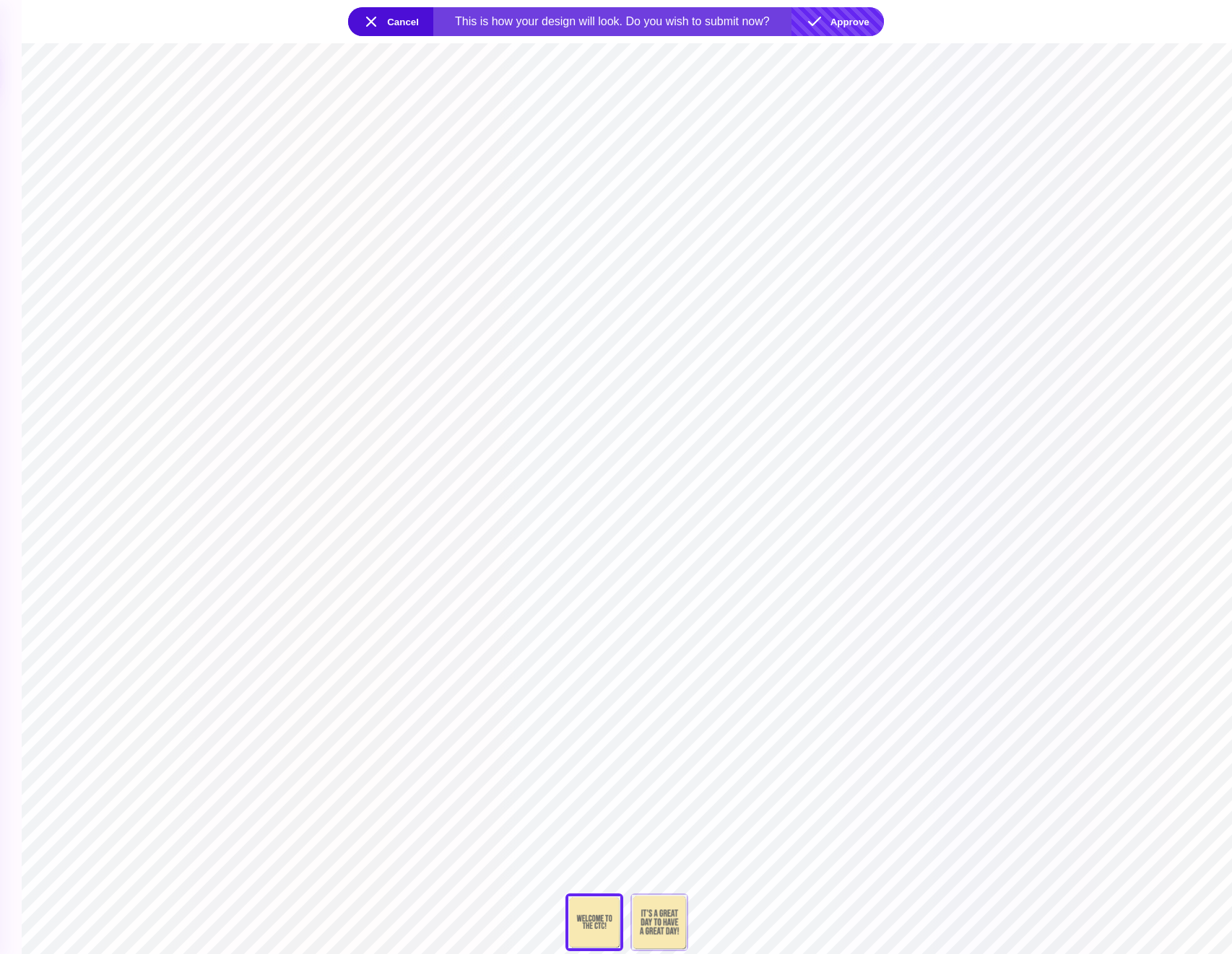
click at [843, 28] on button "Approve" at bounding box center [838, 21] width 93 height 28
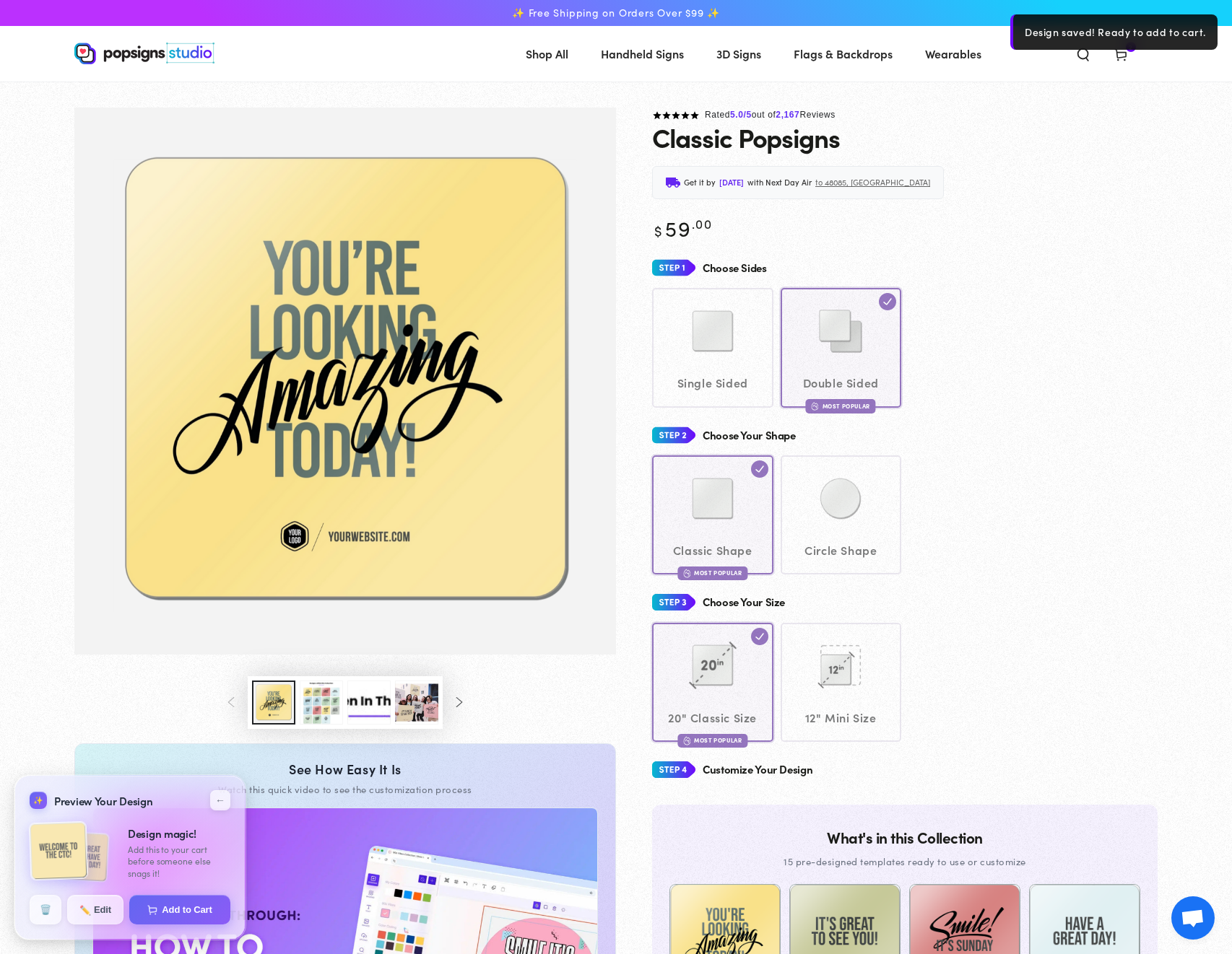
drag, startPoint x: 203, startPoint y: 908, endPoint x: 451, endPoint y: 873, distance: 250.5
click at [203, 908] on button "Add to Cart" at bounding box center [180, 910] width 101 height 29
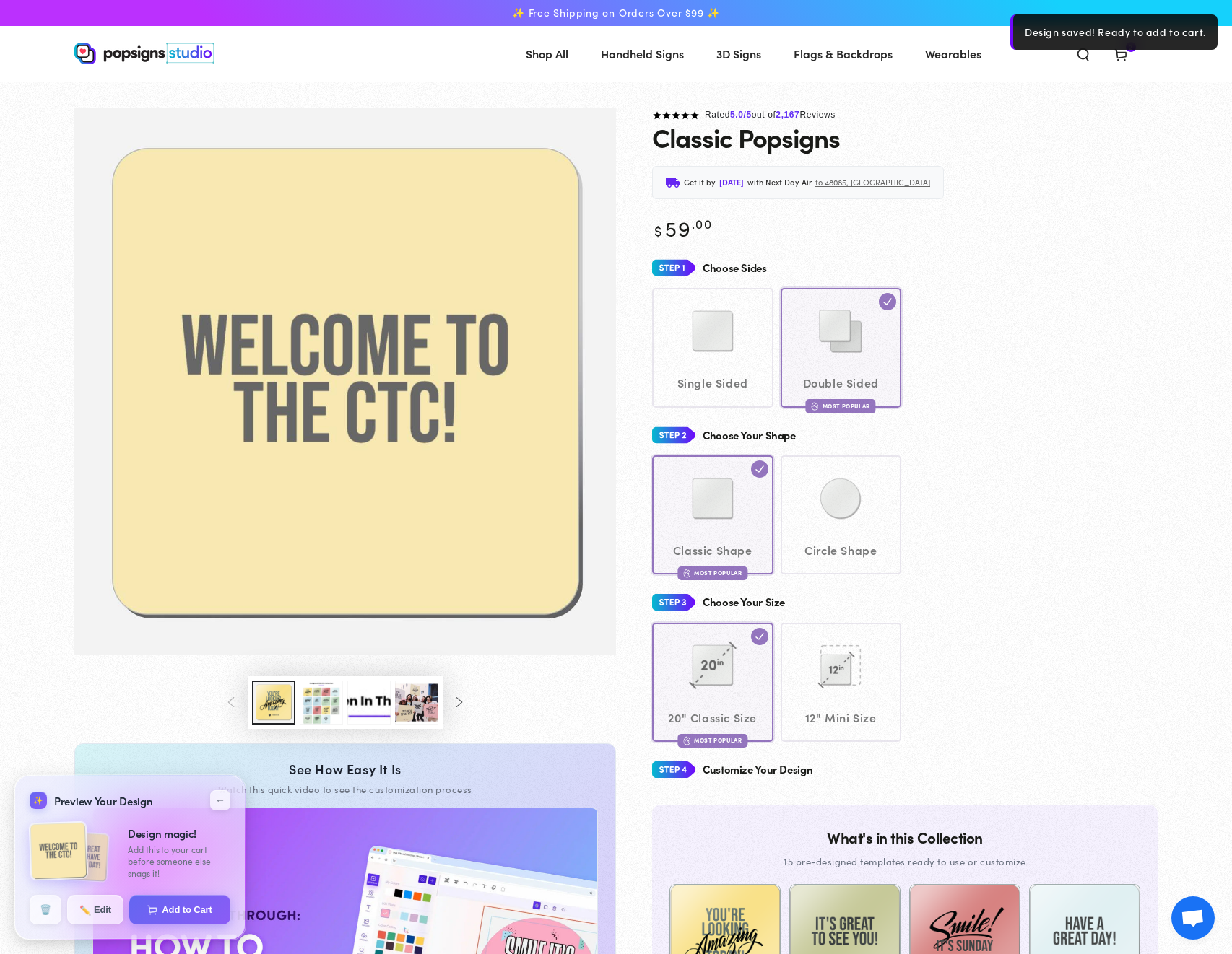
select select "**********"
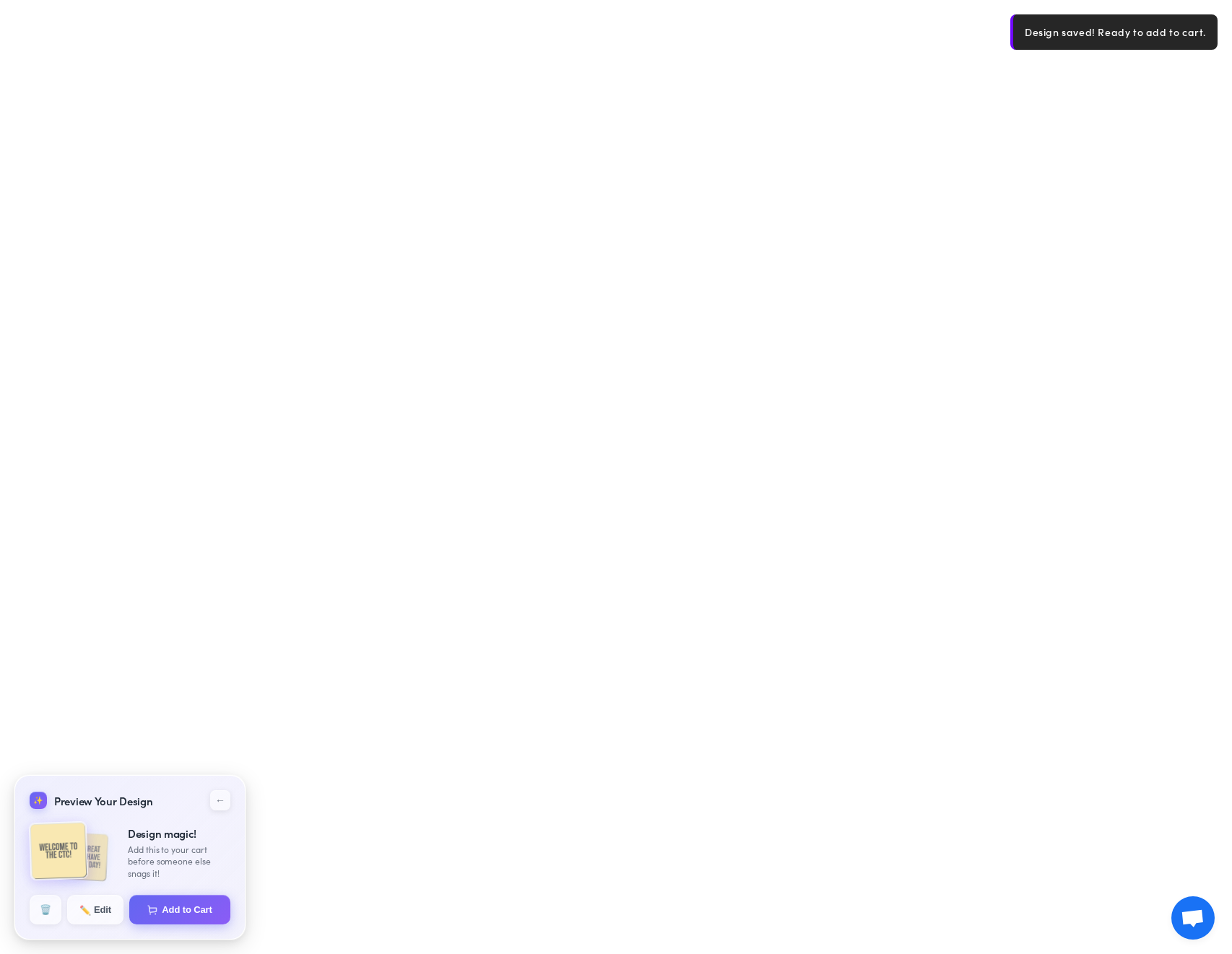
select select "**********"
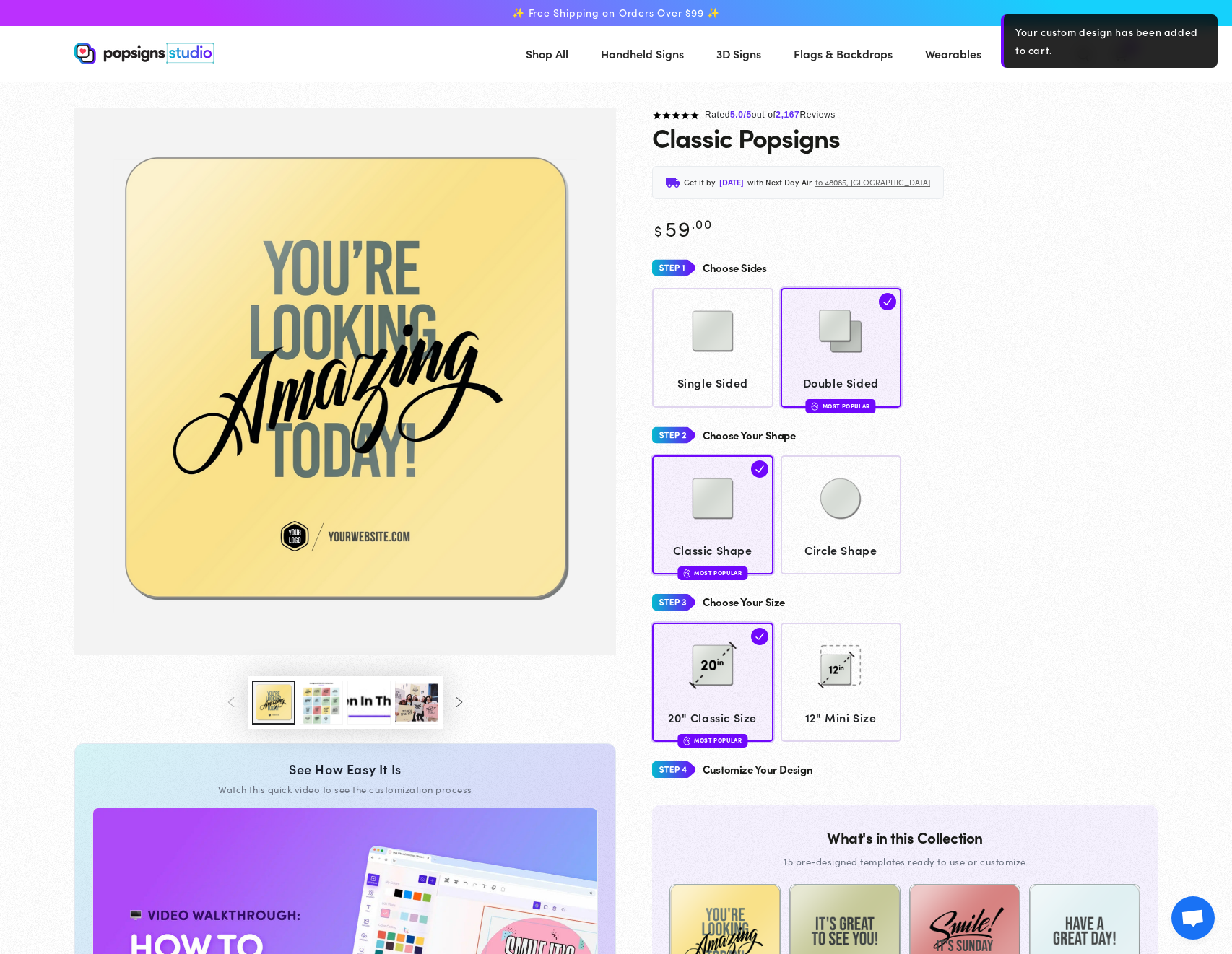
click at [1099, 199] on div "Get it by [DATE] with Next Day Air to 48085, [GEOGRAPHIC_DATA]" at bounding box center [905, 182] width 506 height 33
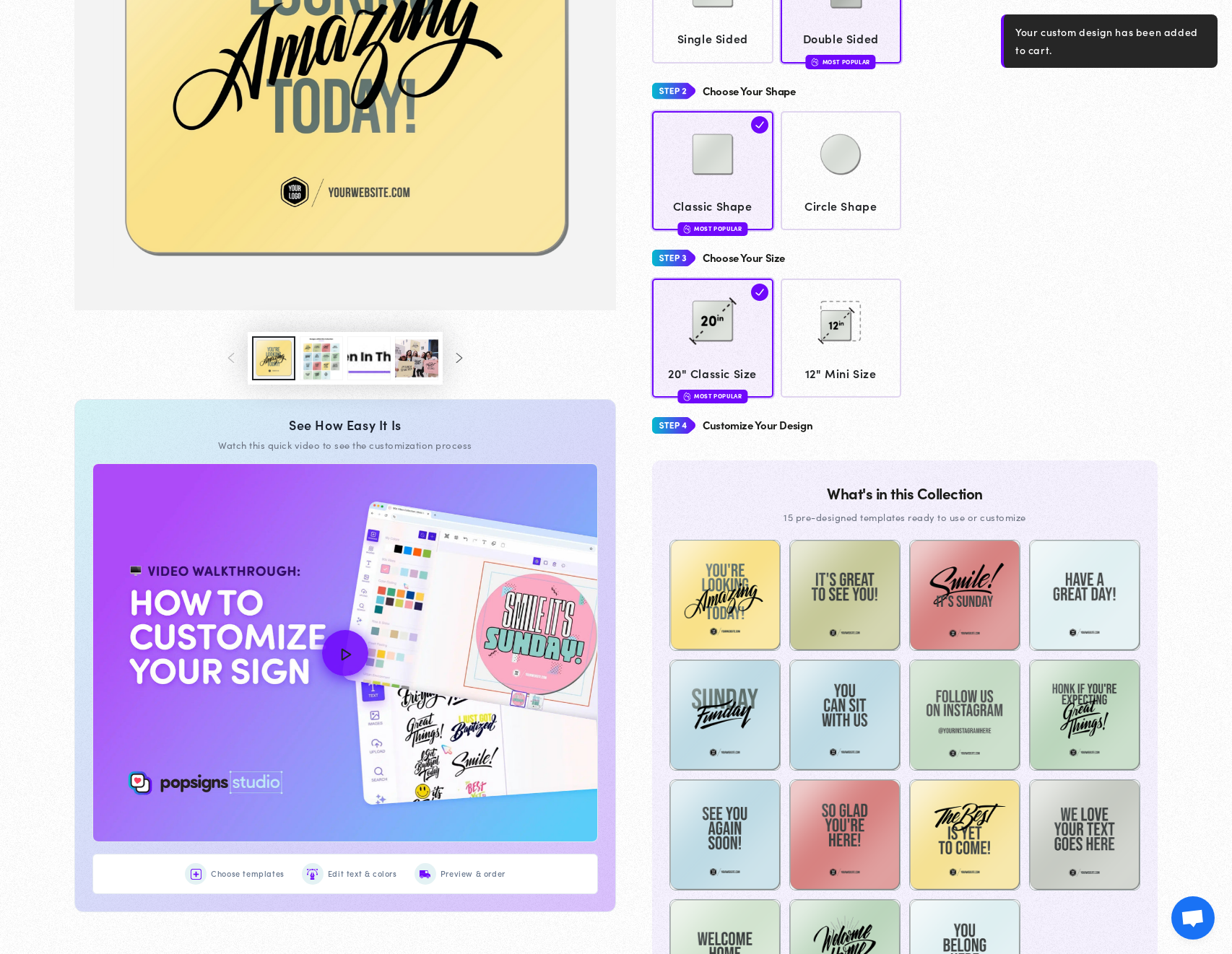
scroll to position [457, 0]
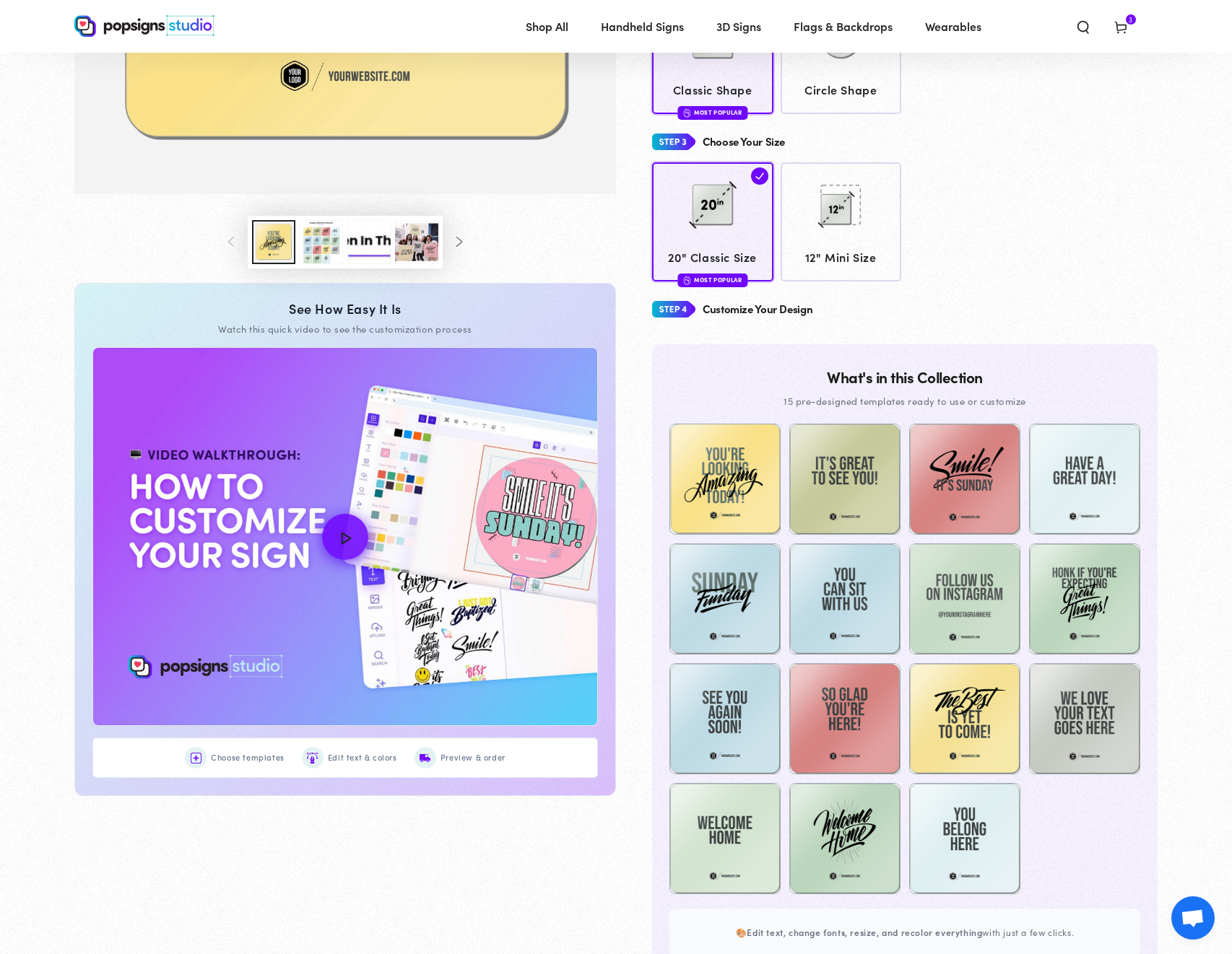
click at [1121, 24] on icon at bounding box center [1120, 27] width 15 height 15
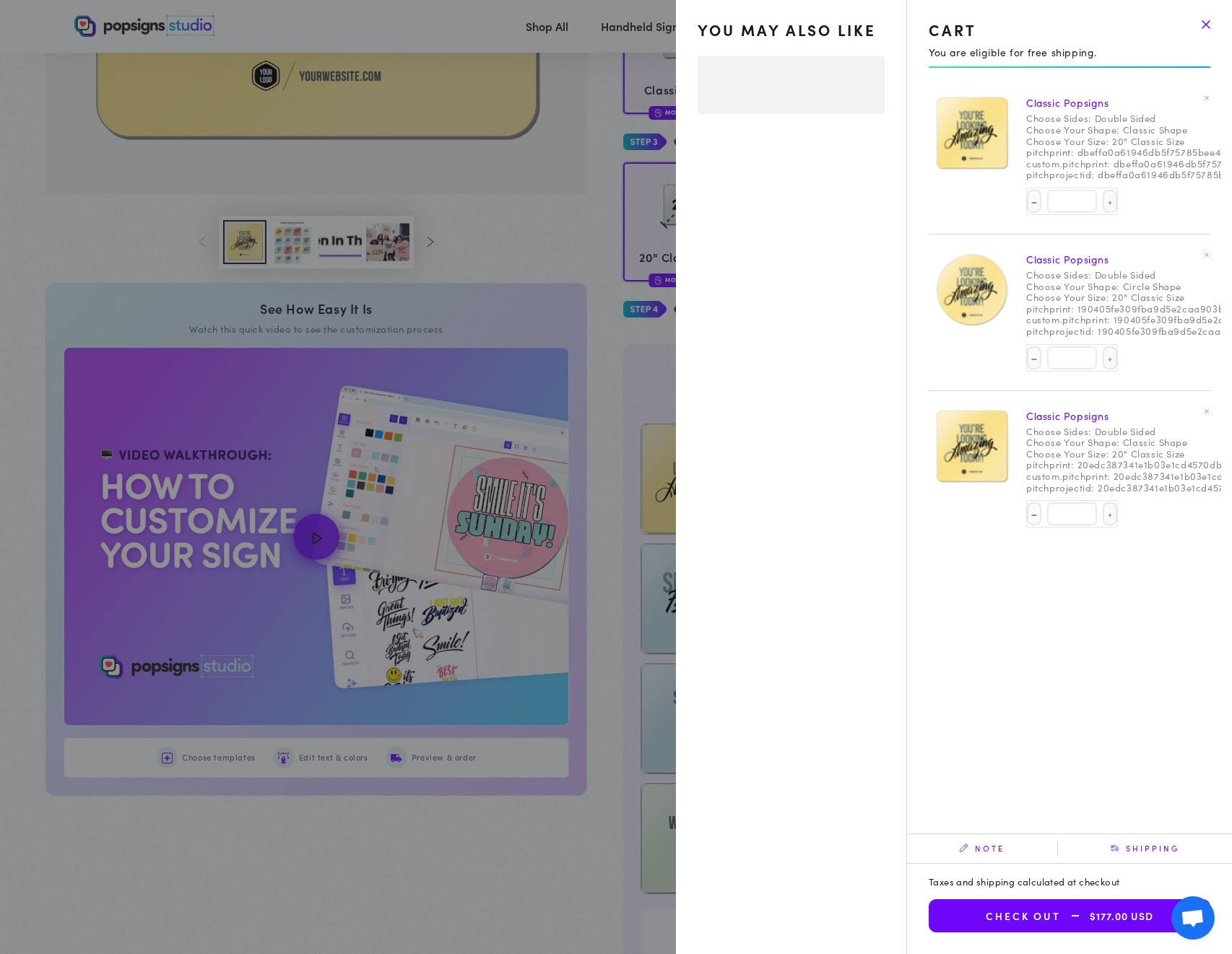
select select "**********"
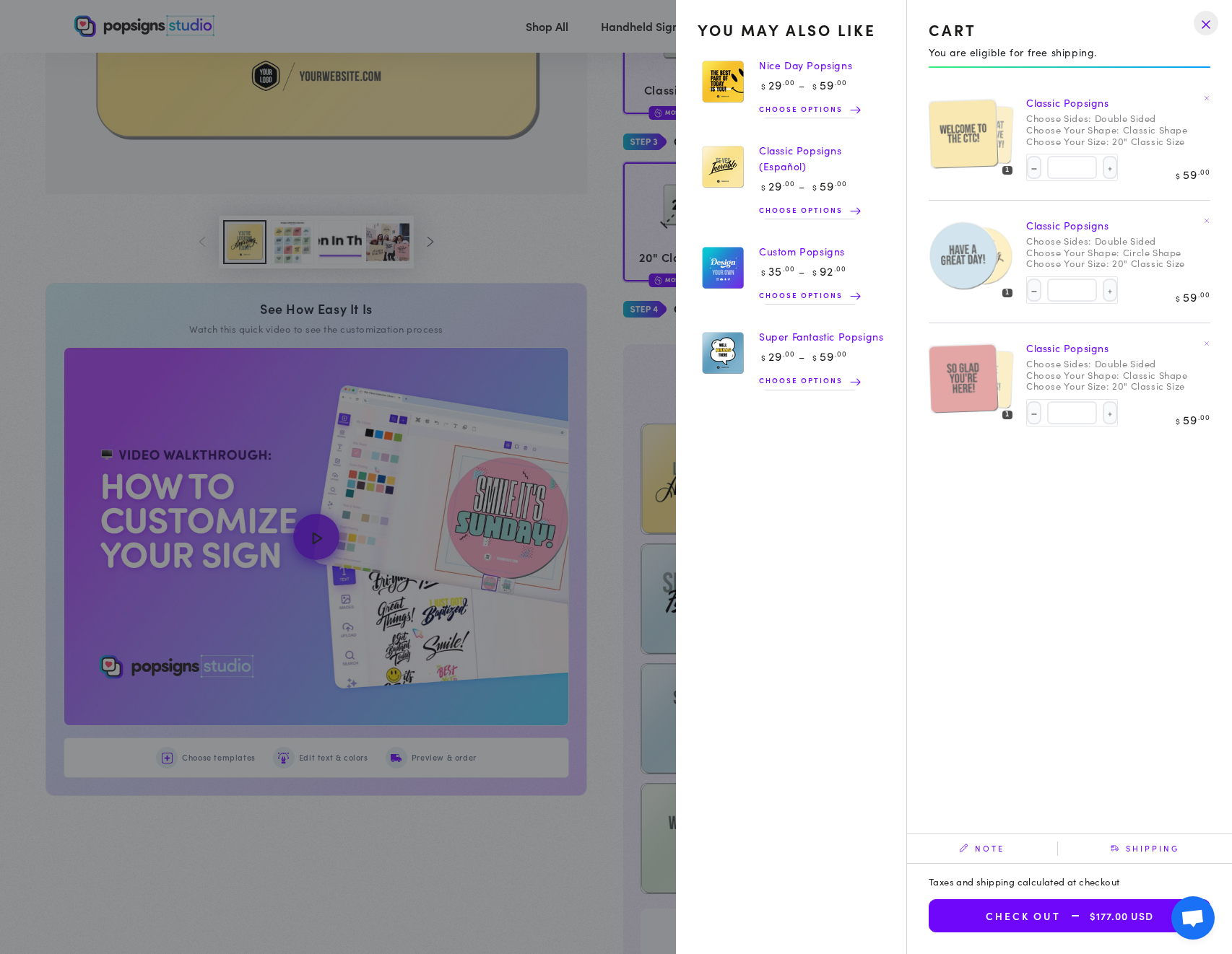
click at [1050, 923] on button "Check out $177.00 USD" at bounding box center [1069, 916] width 282 height 33
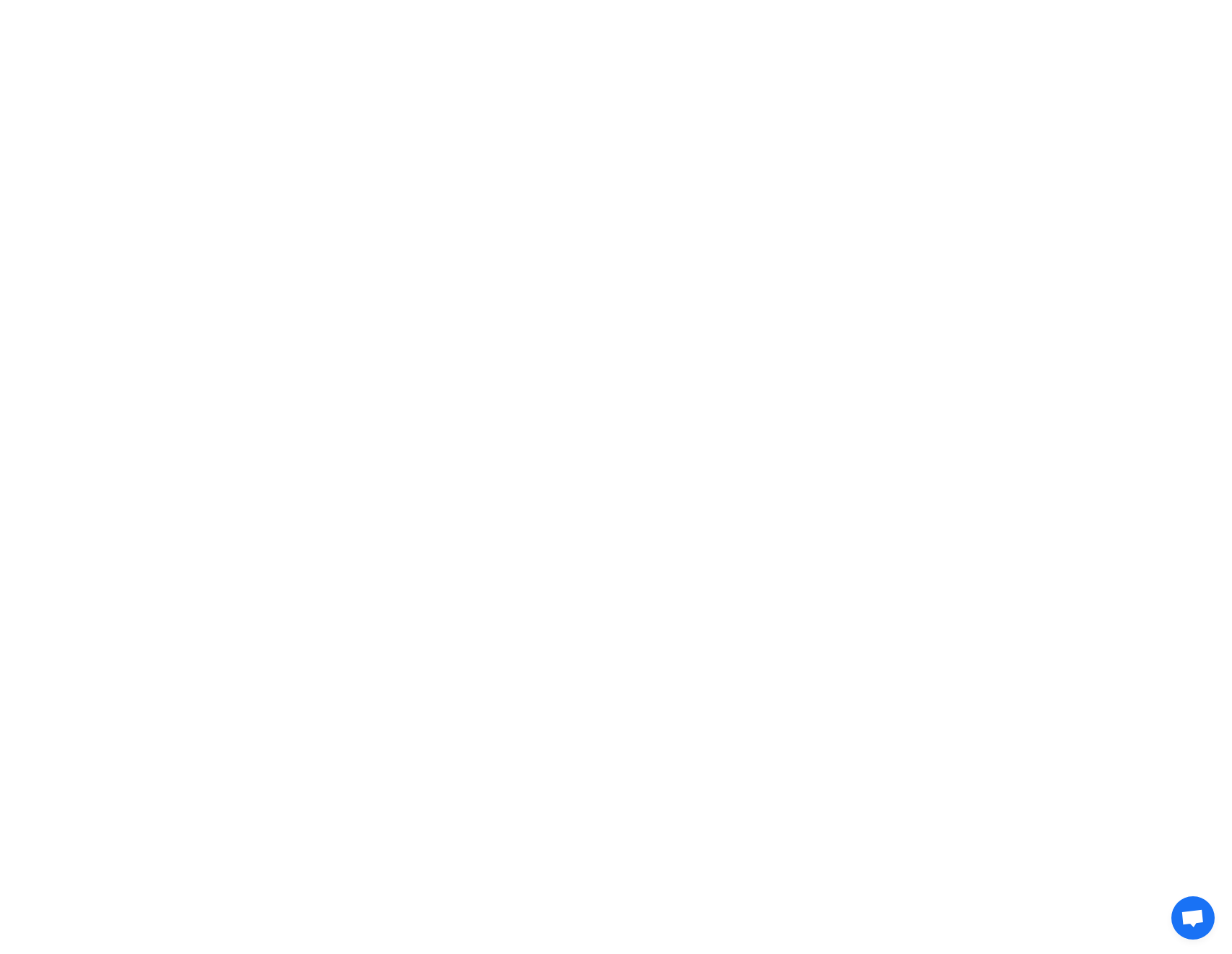
scroll to position [0, 0]
